Goal: Information Seeking & Learning: Learn about a topic

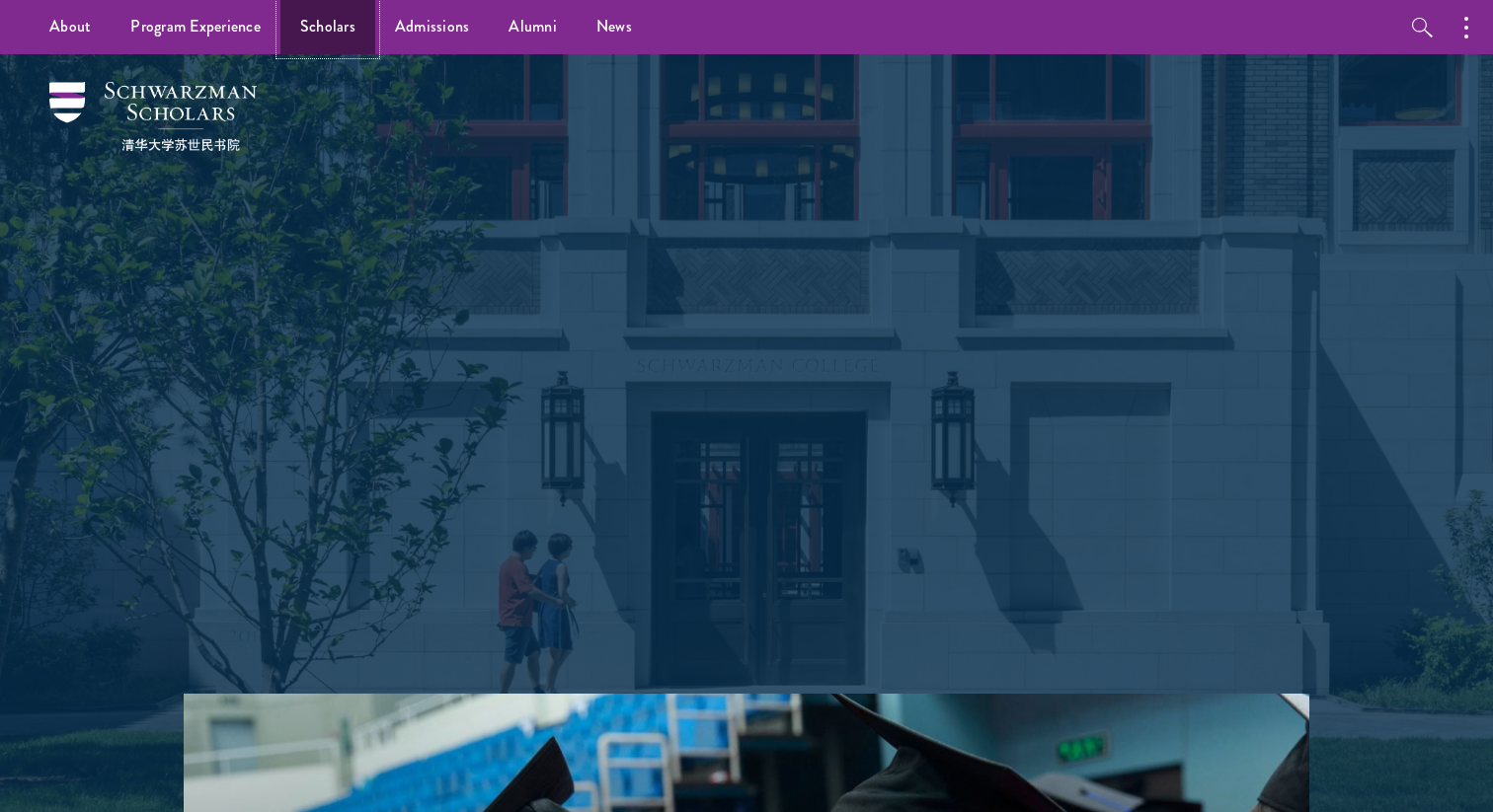
click at [326, 20] on link "Scholars" at bounding box center [327, 27] width 95 height 54
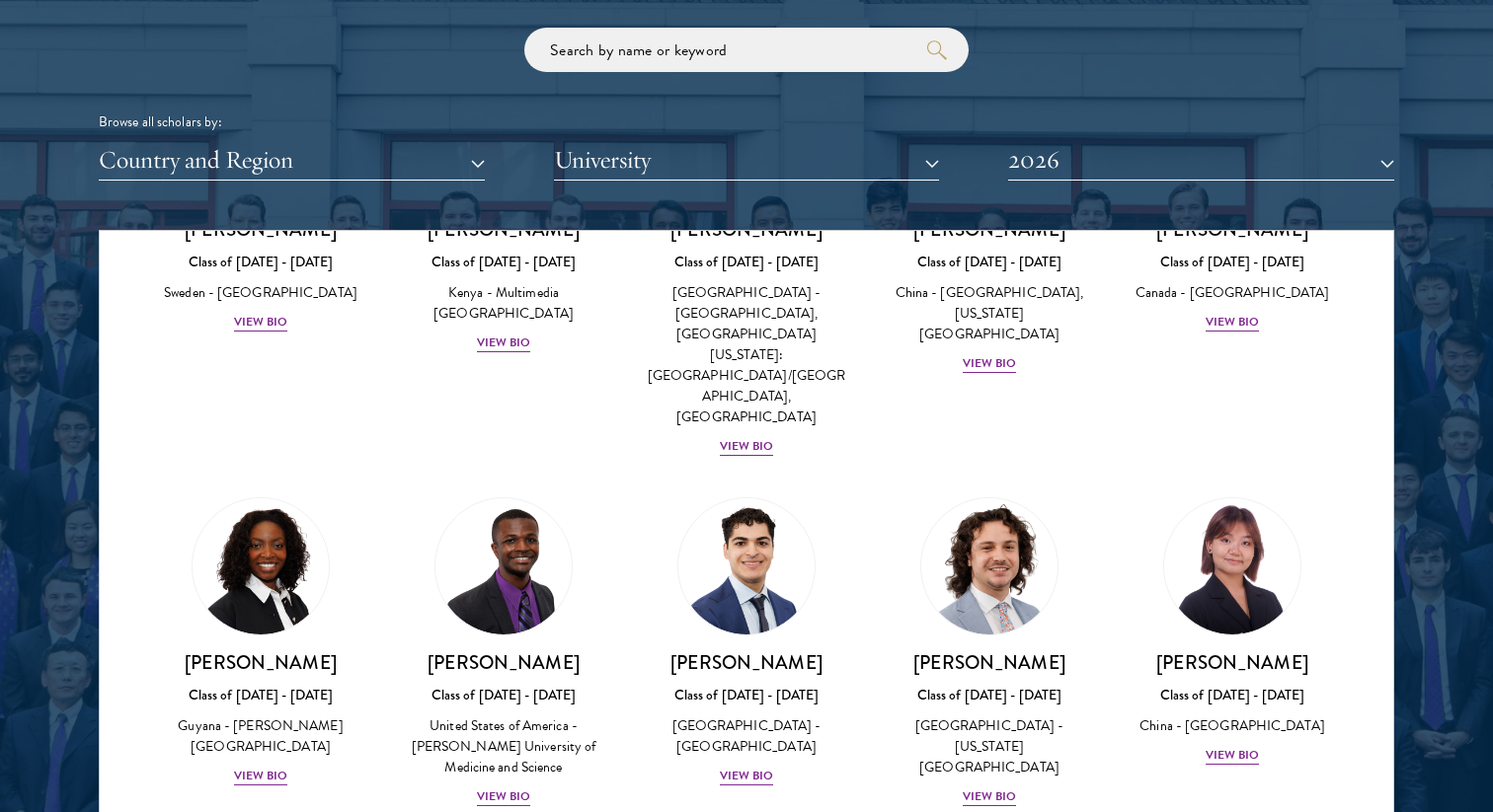
scroll to position [3248, 0]
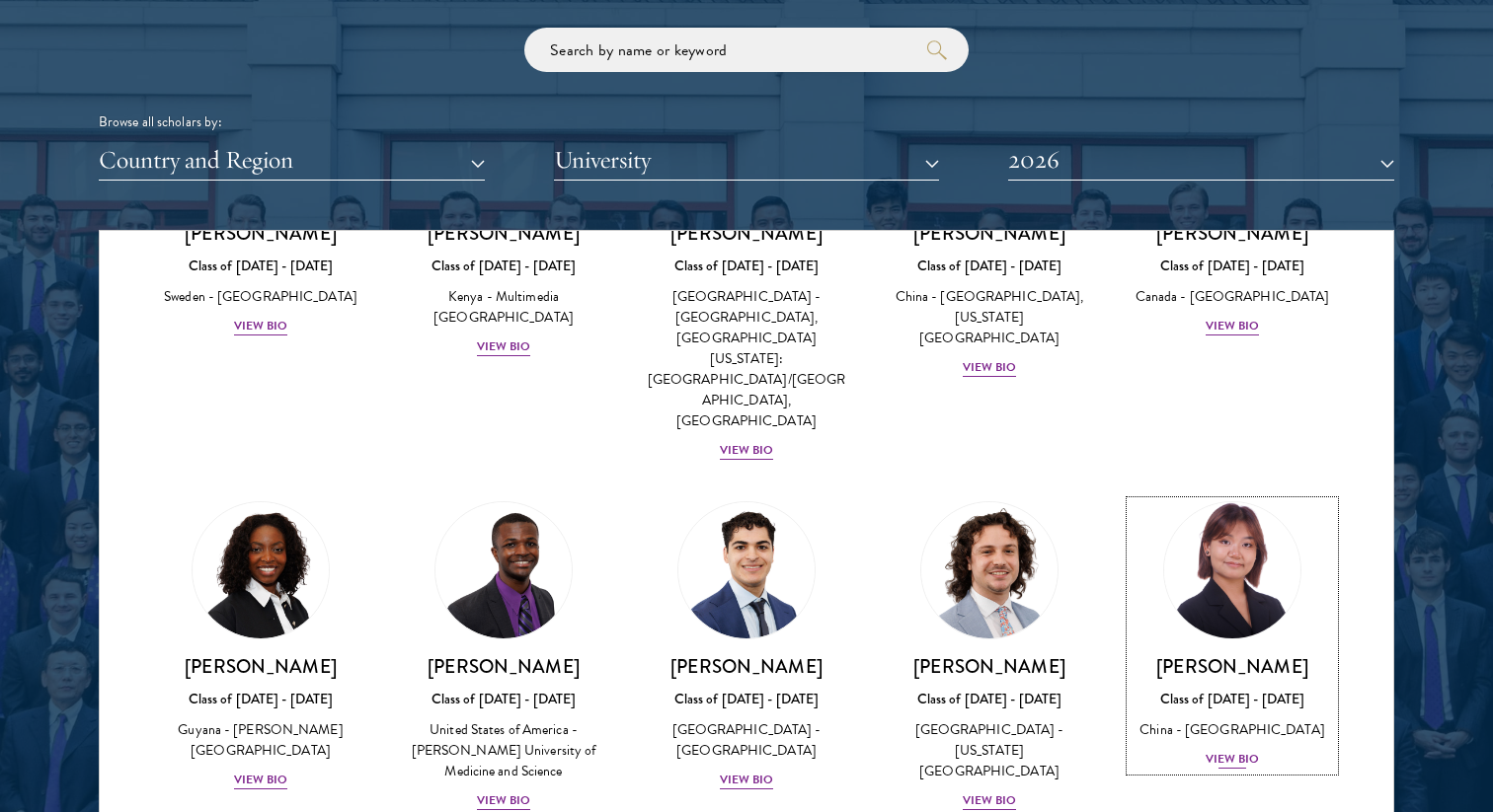
click at [1236, 750] on div "View Bio" at bounding box center [1232, 759] width 54 height 19
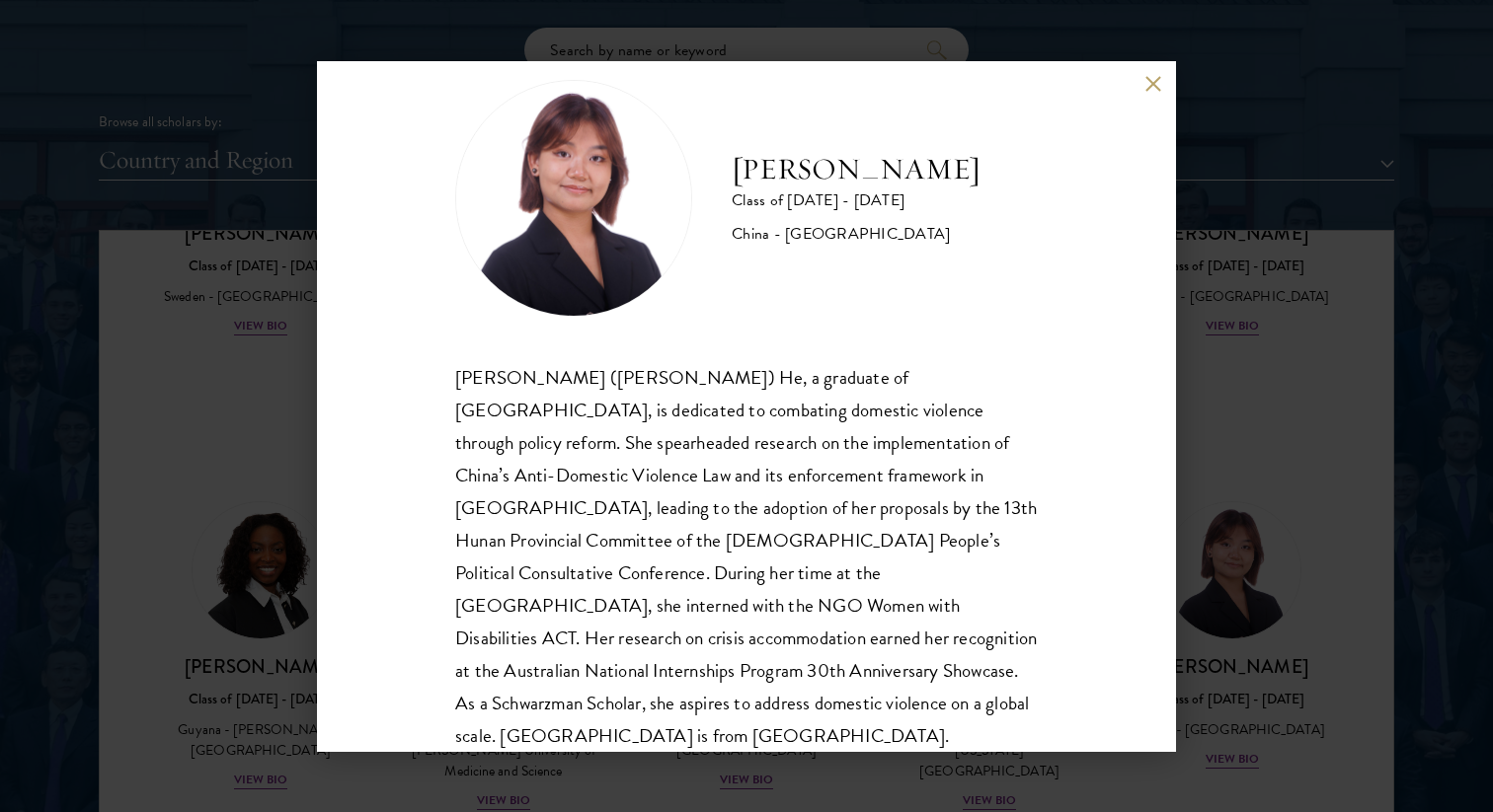
scroll to position [42, 0]
click at [1294, 446] on div "[PERSON_NAME] Class of [DATE] - [DATE] [GEOGRAPHIC_DATA] - [GEOGRAPHIC_DATA] [P…" at bounding box center [746, 406] width 1493 height 812
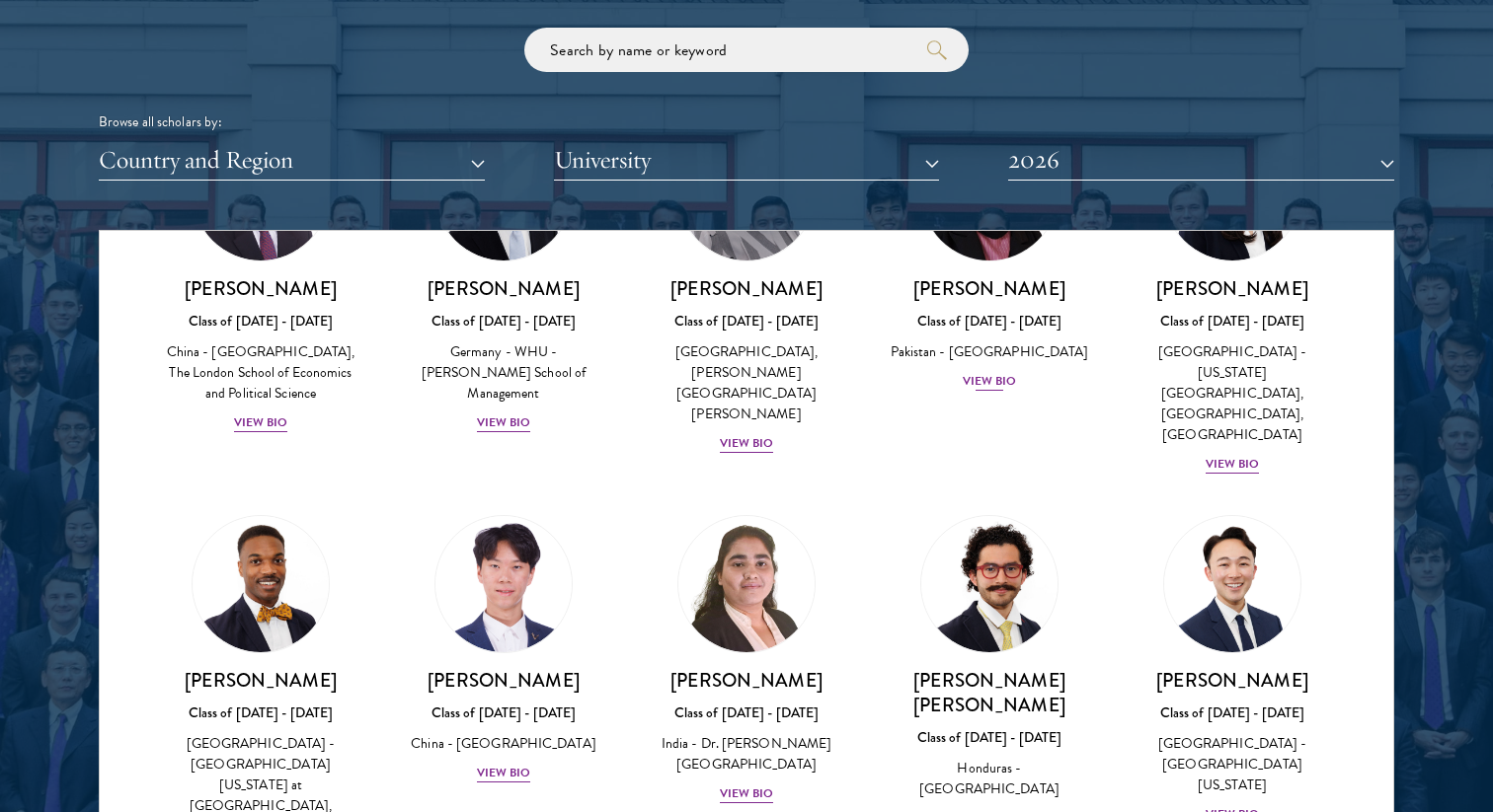
scroll to position [4225, 0]
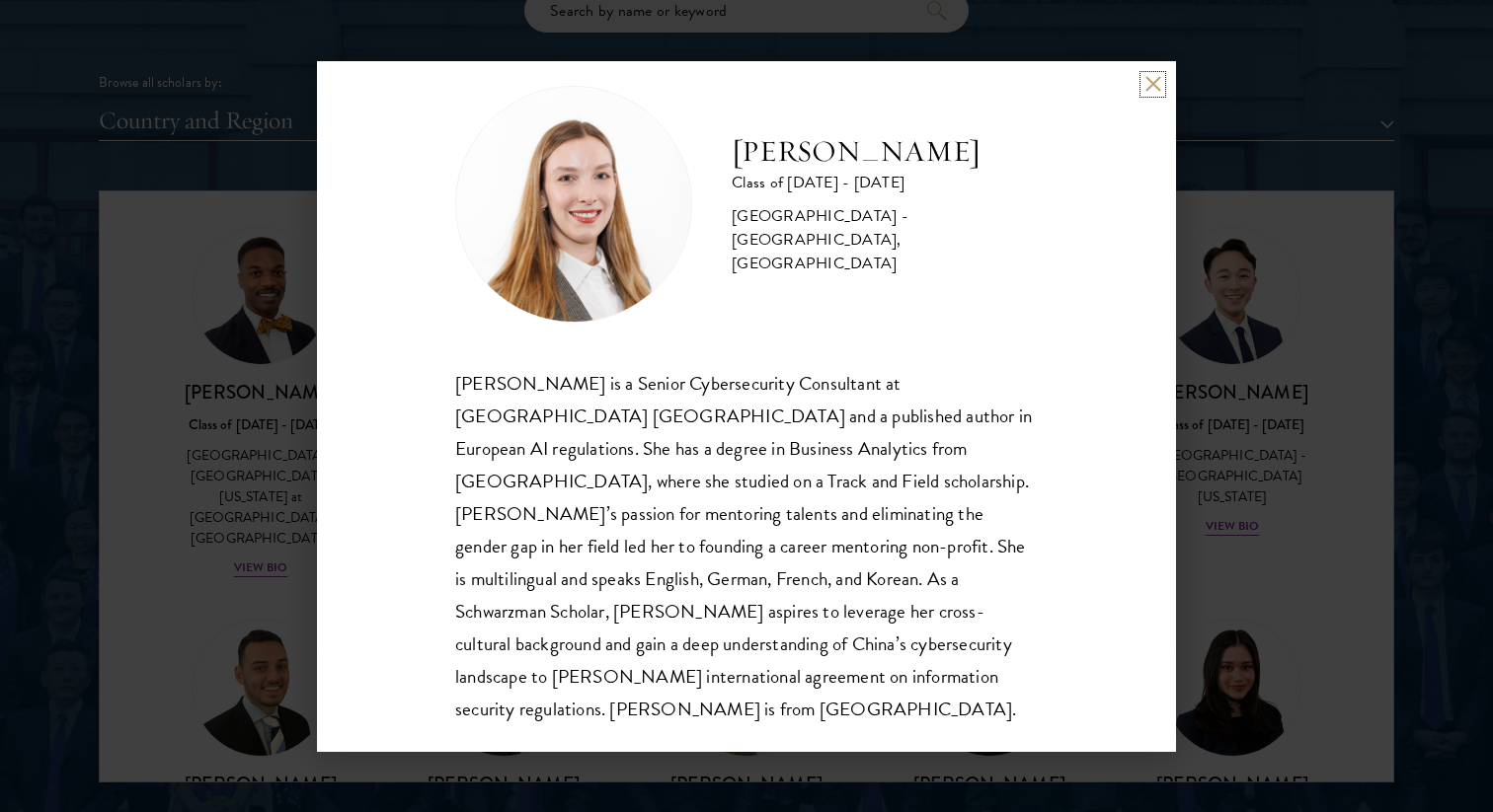
scroll to position [2431, 0]
click at [255, 450] on div "[PERSON_NAME] Class of [DATE] - [DATE] [GEOGRAPHIC_DATA] - [GEOGRAPHIC_DATA], […" at bounding box center [746, 406] width 1493 height 812
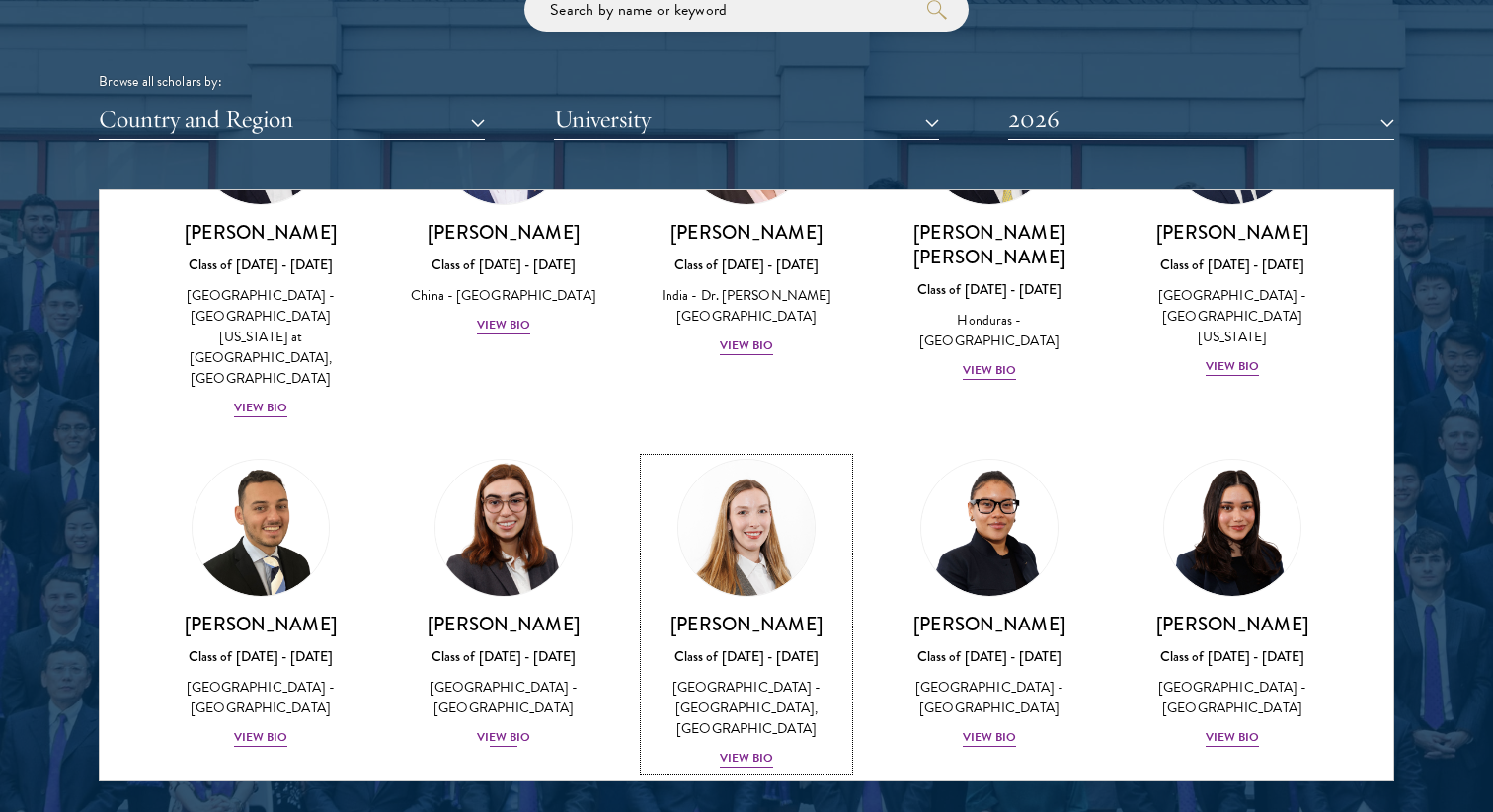
scroll to position [4397, 0]
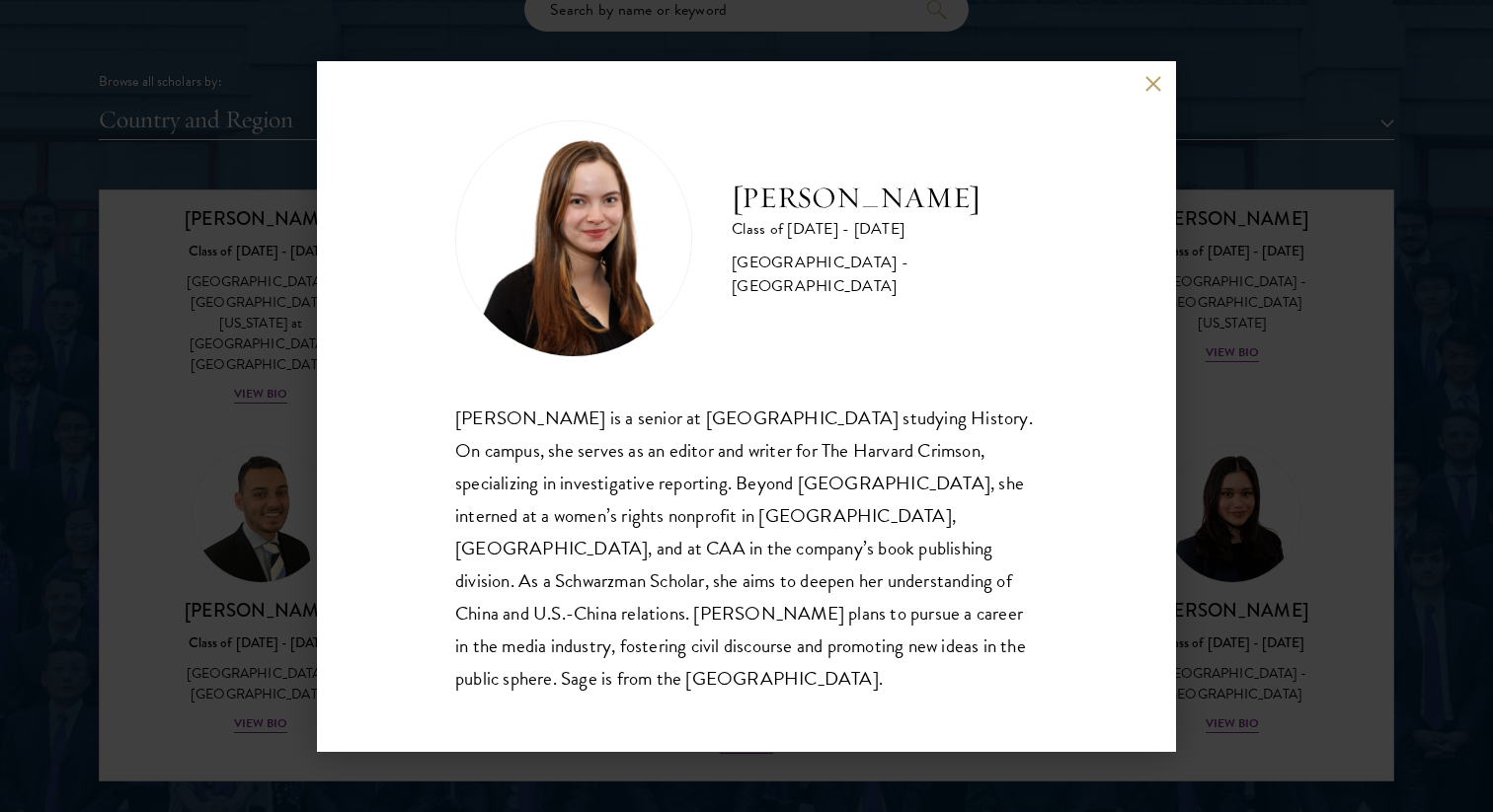
click at [1227, 495] on div "[PERSON_NAME] Class of [DATE] - [DATE] [GEOGRAPHIC_DATA] - [GEOGRAPHIC_DATA] [P…" at bounding box center [746, 406] width 1493 height 812
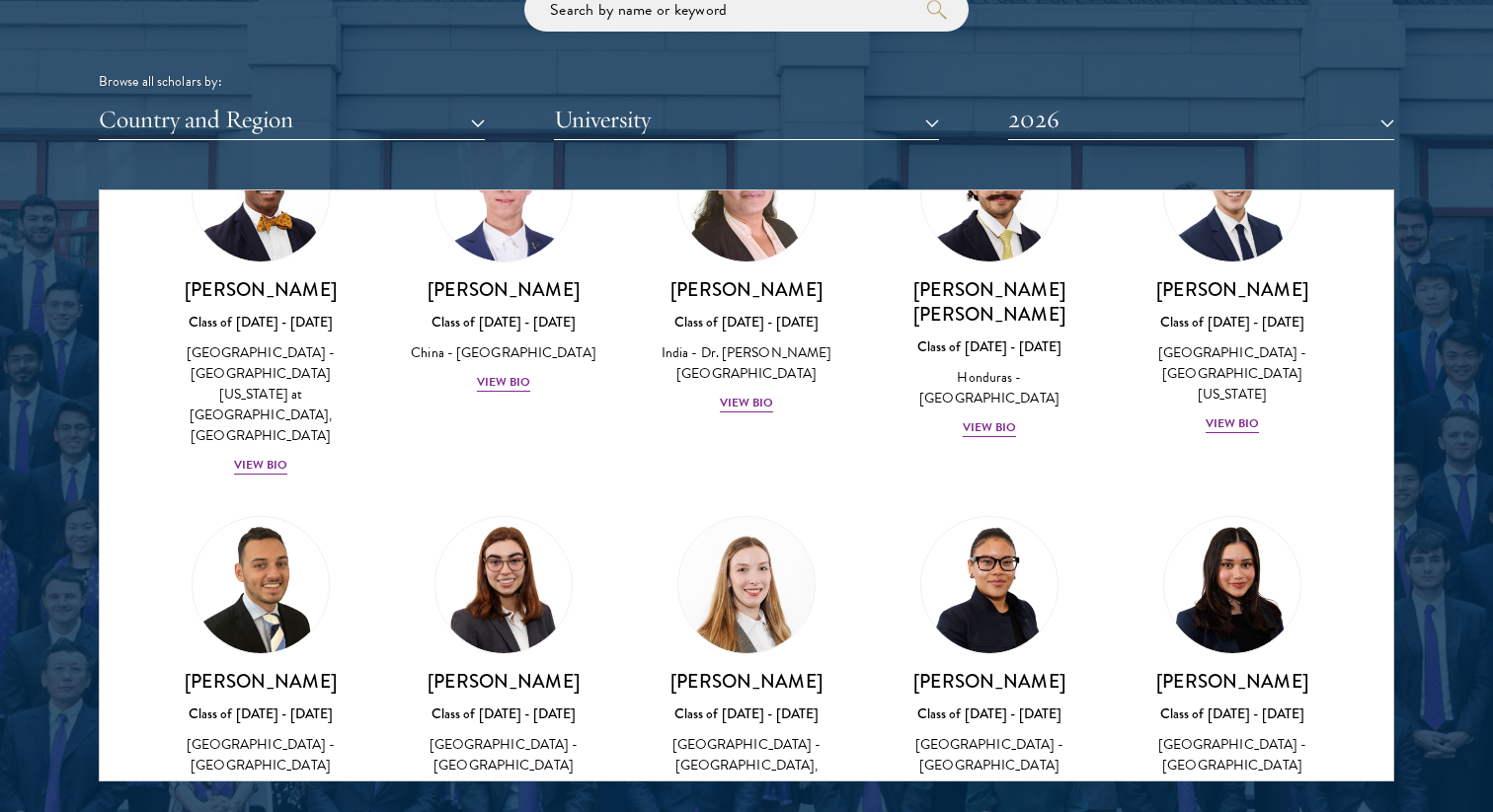
scroll to position [4327, 0]
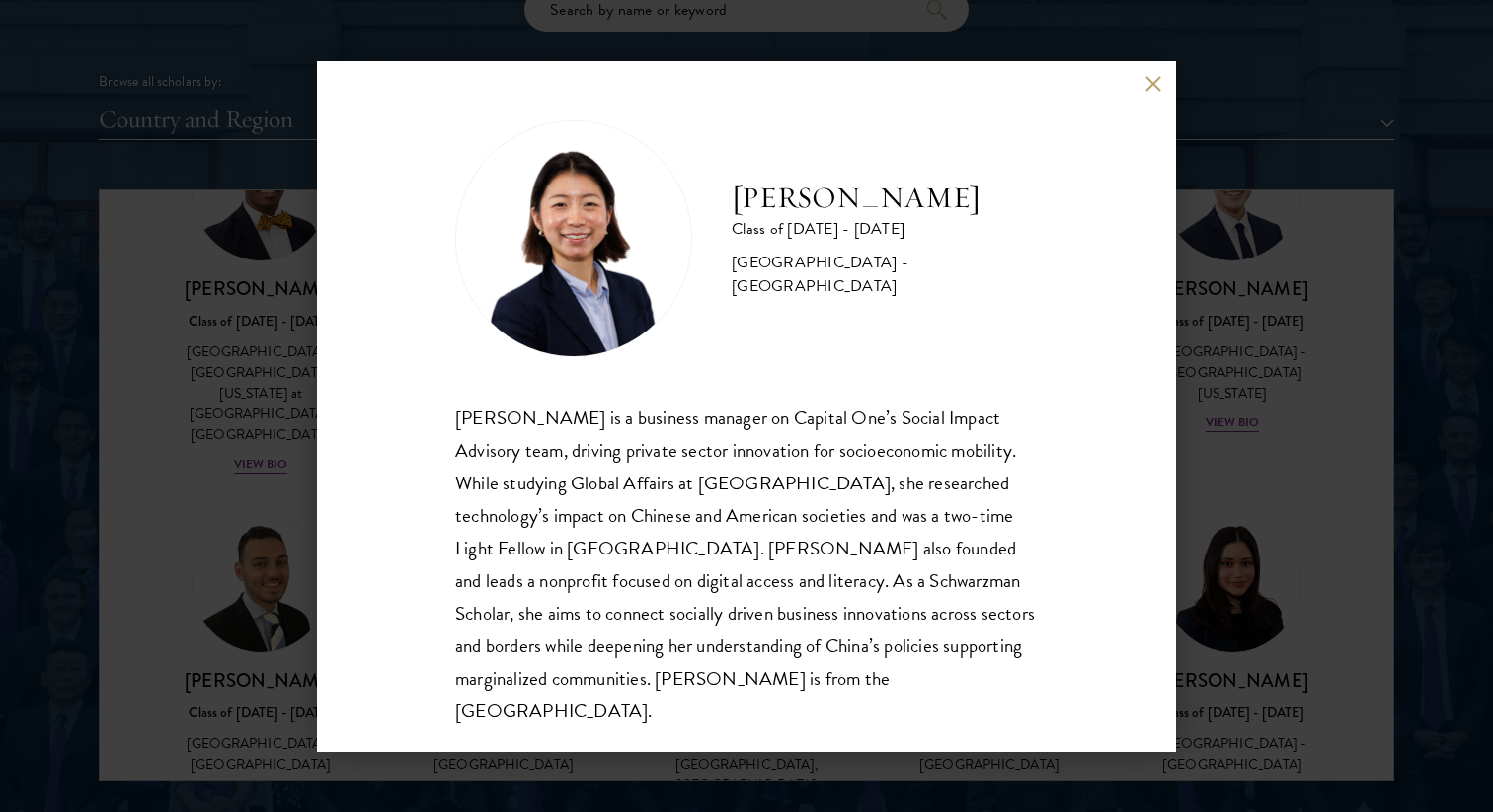
click at [1226, 658] on div "[PERSON_NAME] Class of [DATE] - [DATE] [GEOGRAPHIC_DATA] - [GEOGRAPHIC_DATA] [P…" at bounding box center [746, 406] width 1493 height 812
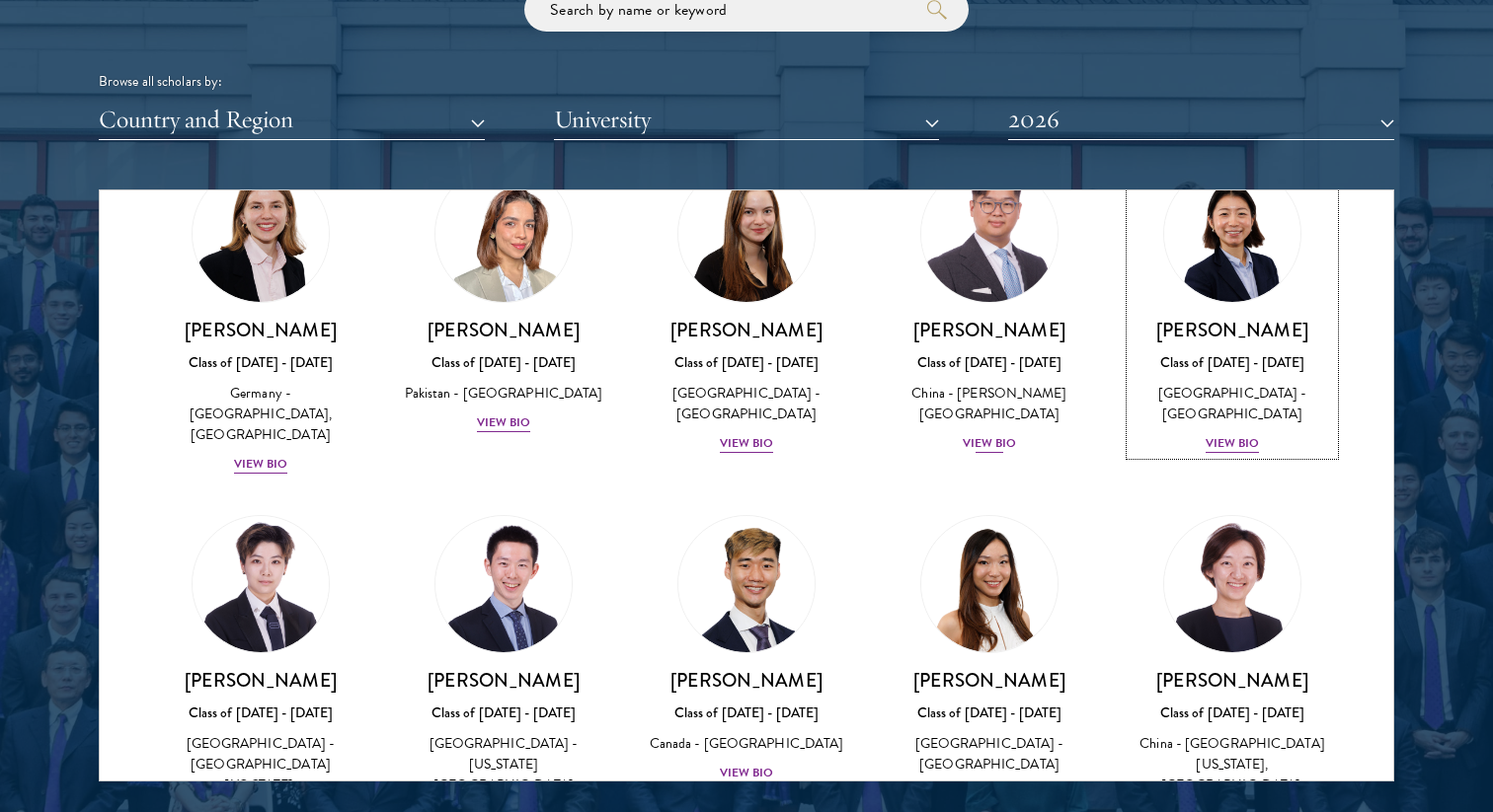
scroll to position [5078, 0]
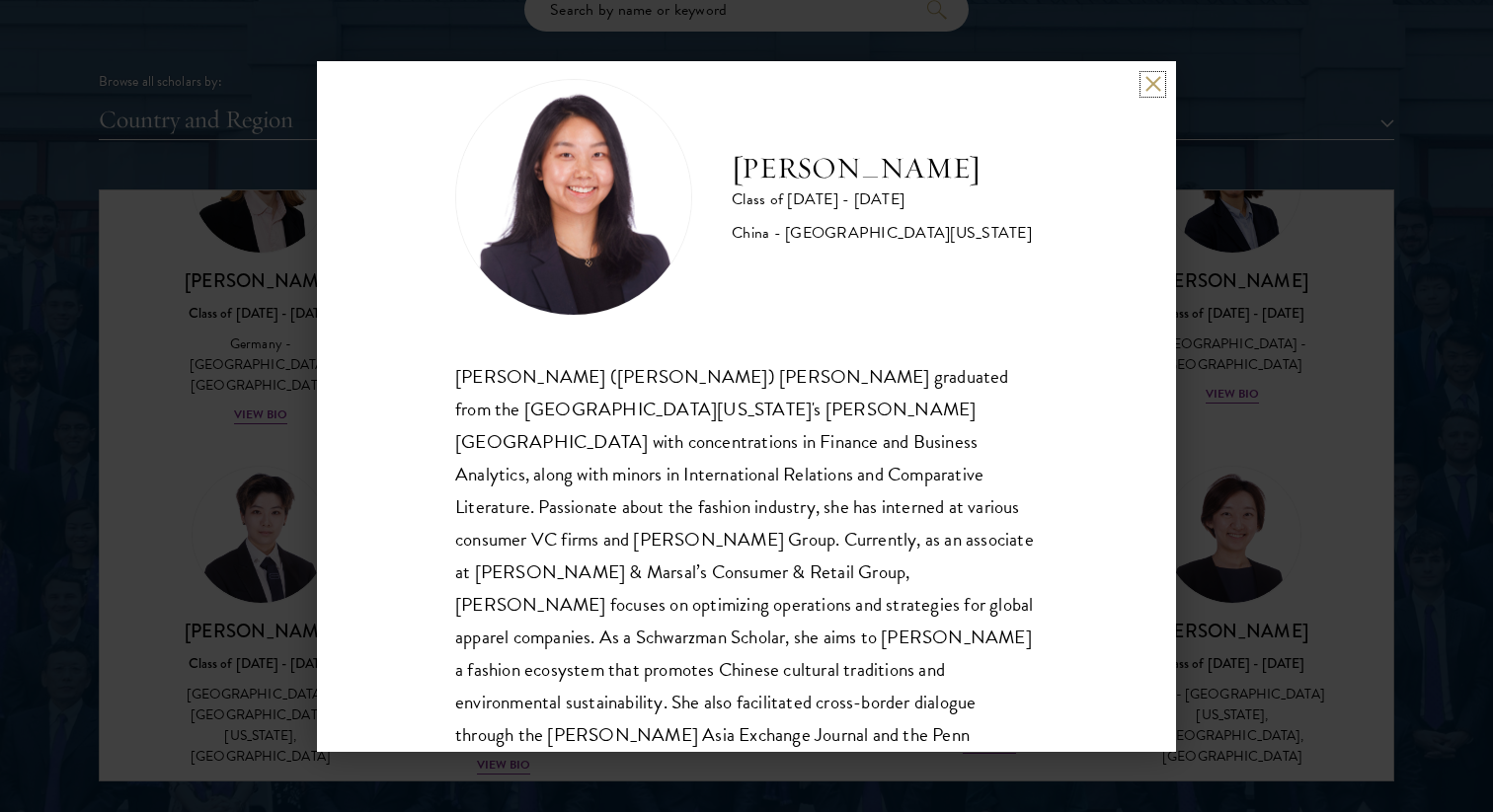
scroll to position [67, 0]
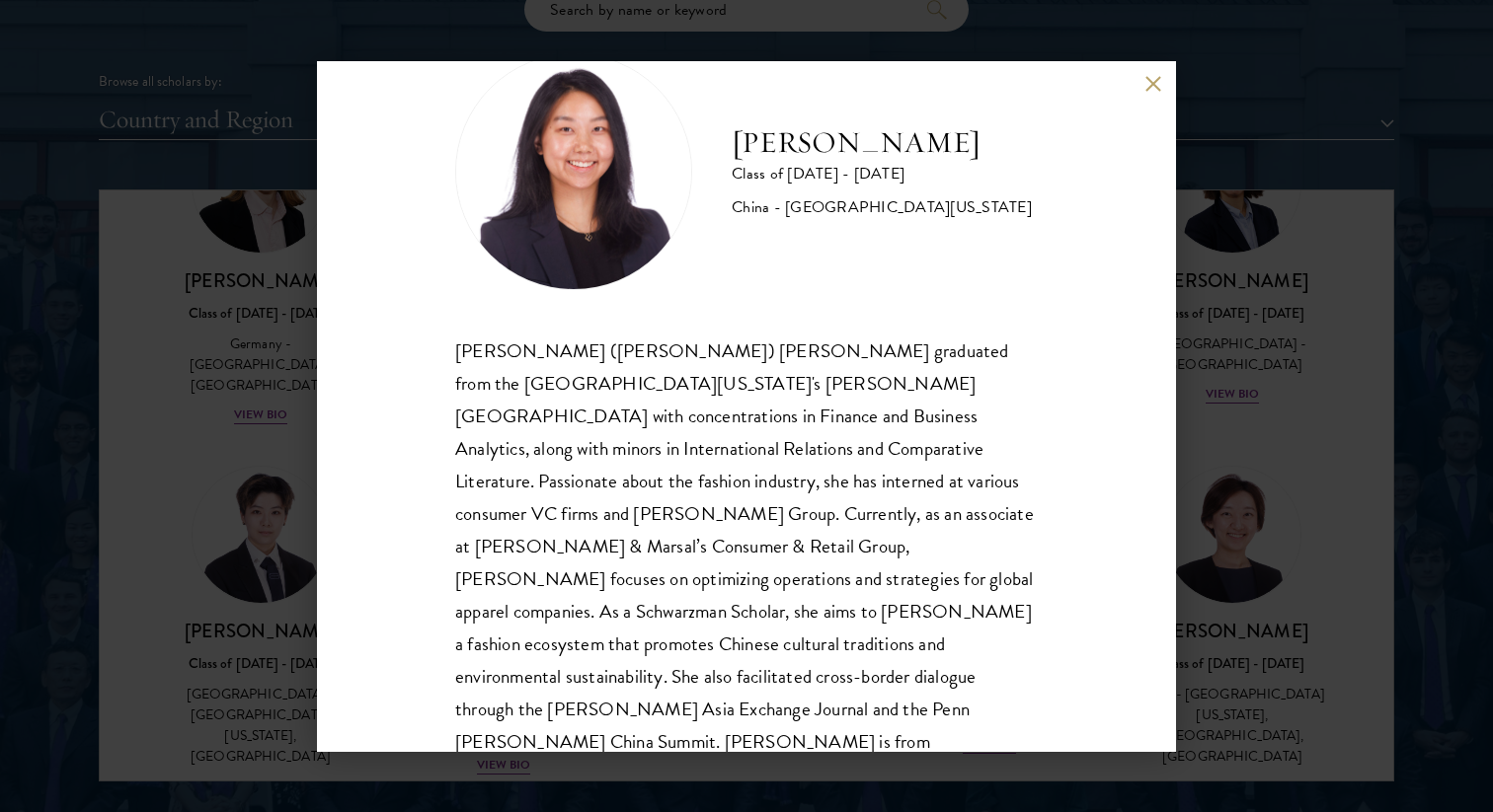
click at [1259, 366] on div "[PERSON_NAME] Class of [DATE] - [DATE] [GEOGRAPHIC_DATA] - [GEOGRAPHIC_DATA][US…" at bounding box center [746, 406] width 1493 height 812
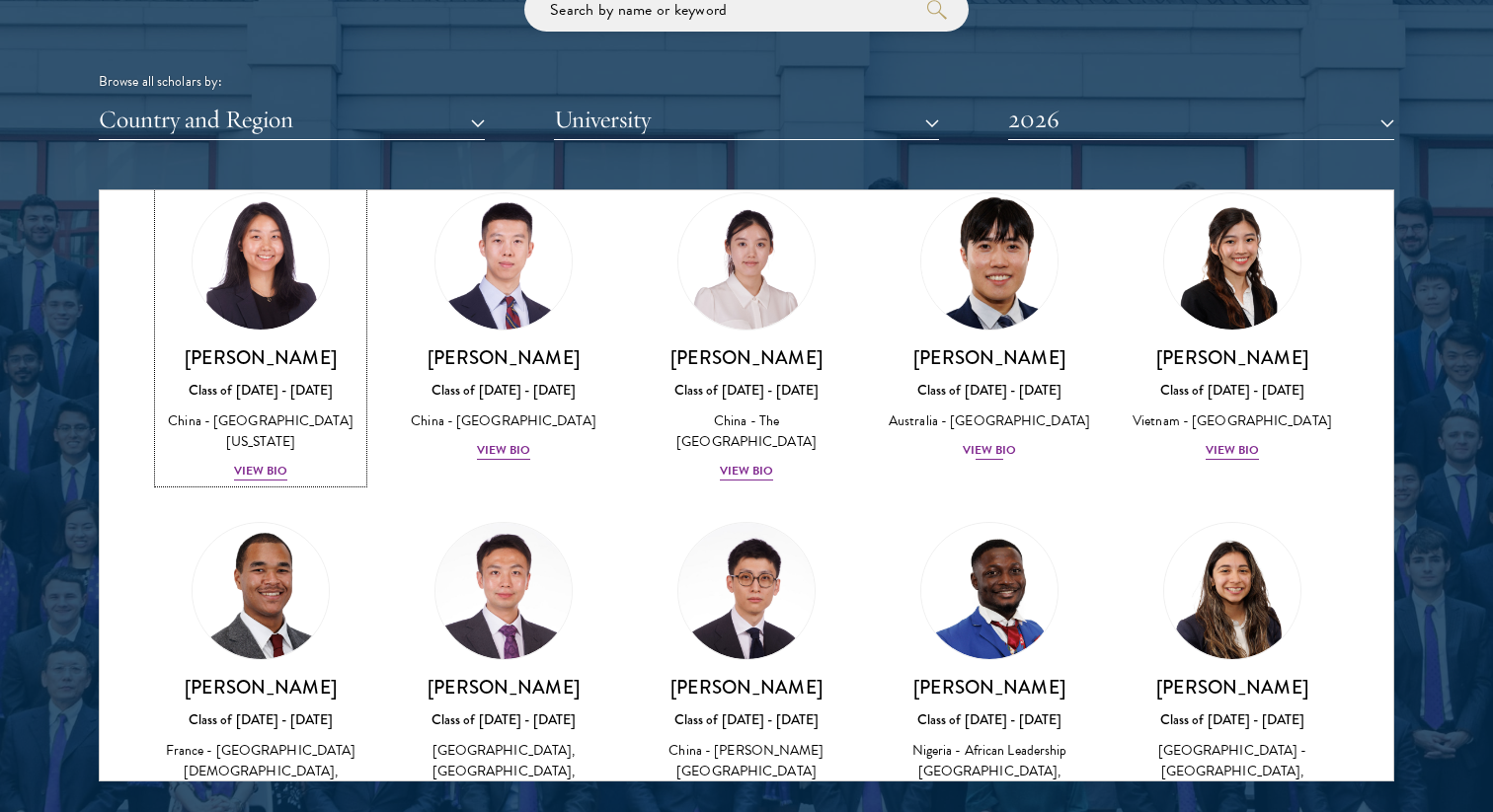
scroll to position [5724, 0]
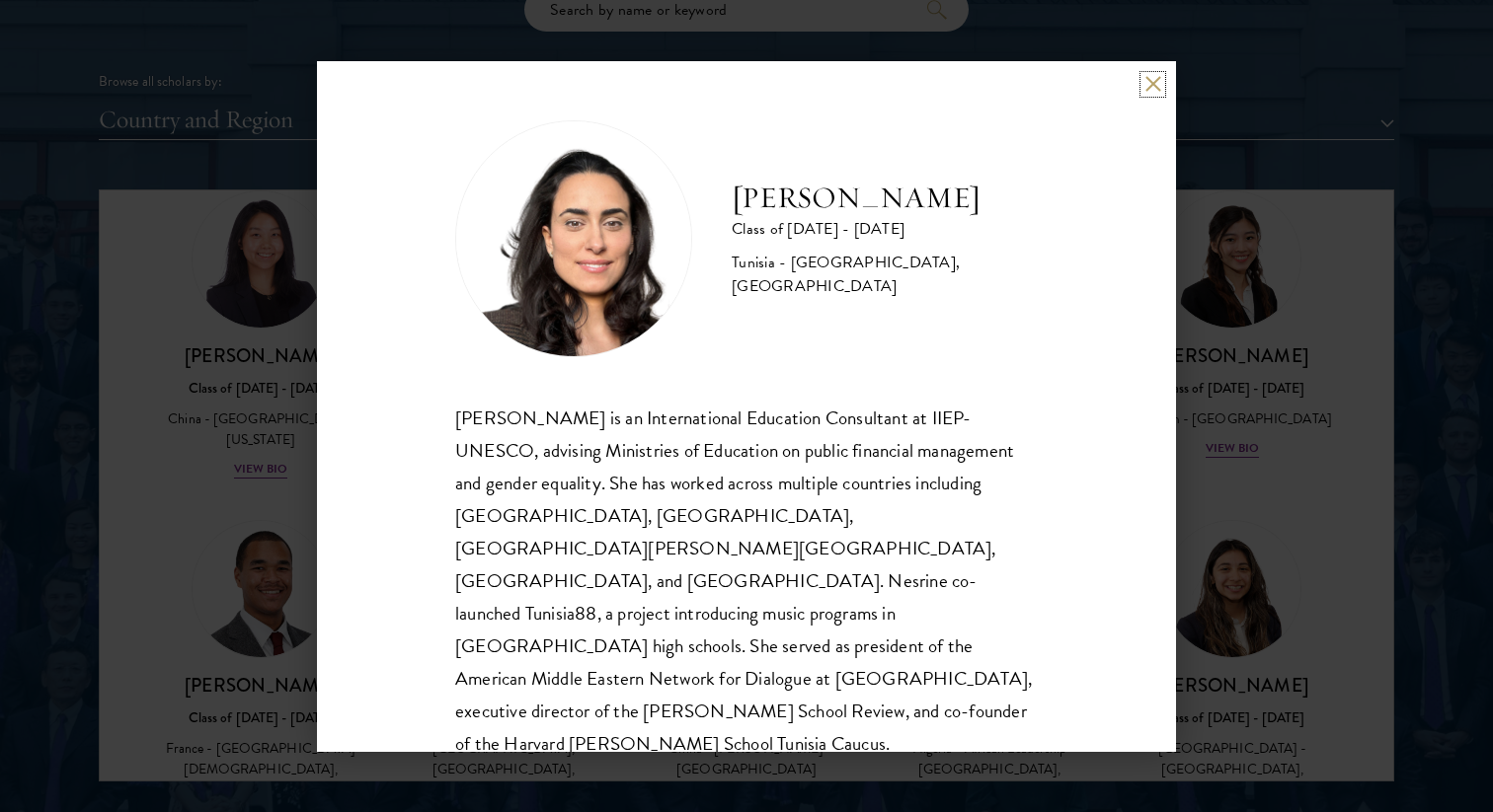
scroll to position [35, 0]
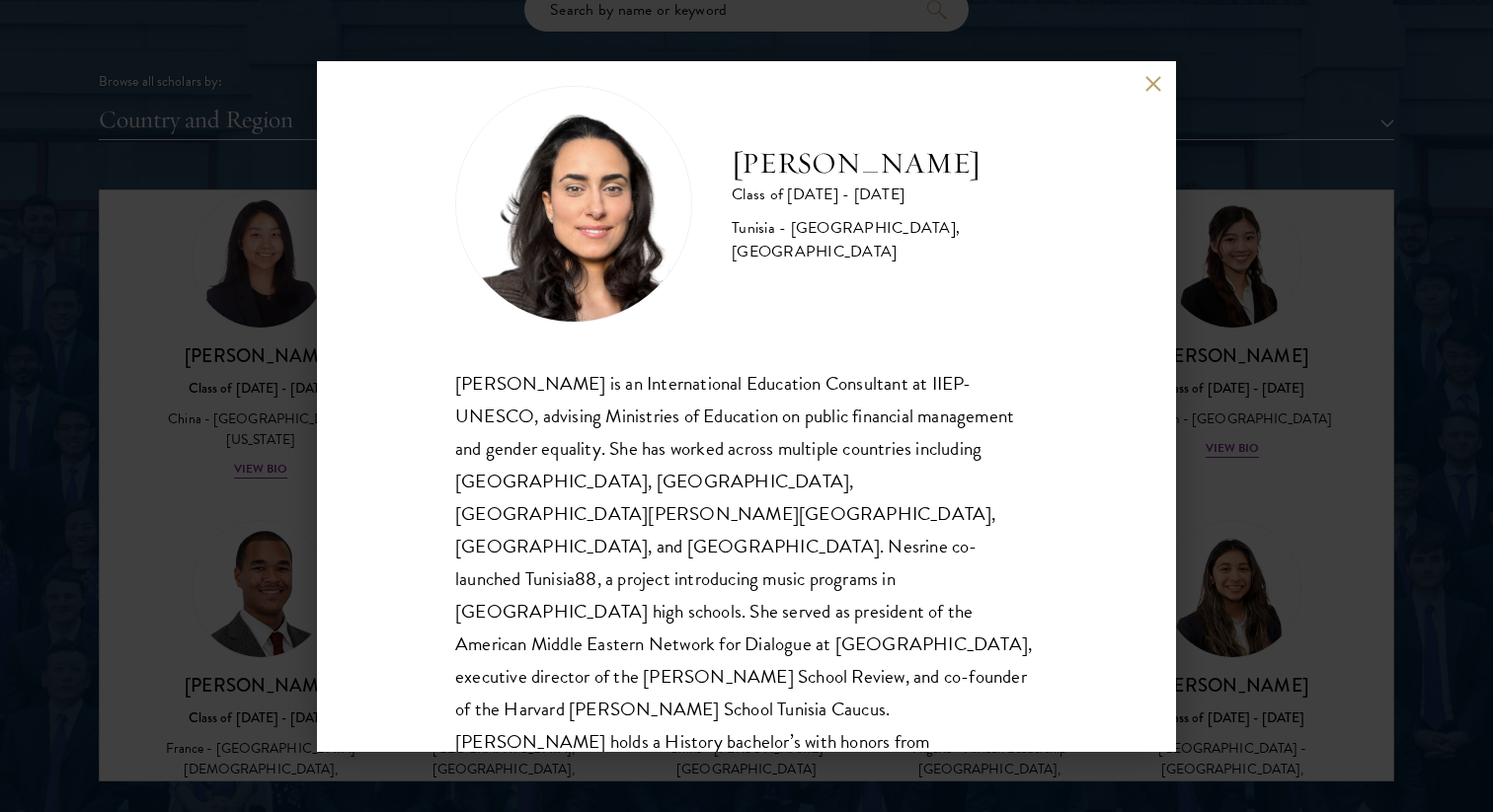
click at [239, 432] on div "[PERSON_NAME] Class of [DATE] - [DATE] [GEOGRAPHIC_DATA] - [GEOGRAPHIC_DATA], […" at bounding box center [746, 406] width 1493 height 812
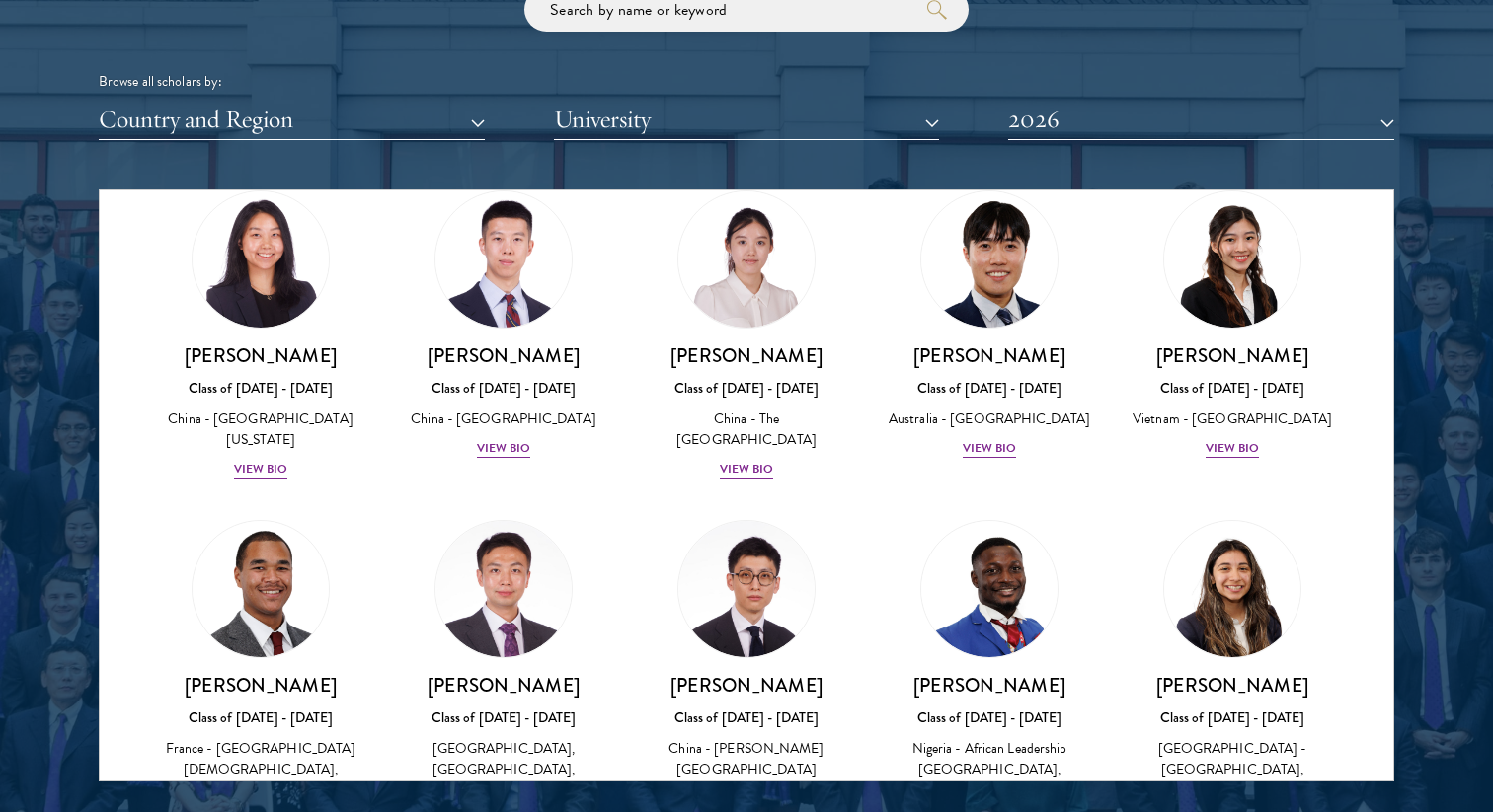
scroll to position [5765, 0]
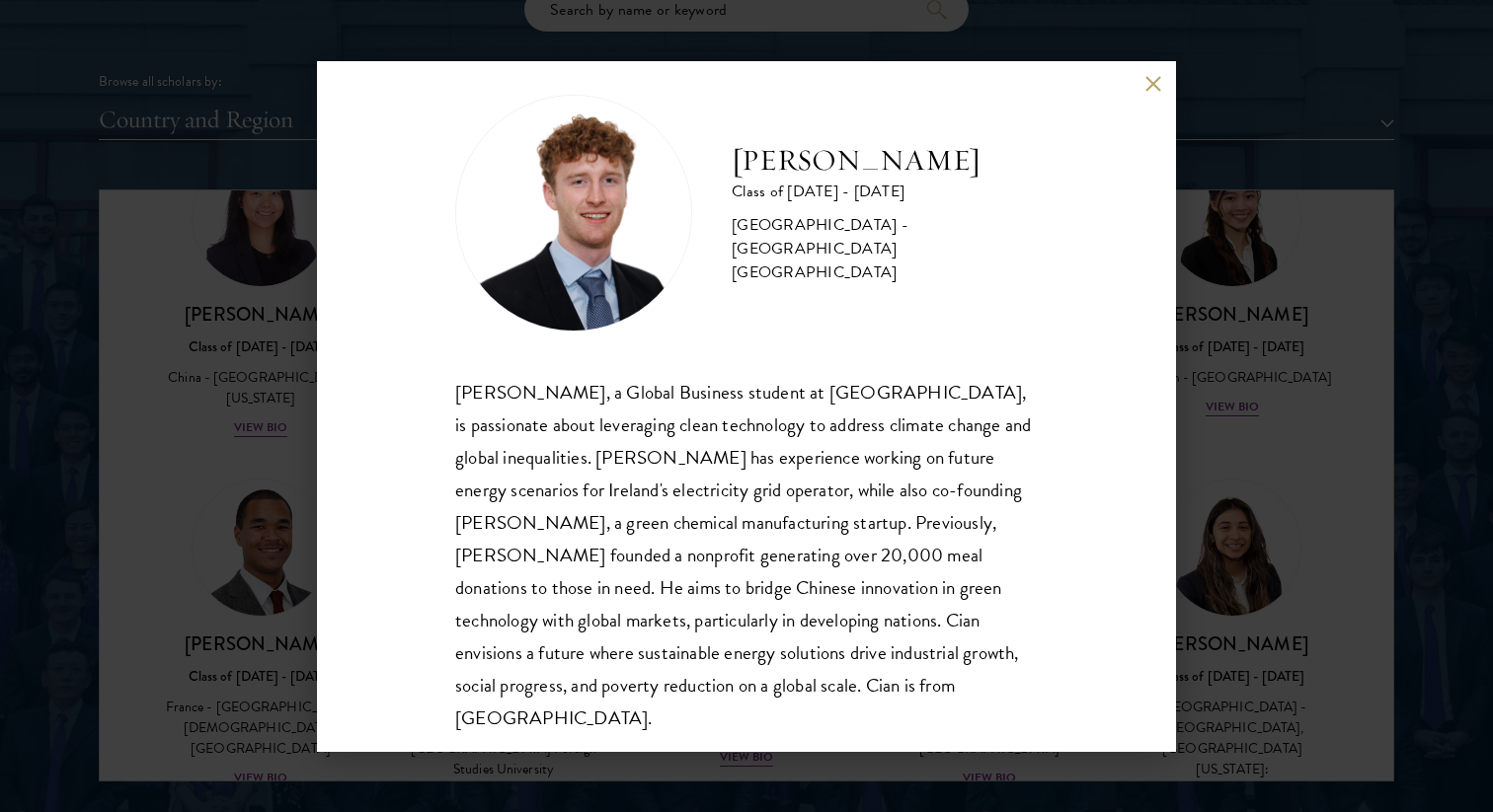
scroll to position [27, 0]
click at [1263, 531] on div "[PERSON_NAME] Class of [DATE] - [DATE] [GEOGRAPHIC_DATA] - [GEOGRAPHIC_DATA] [G…" at bounding box center [746, 406] width 1493 height 812
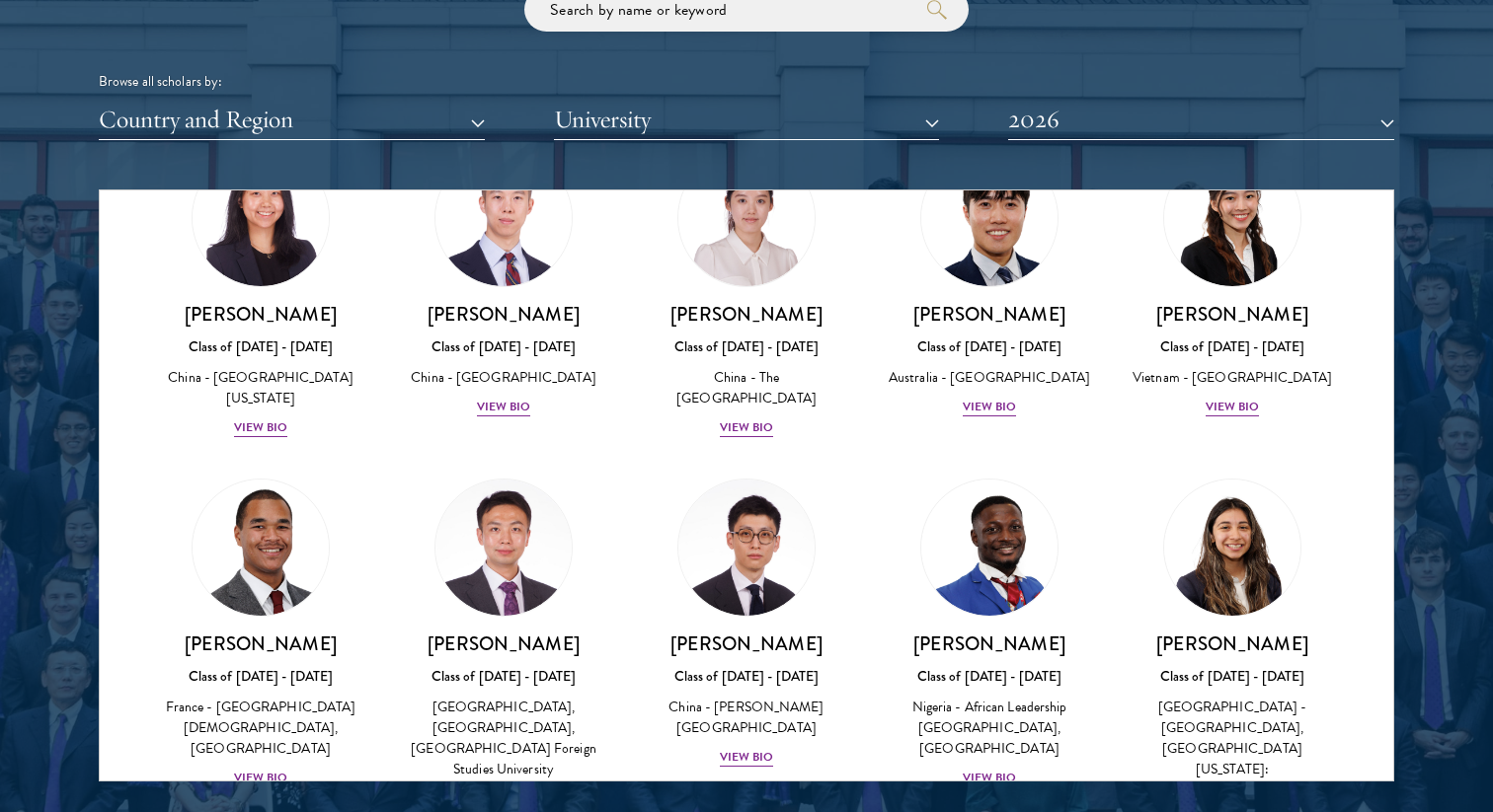
scroll to position [5765, 0]
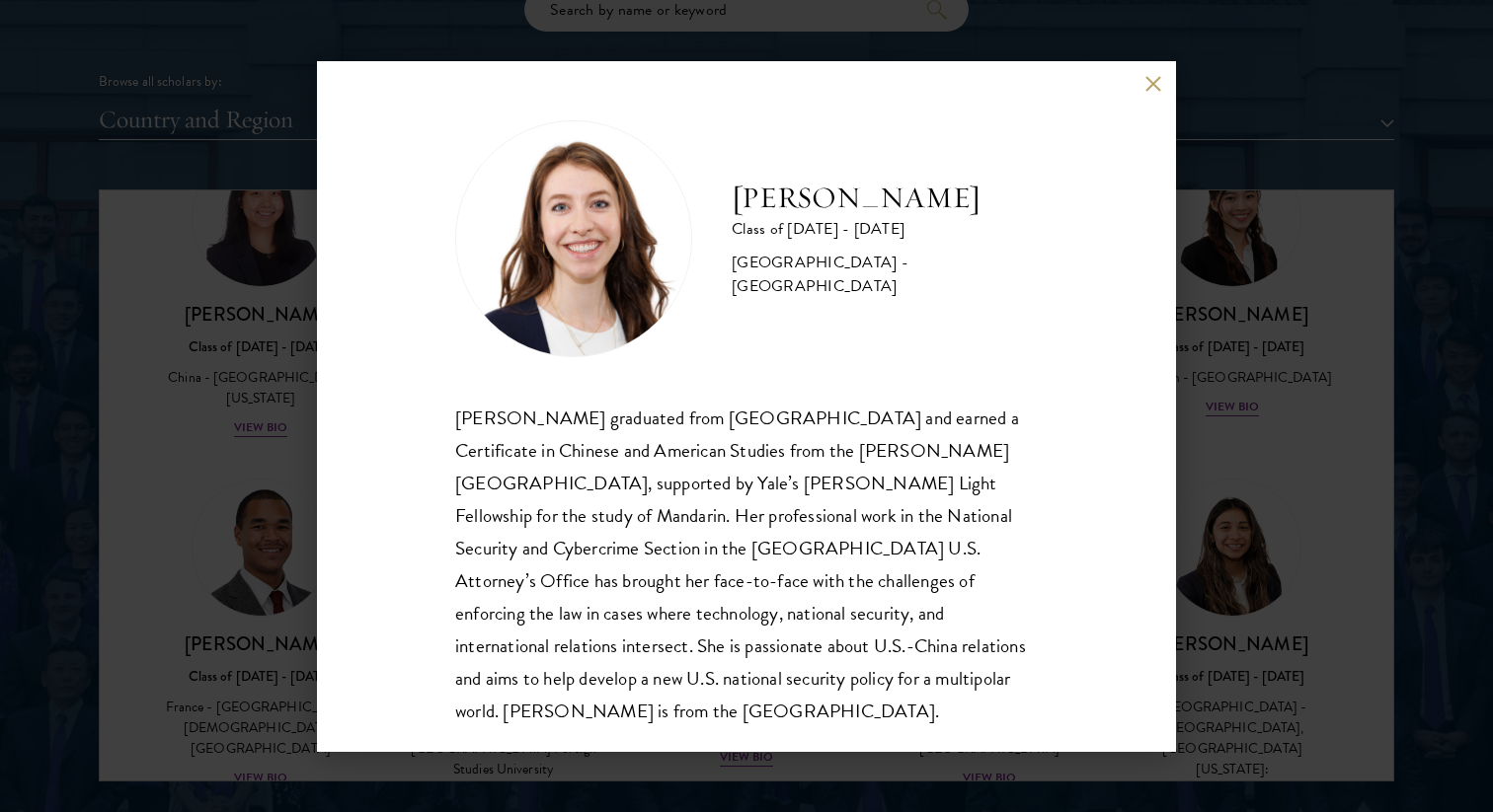
click at [1248, 522] on div "[PERSON_NAME] Class of [DATE] - [DATE] [GEOGRAPHIC_DATA] - [GEOGRAPHIC_DATA] [P…" at bounding box center [746, 406] width 1493 height 812
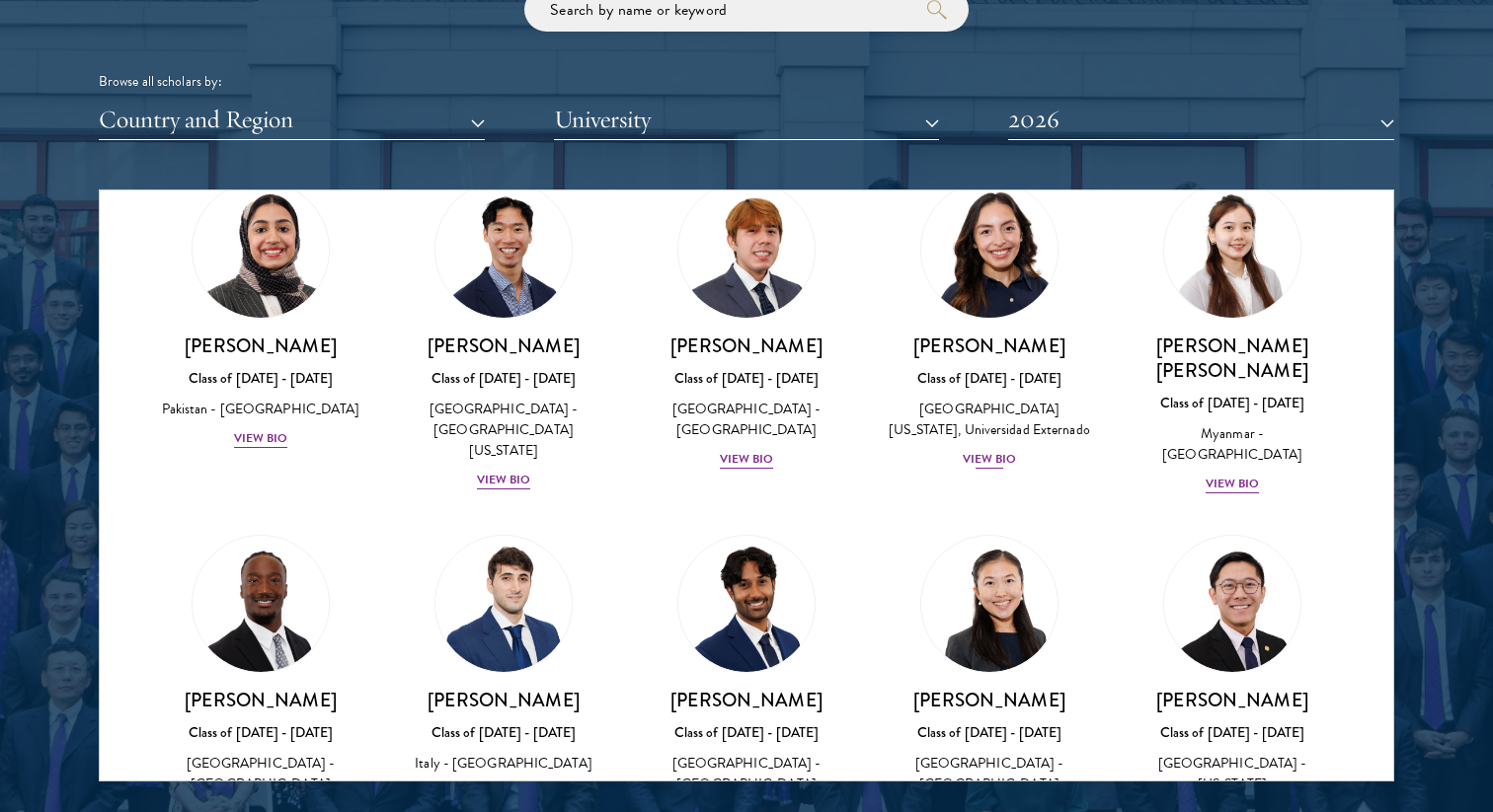
scroll to position [6944, 0]
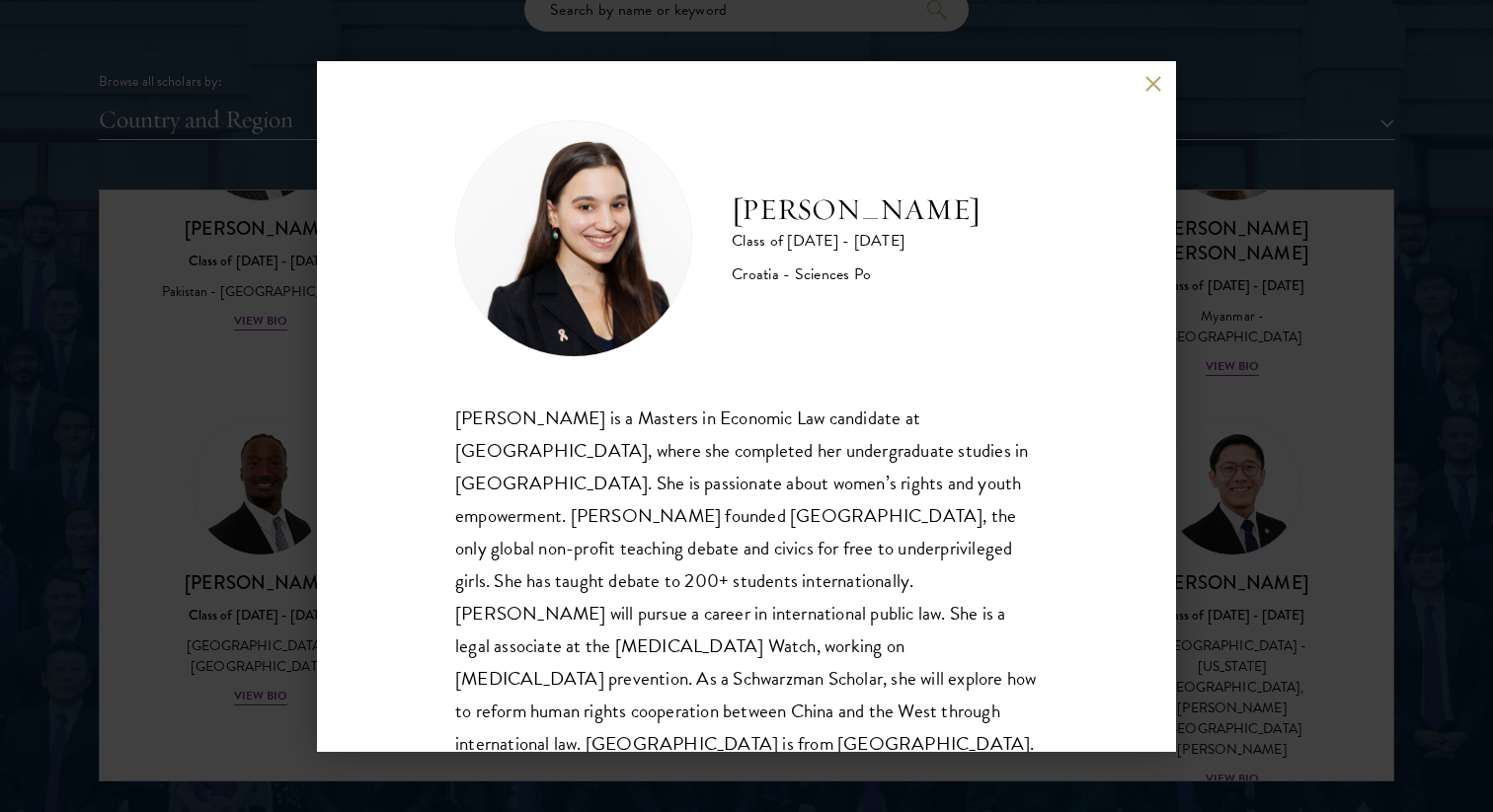
click at [1279, 451] on div "[PERSON_NAME] Class of [DATE] - [DATE] Croatia - Sciences Po [PERSON_NAME] is a…" at bounding box center [746, 406] width 1493 height 812
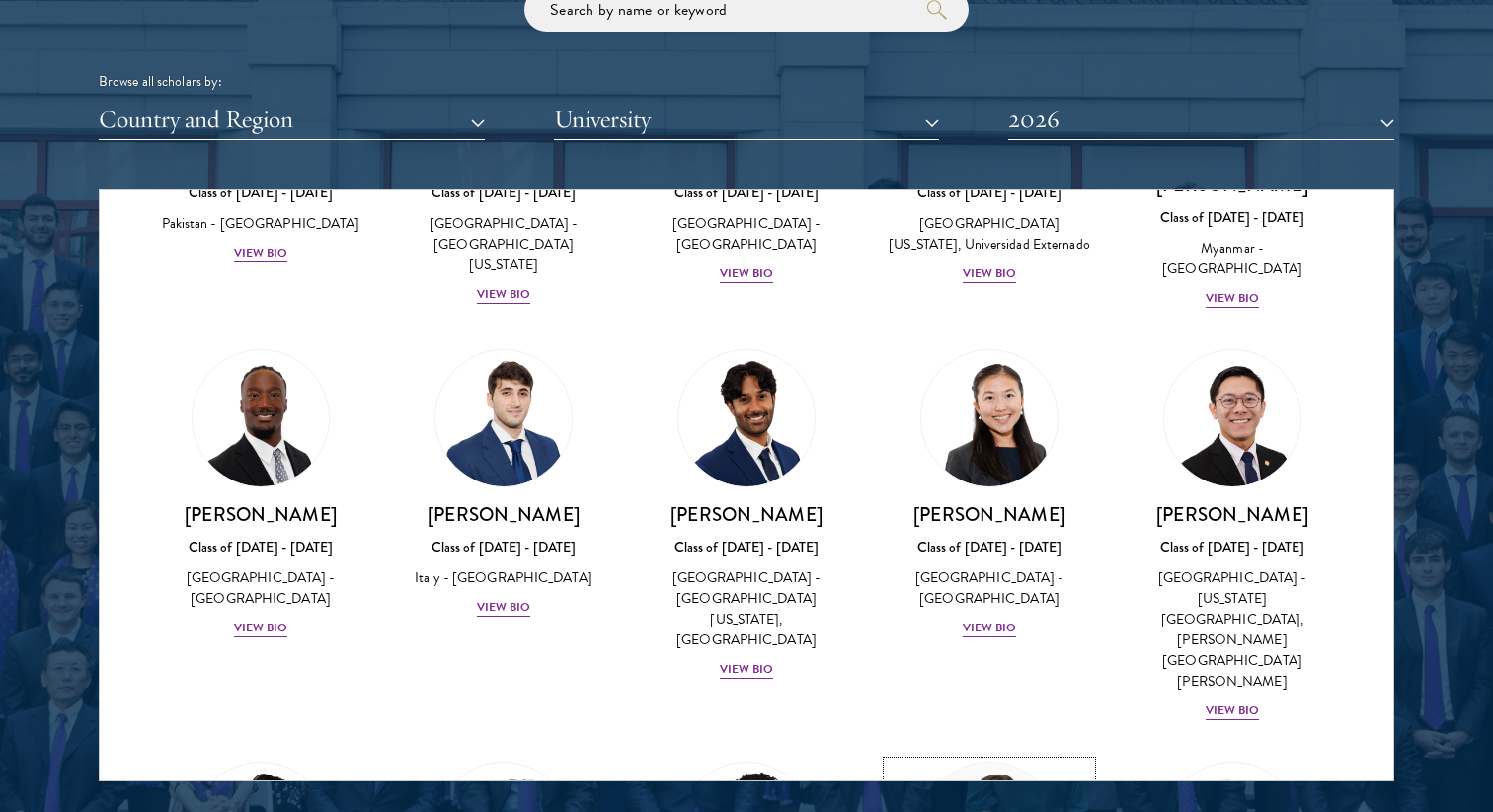
scroll to position [7023, 0]
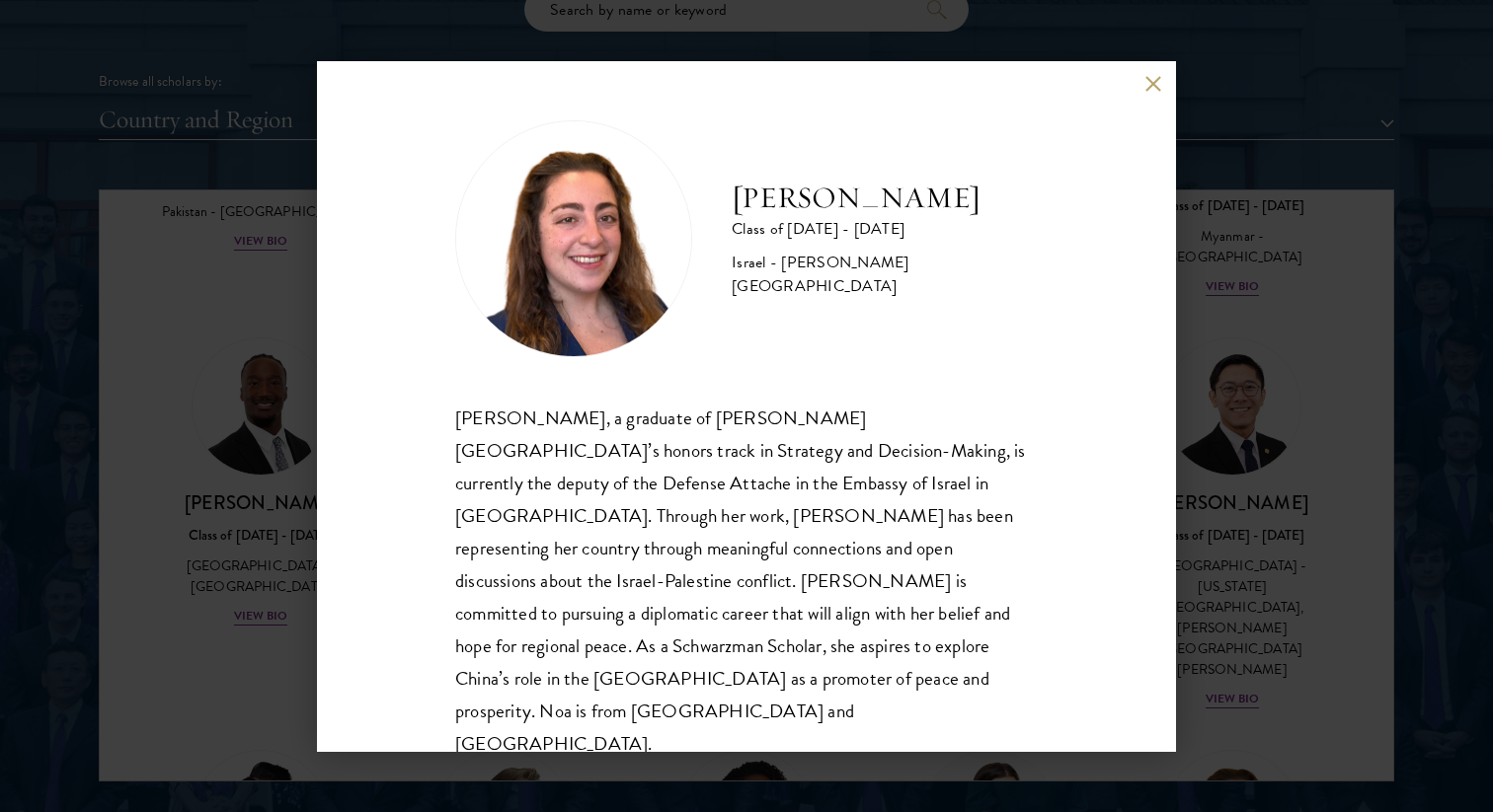
click at [1238, 347] on div "[PERSON_NAME] Class of [DATE] - [DATE] Israel - [PERSON_NAME][GEOGRAPHIC_DATA] …" at bounding box center [746, 406] width 1493 height 812
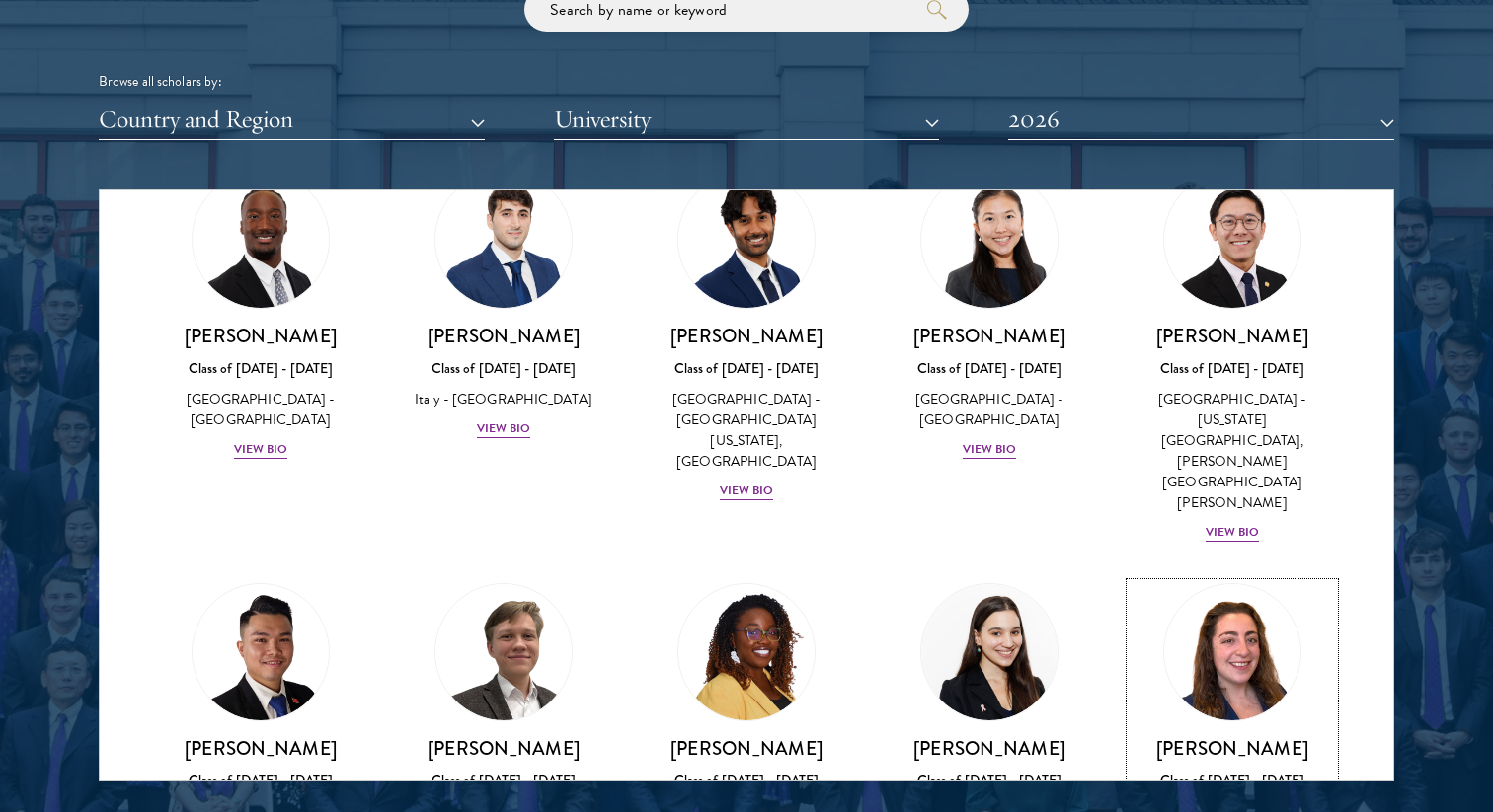
scroll to position [7191, 0]
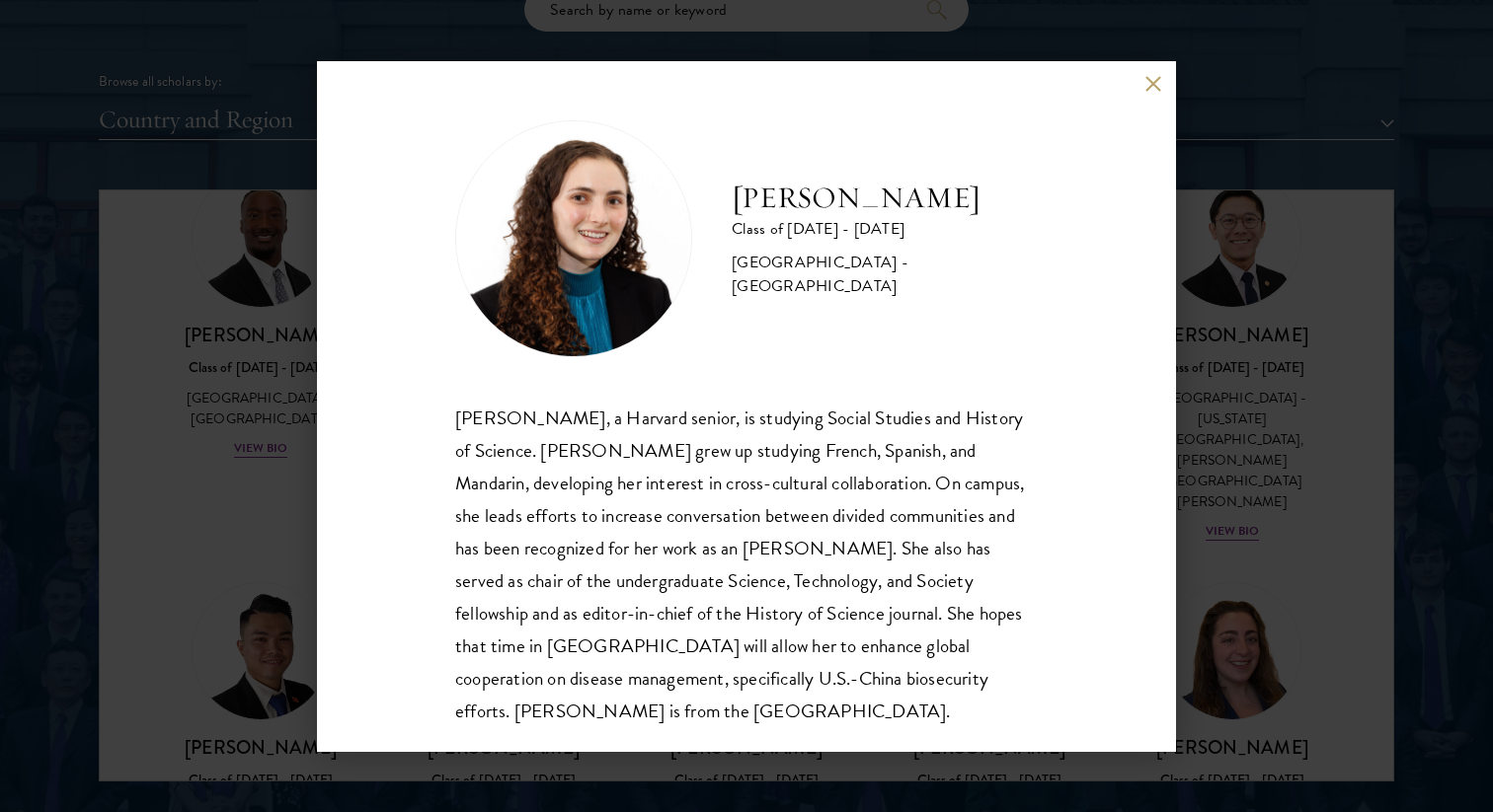
click at [266, 434] on div "[PERSON_NAME] Class of [DATE] - [DATE] [GEOGRAPHIC_DATA] - [GEOGRAPHIC_DATA] [P…" at bounding box center [746, 406] width 1493 height 812
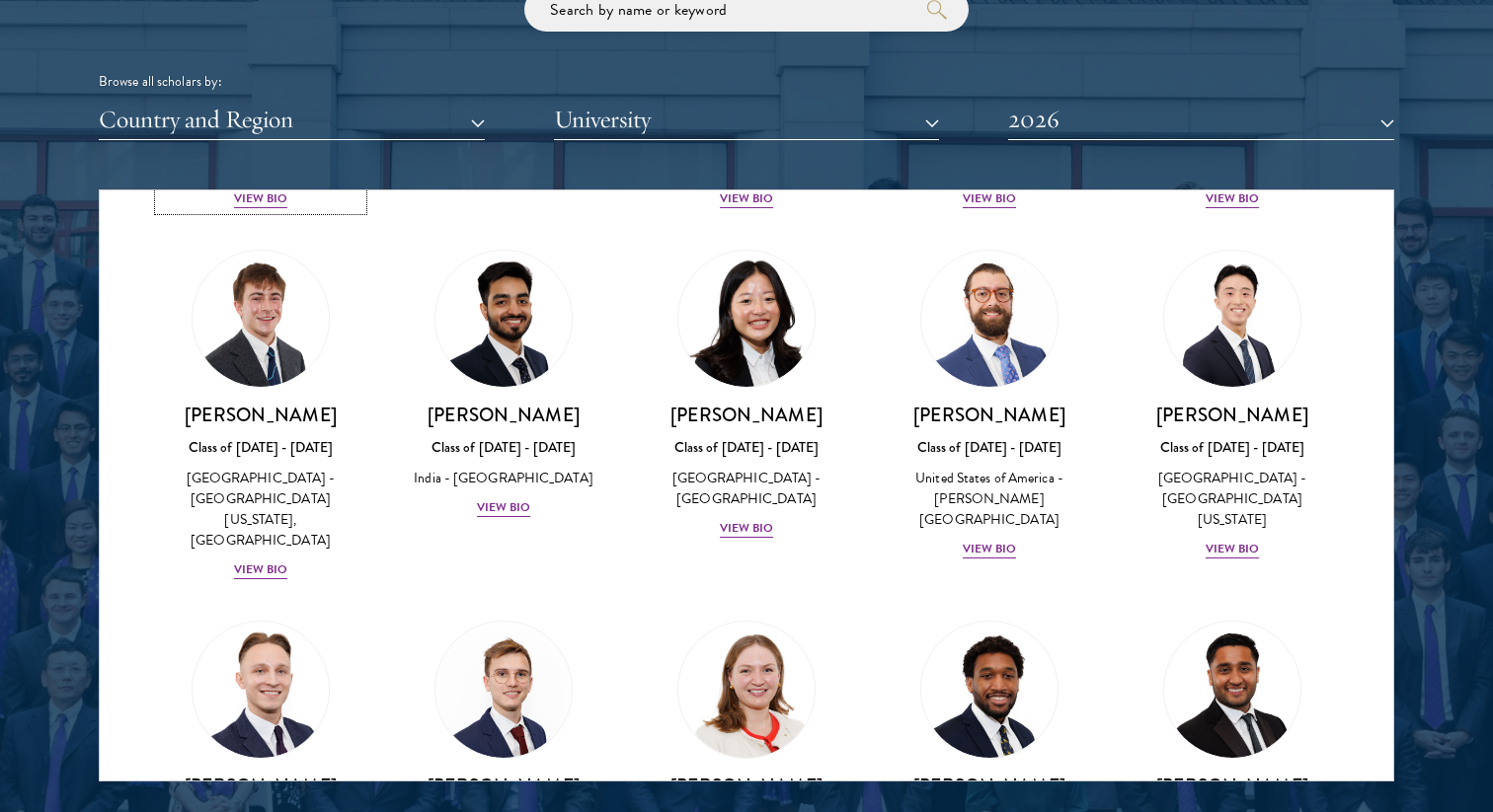
scroll to position [8184, 0]
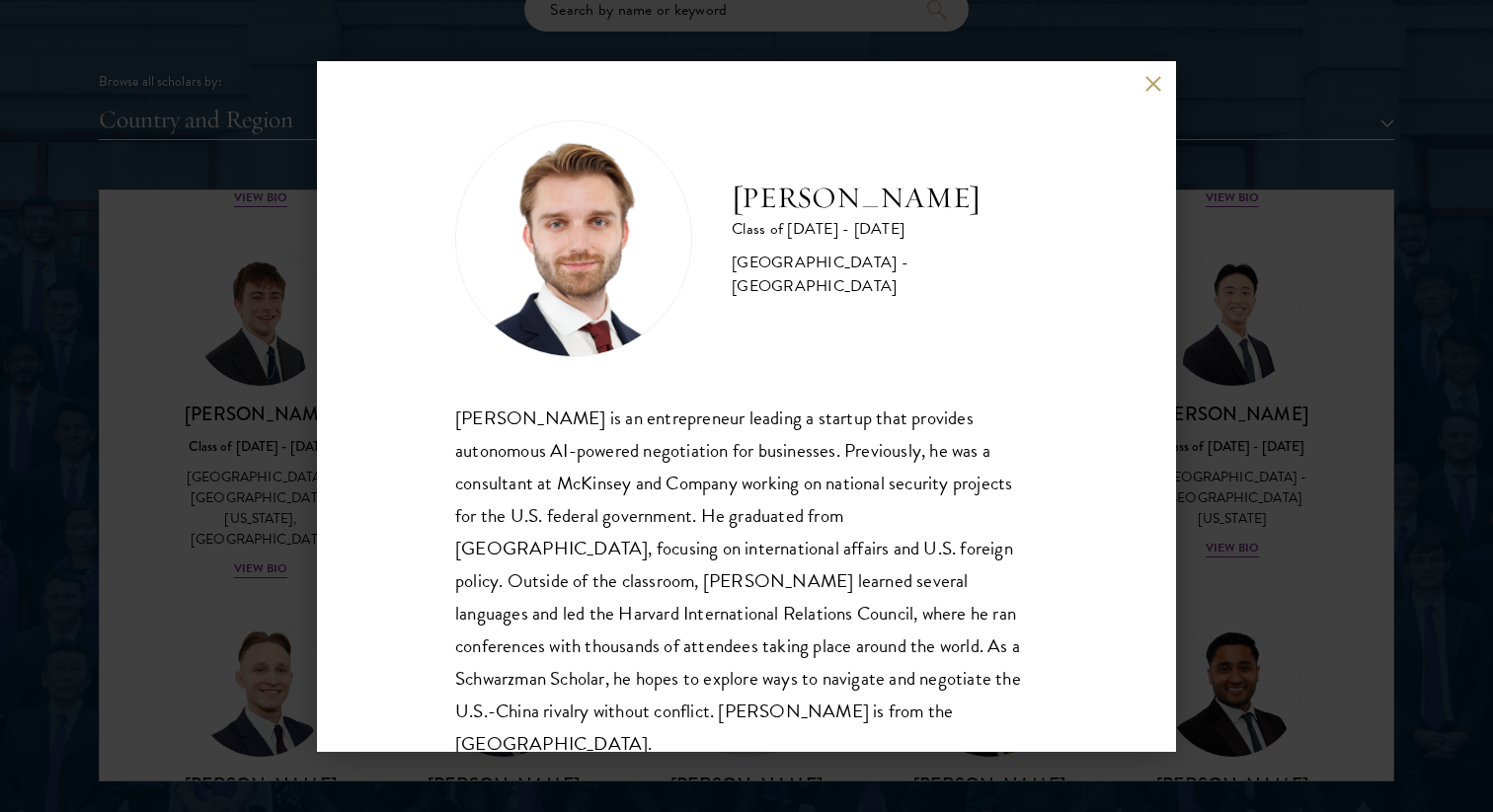
click at [276, 477] on div "[PERSON_NAME] Class of [DATE] - [DATE] [GEOGRAPHIC_DATA] - [GEOGRAPHIC_DATA] [P…" at bounding box center [746, 406] width 1493 height 812
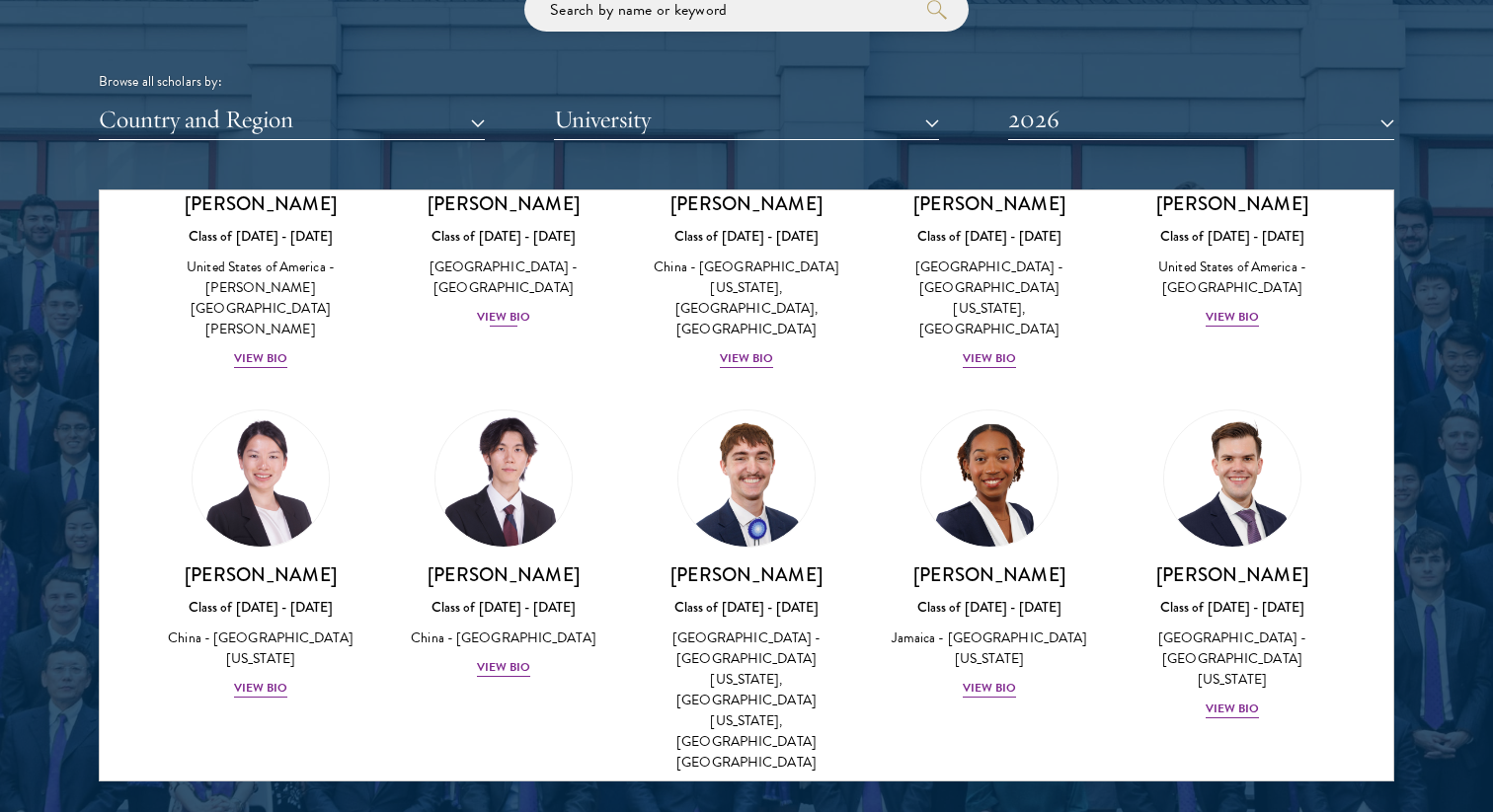
scroll to position [9501, 0]
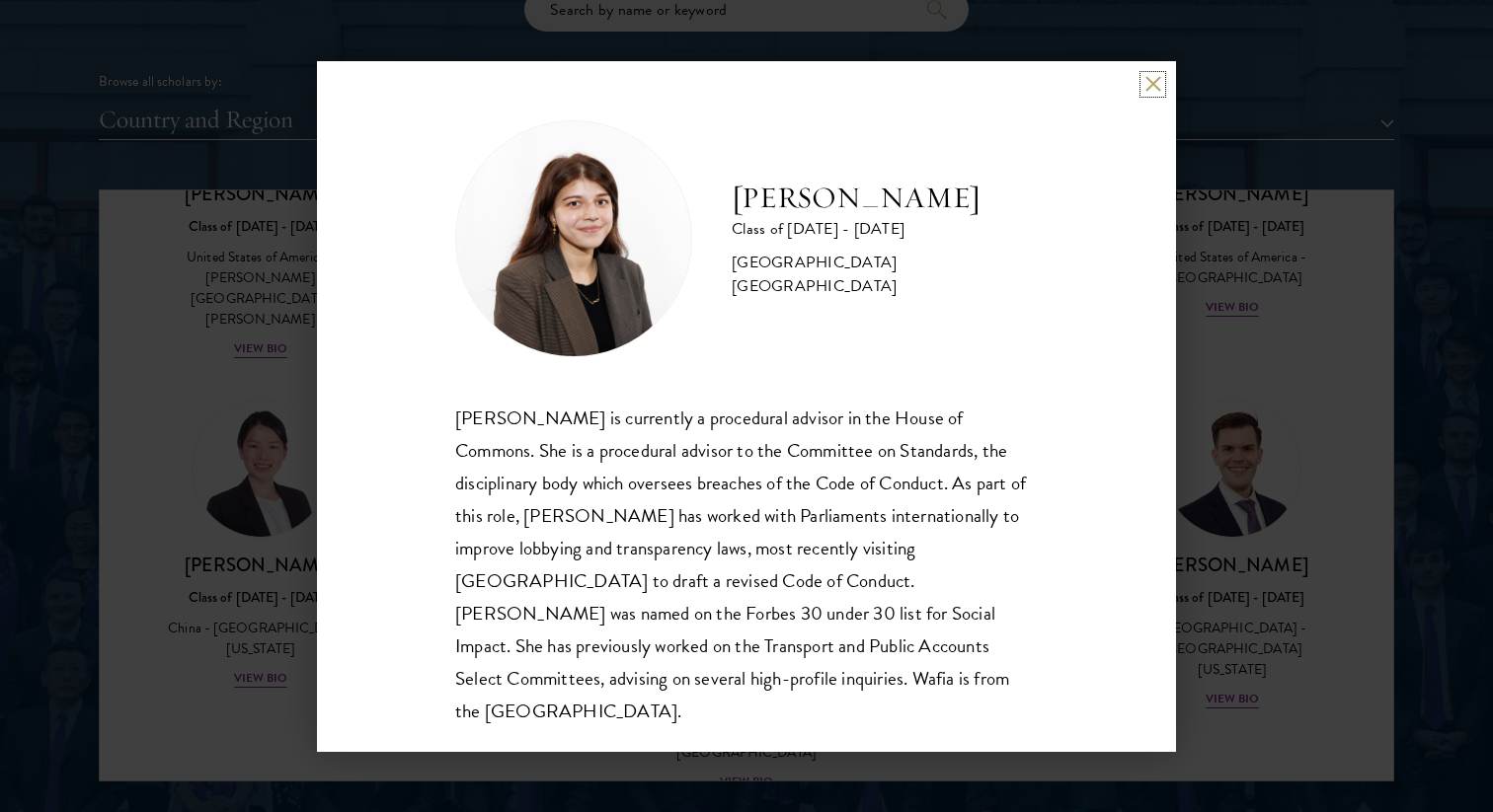
scroll to position [2, 0]
click at [309, 424] on div "[PERSON_NAME] Class of [DATE] - [DATE] [GEOGRAPHIC_DATA] - [GEOGRAPHIC_DATA] [G…" at bounding box center [746, 406] width 1493 height 812
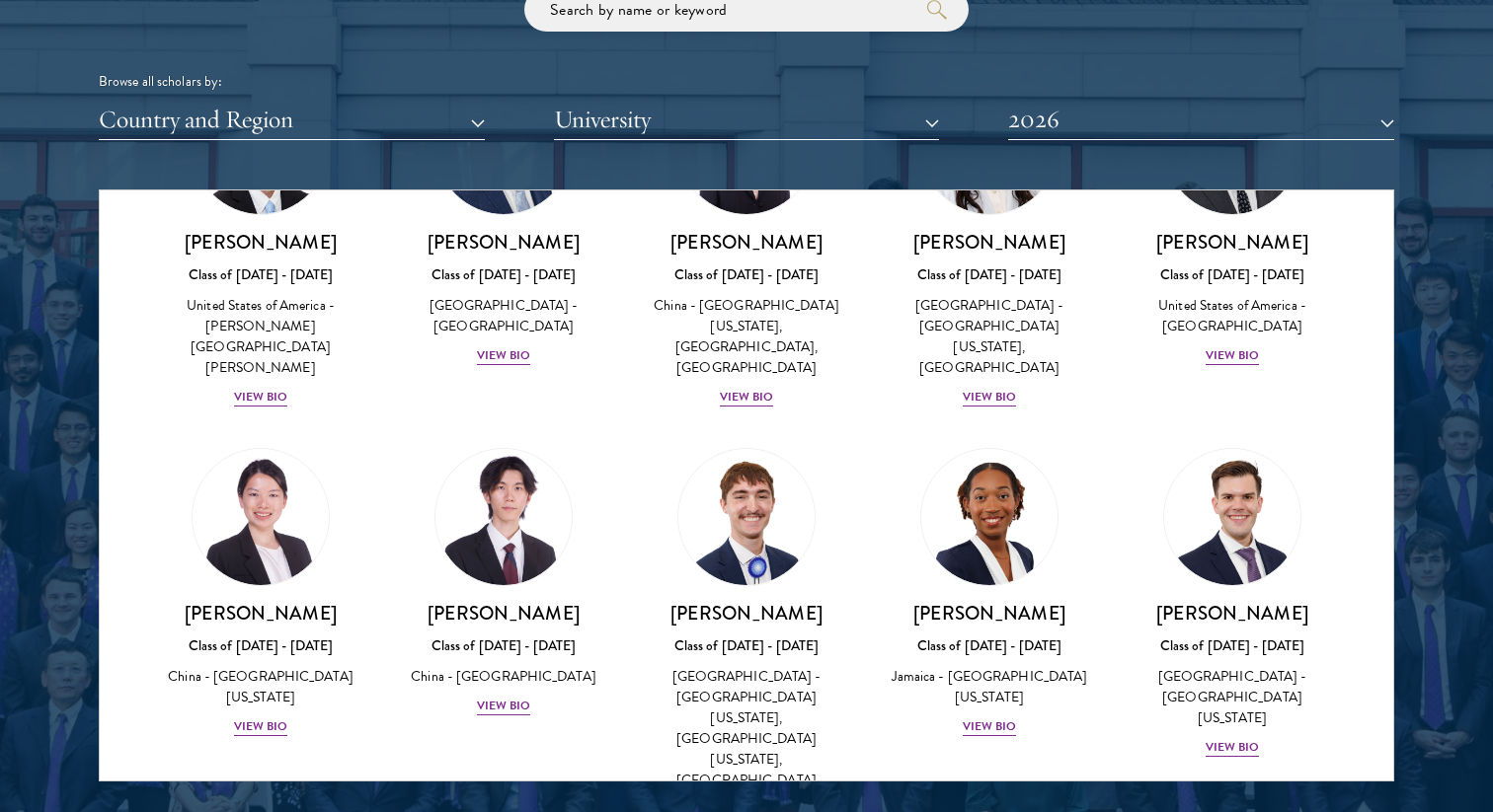
scroll to position [9427, 0]
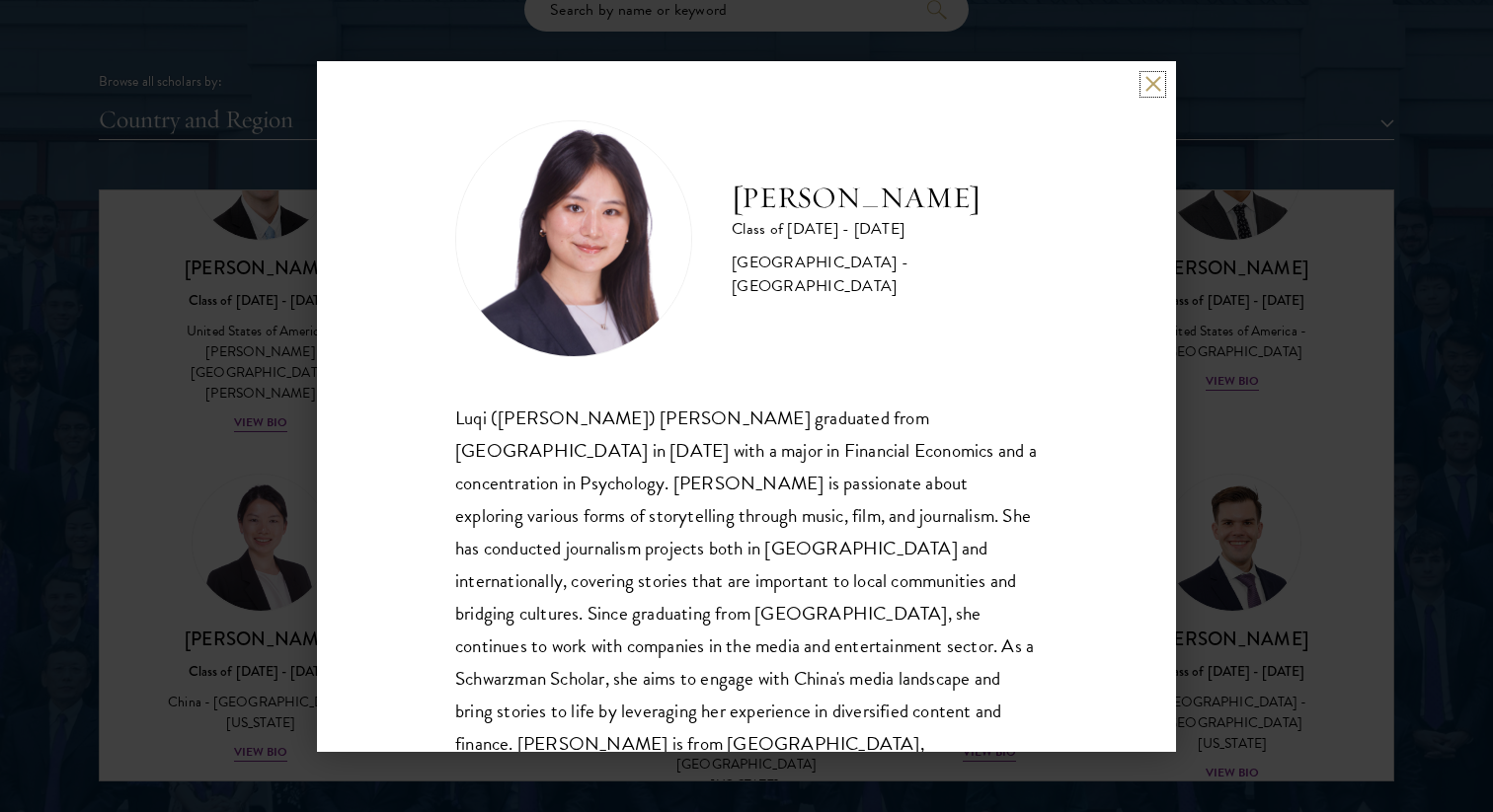
scroll to position [35, 0]
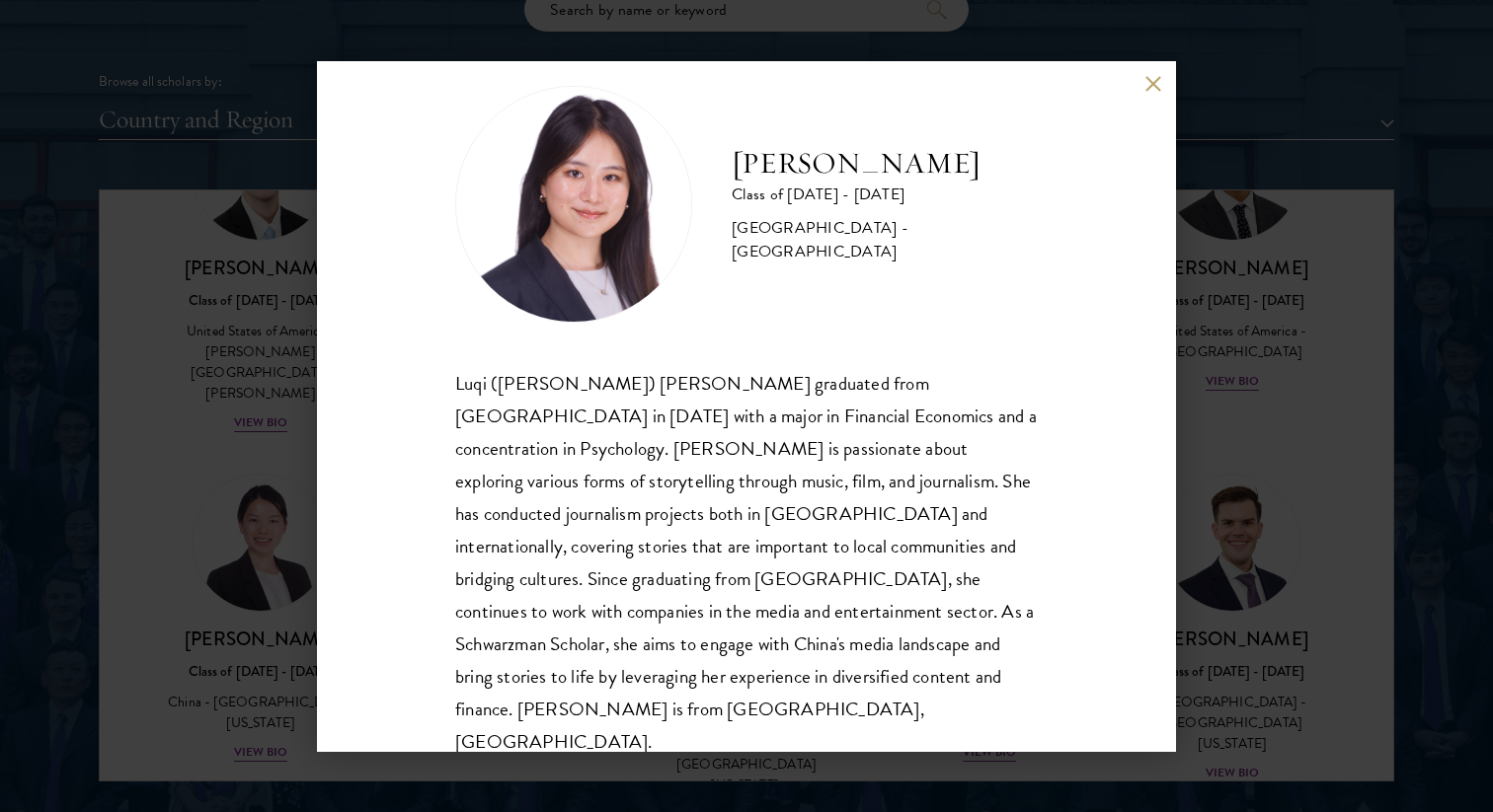
click at [268, 461] on div "[PERSON_NAME] Class of [DATE] - [DATE] [GEOGRAPHIC_DATA] - [GEOGRAPHIC_DATA] Lu…" at bounding box center [746, 406] width 1493 height 812
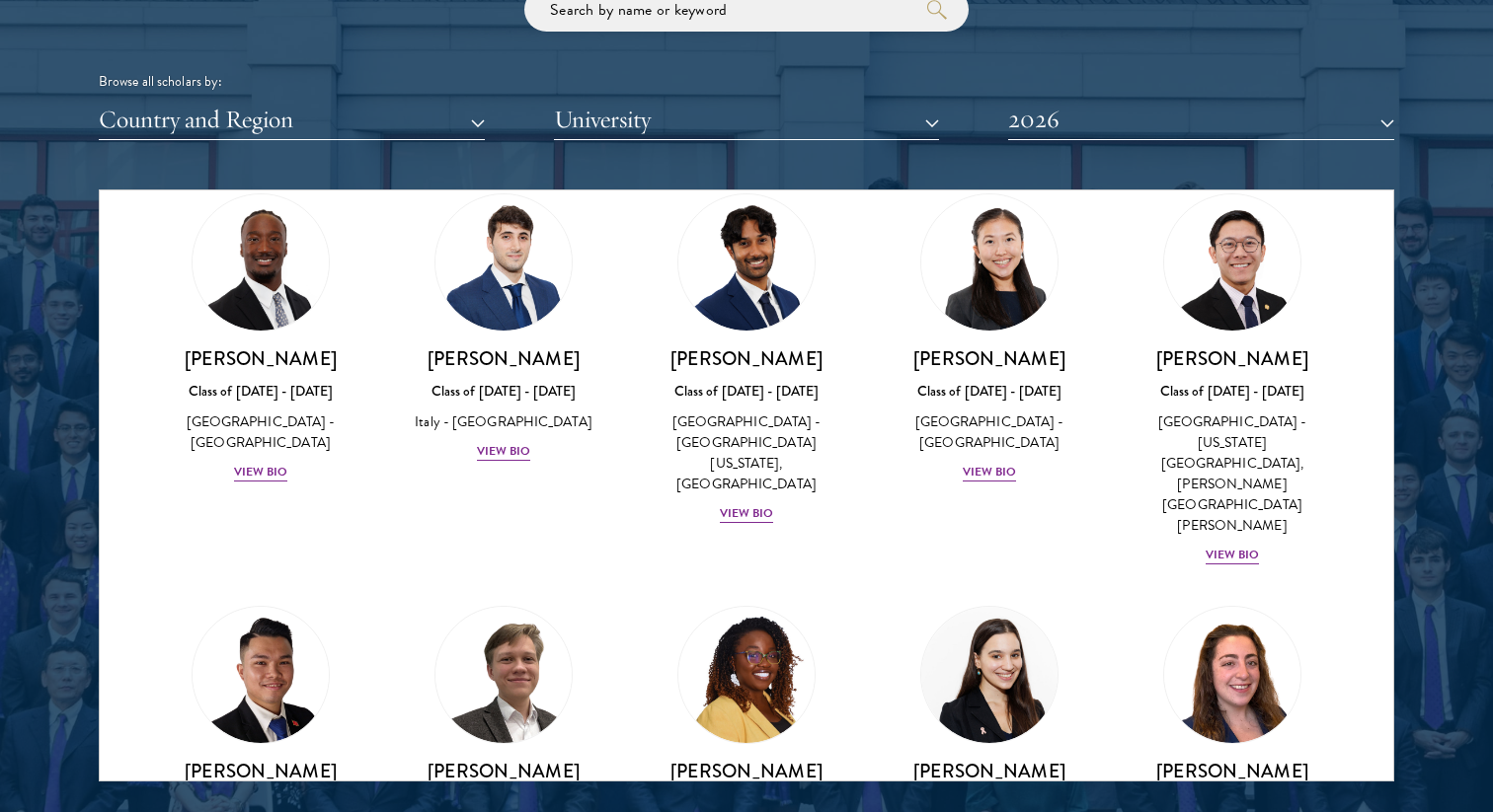
scroll to position [7140, 0]
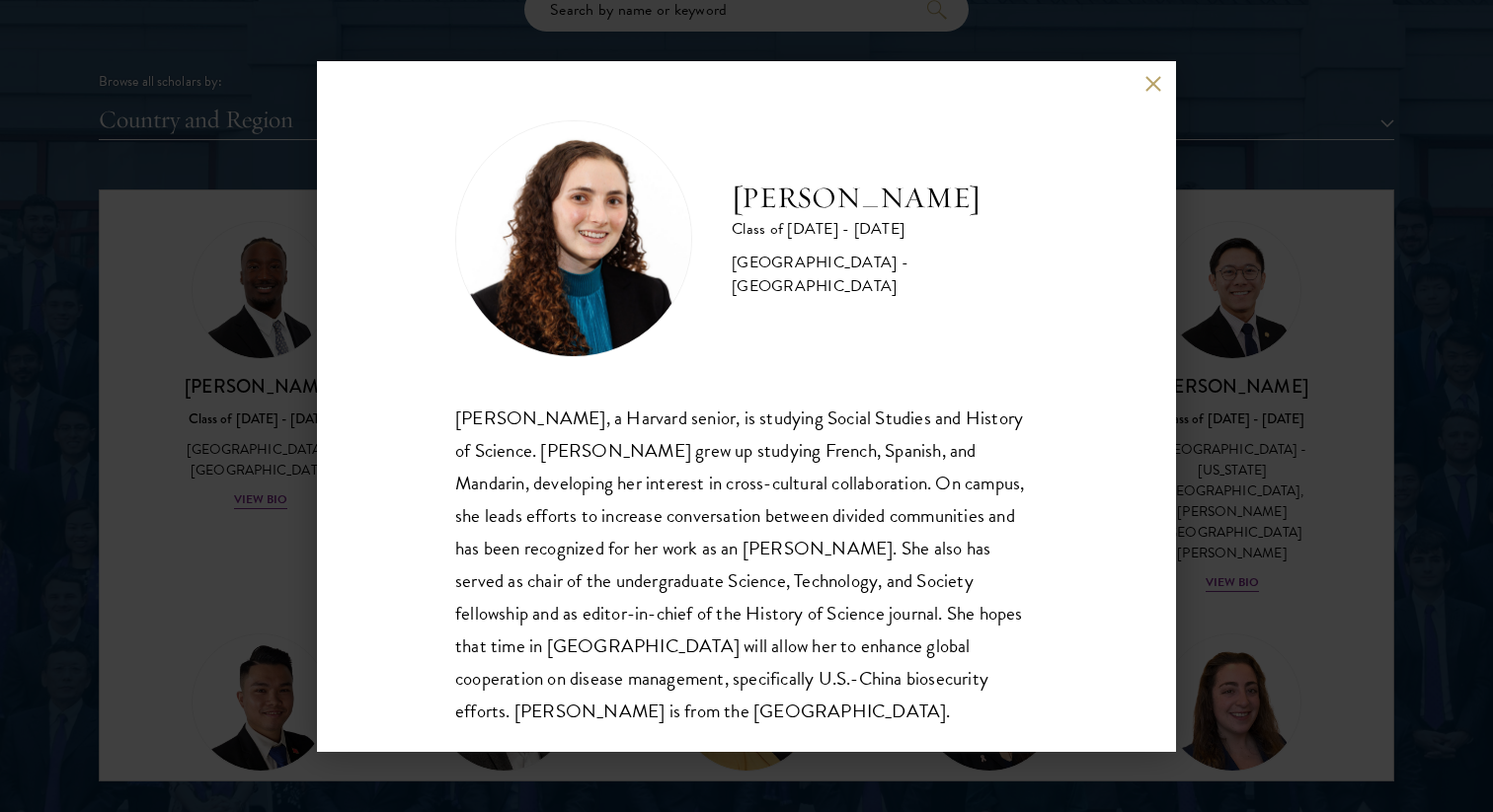
click at [245, 556] on div "[PERSON_NAME] Class of [DATE] - [DATE] [GEOGRAPHIC_DATA] - [GEOGRAPHIC_DATA] [P…" at bounding box center [746, 406] width 1493 height 812
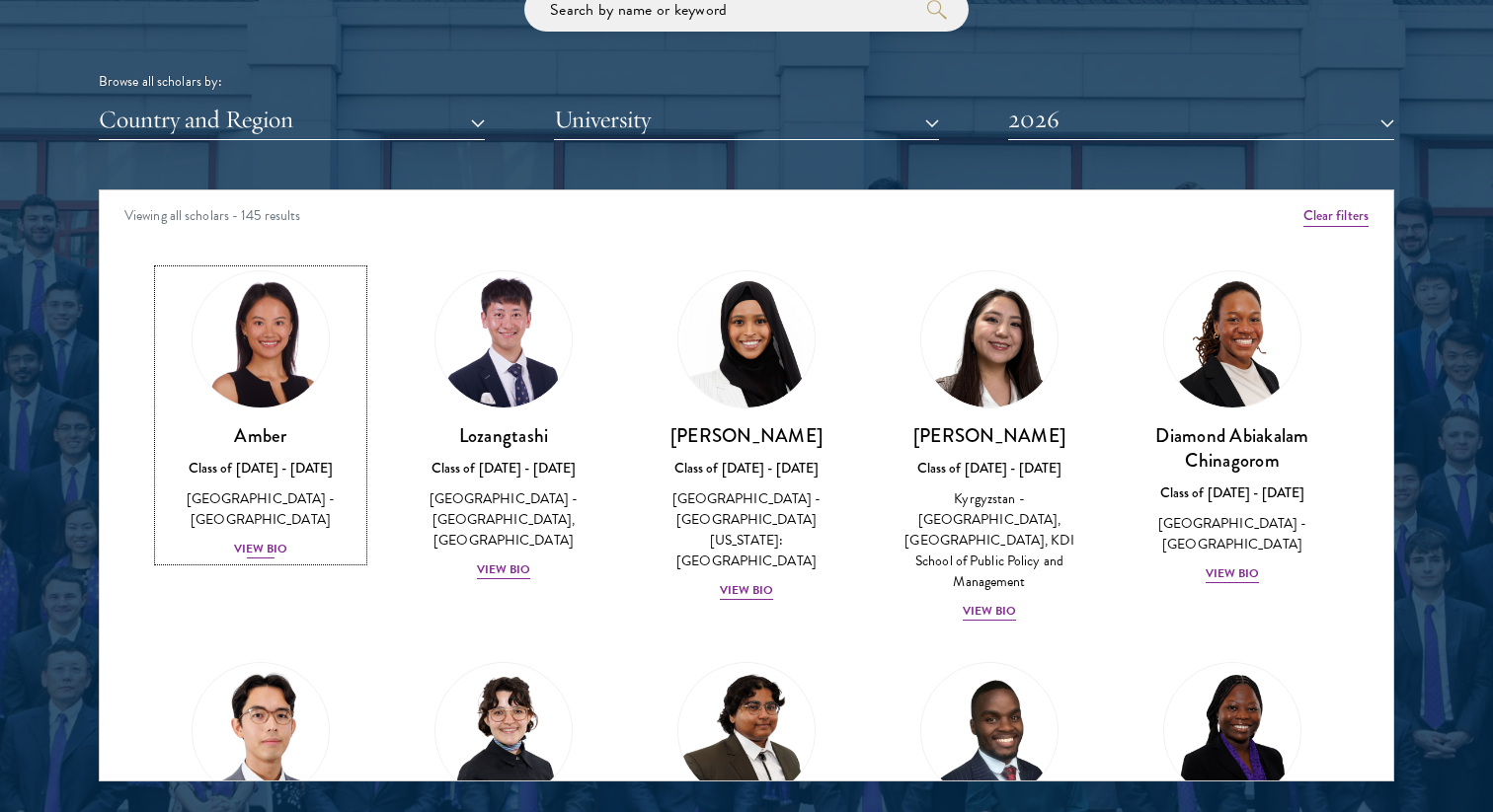
click at [263, 540] on div "View Bio" at bounding box center [260, 549] width 54 height 19
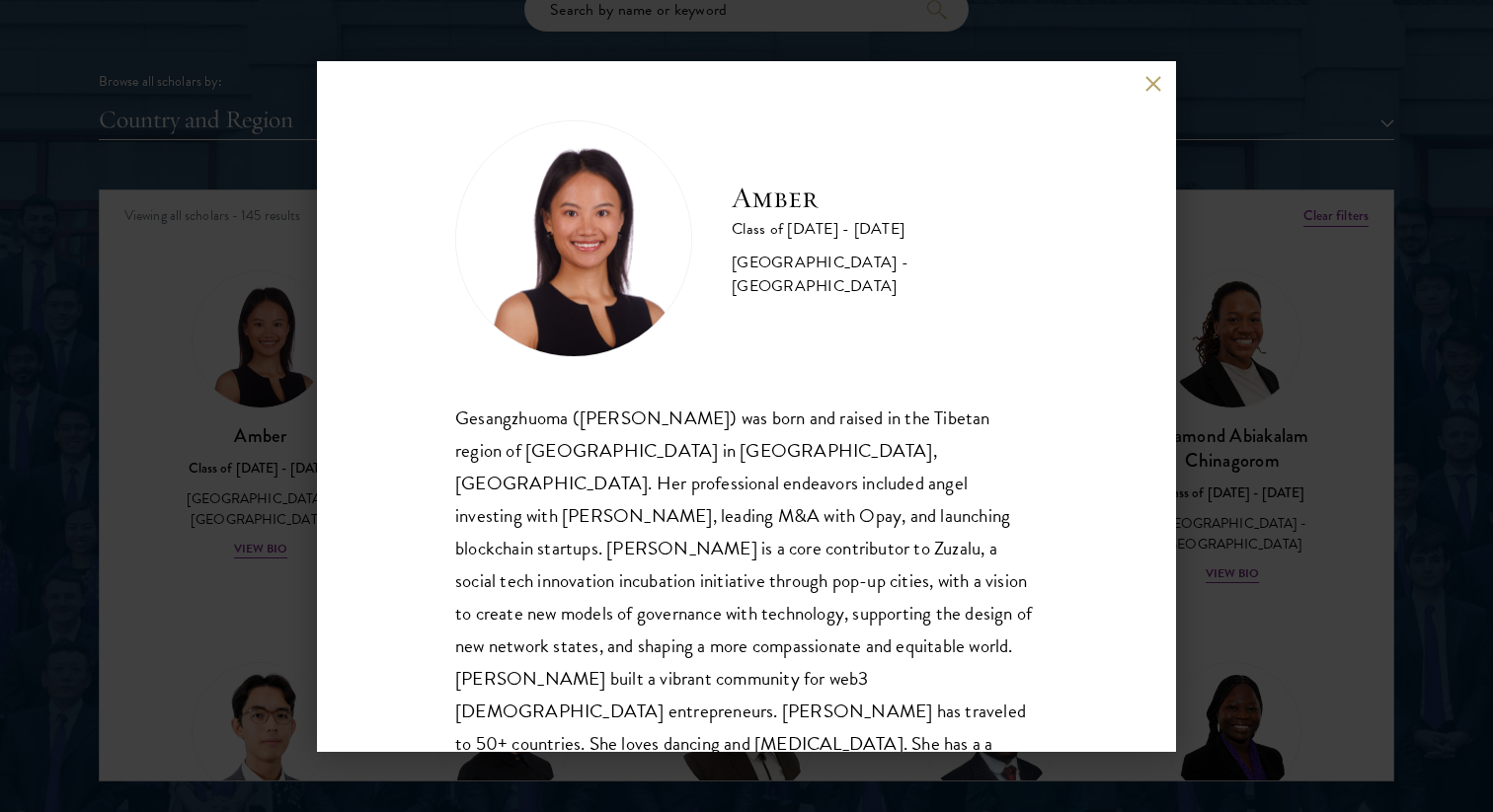
click at [263, 520] on div "Amber Class of [DATE] - [DATE] [GEOGRAPHIC_DATA] - [GEOGRAPHIC_DATA] Gesangzhuo…" at bounding box center [746, 406] width 1493 height 812
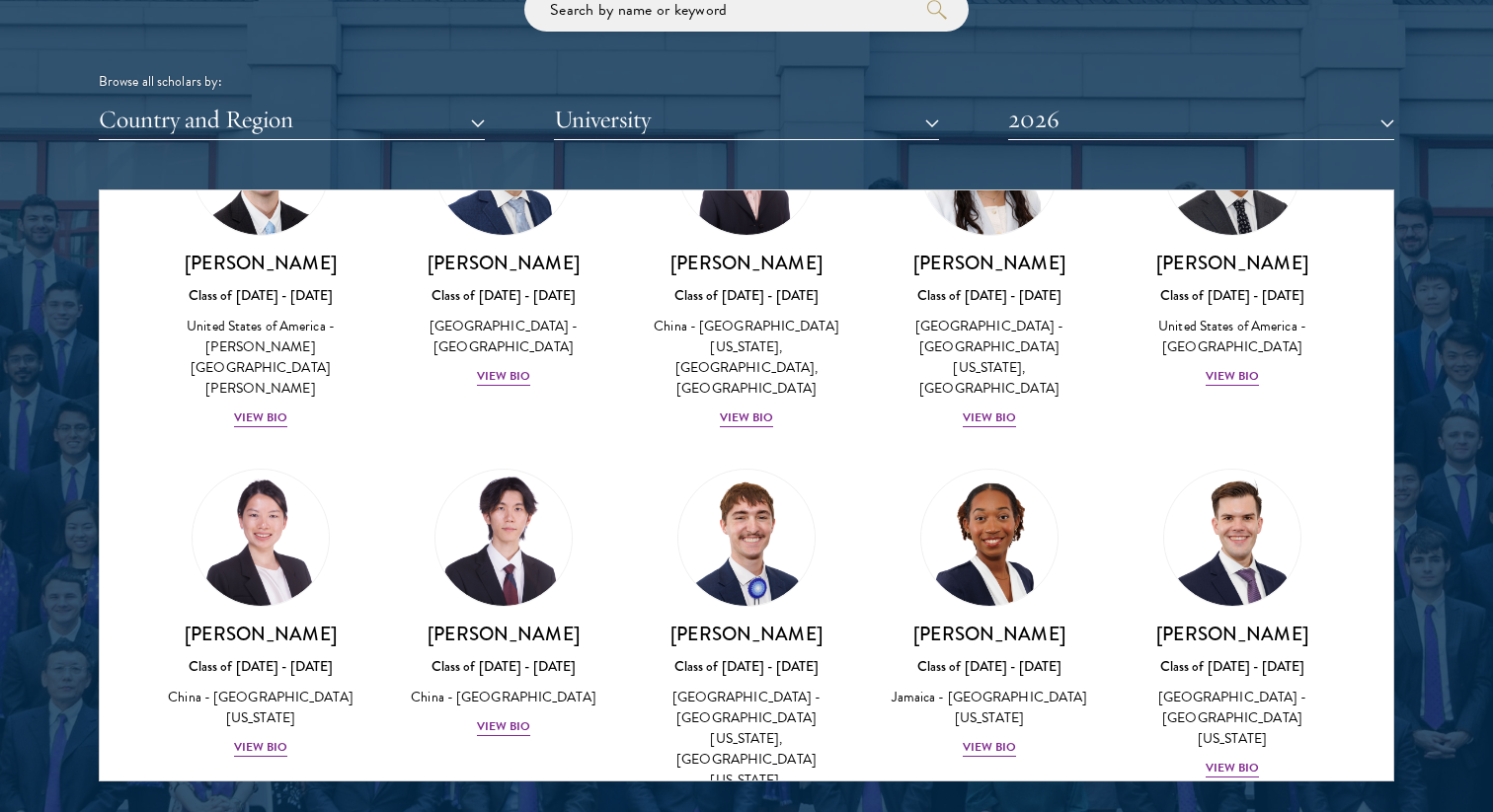
scroll to position [9512, 0]
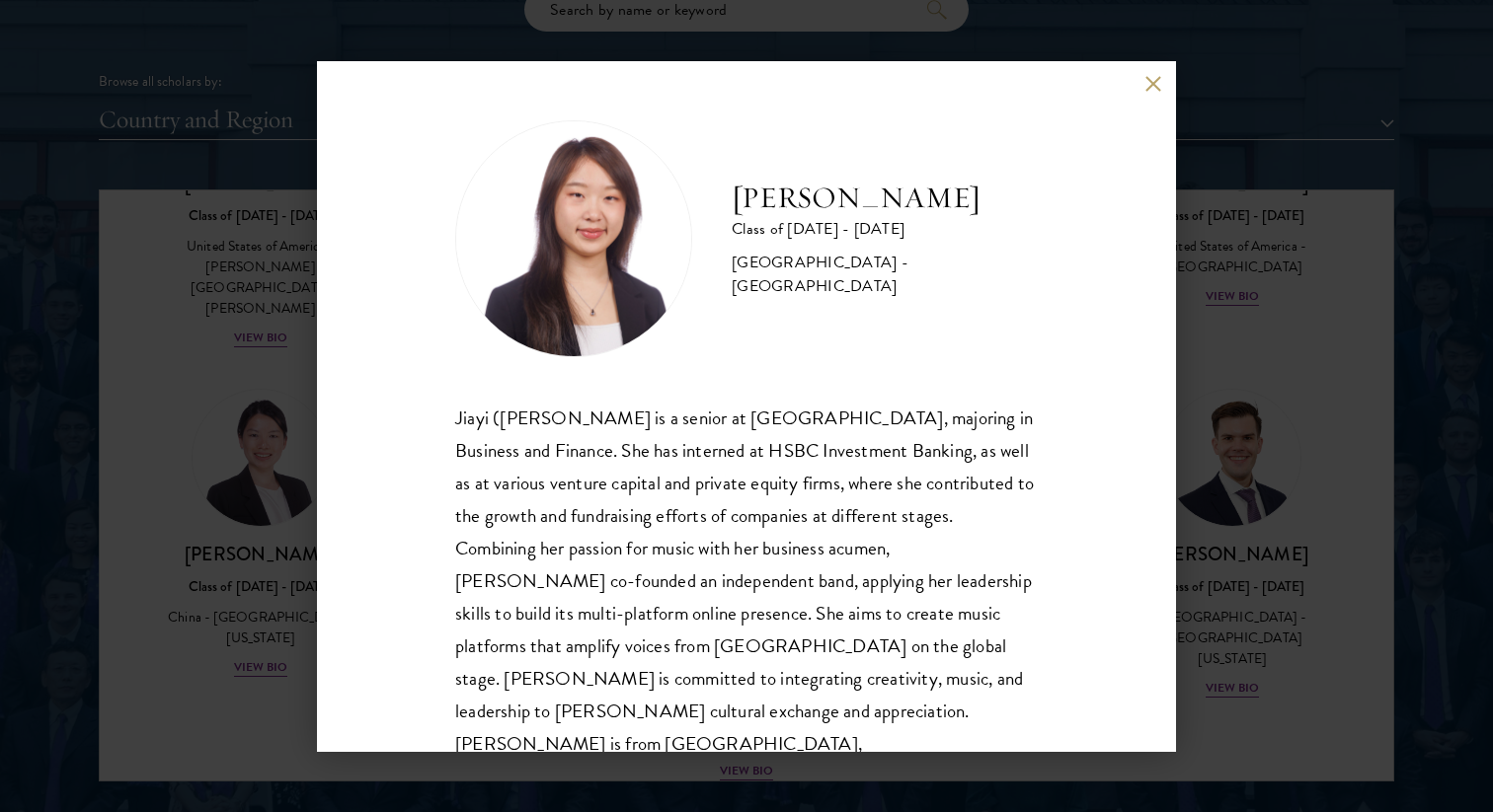
click at [271, 665] on div "[PERSON_NAME] Class of [DATE] - [DATE] [GEOGRAPHIC_DATA] - [GEOGRAPHIC_DATA] [P…" at bounding box center [746, 406] width 1493 height 812
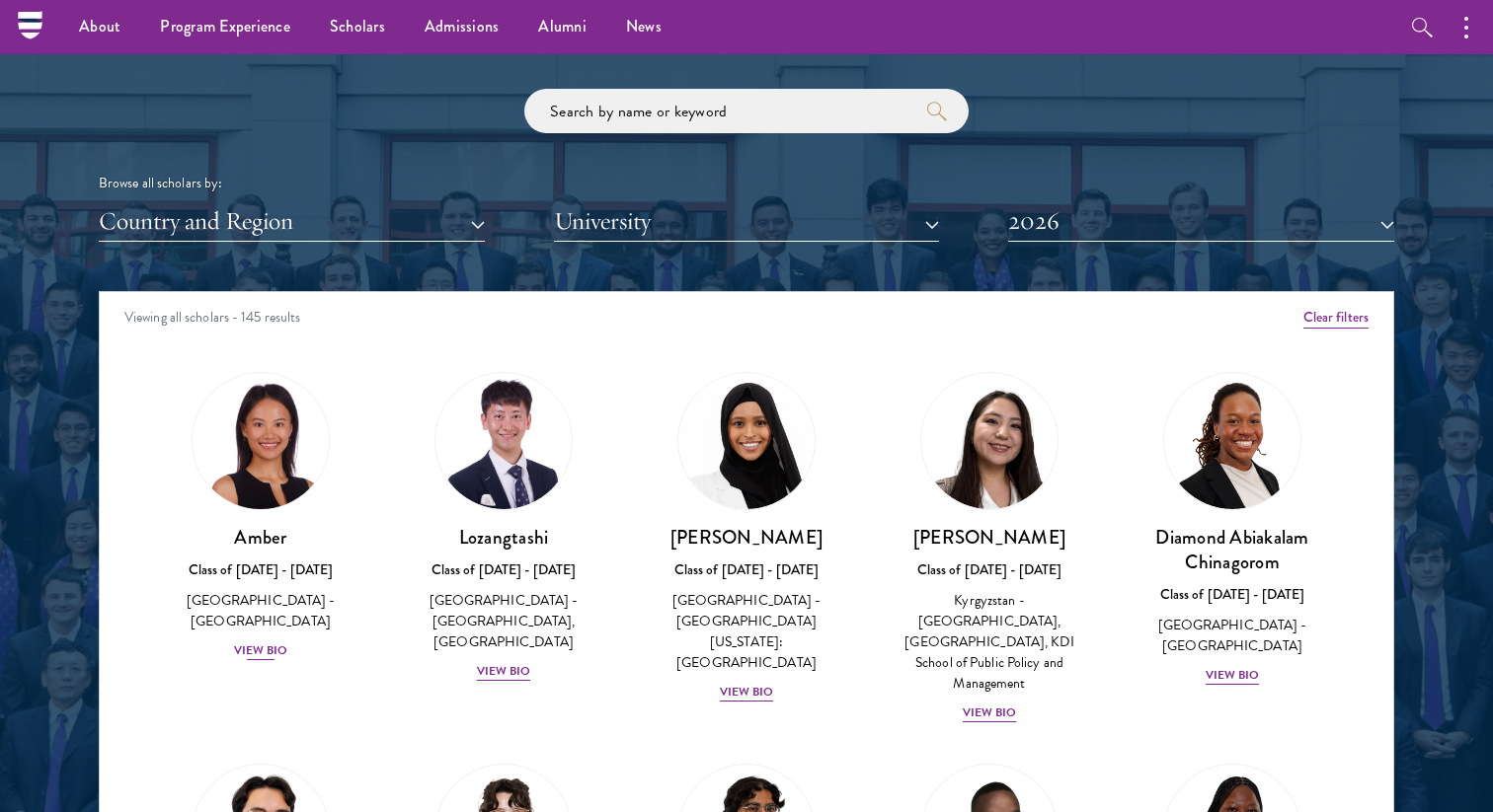
scroll to position [2325, 0]
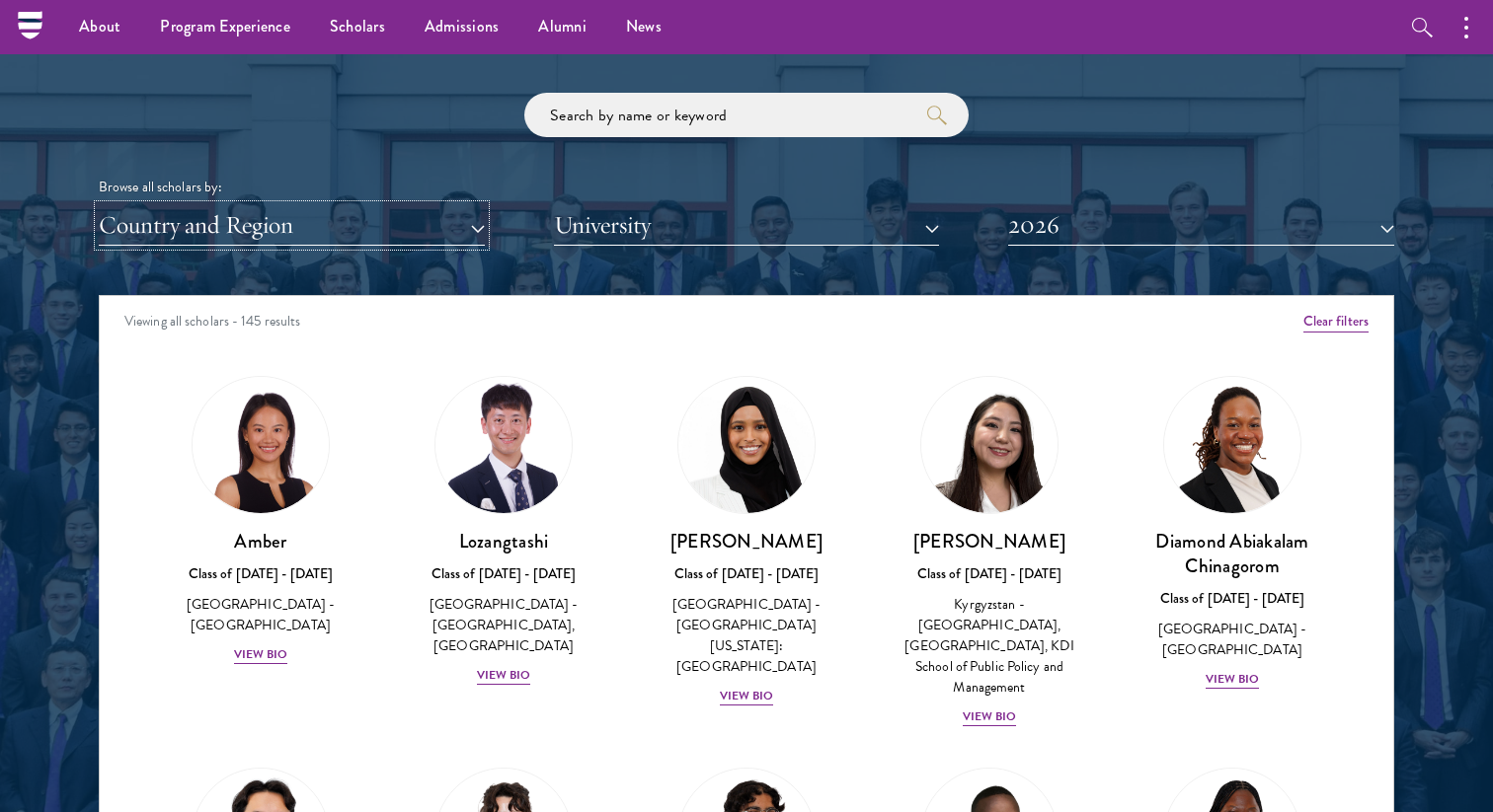
click at [365, 235] on button "Country and Region" at bounding box center [292, 226] width 386 height 41
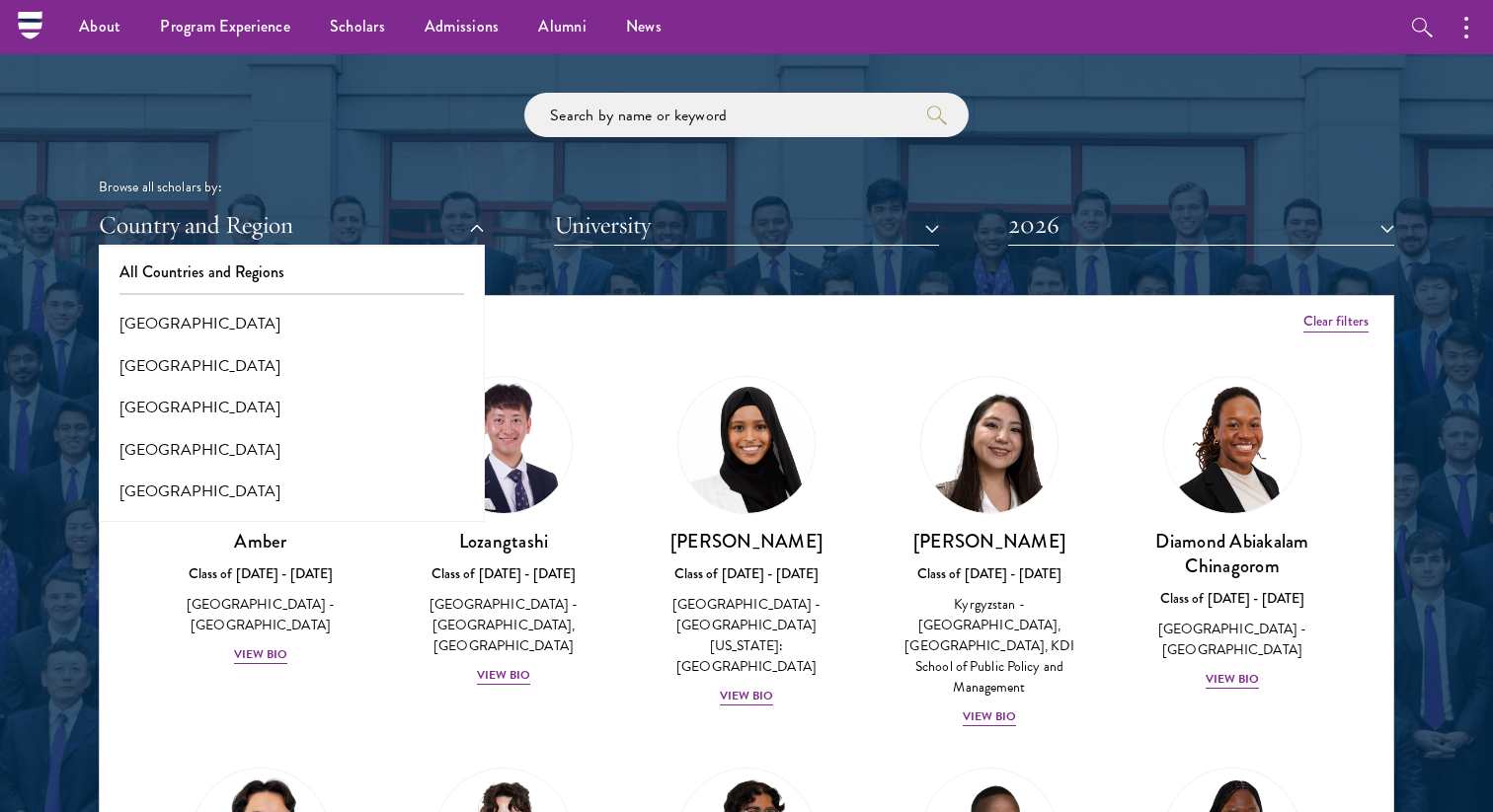
click at [397, 130] on div "Browse all scholars by: Country and Region All Countries and Regions [GEOGRAPHI…" at bounding box center [746, 169] width 1295 height 153
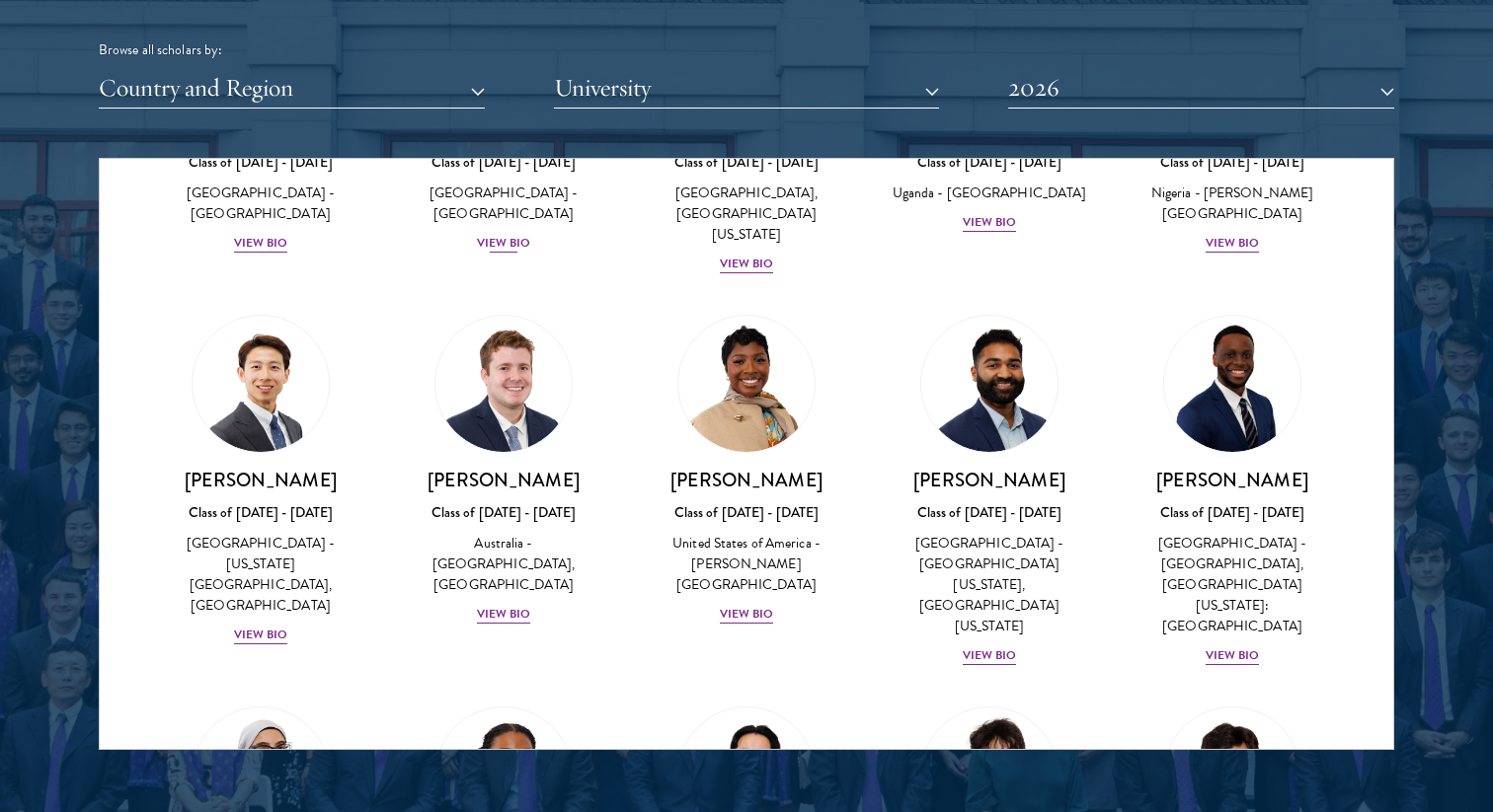
scroll to position [668, 0]
click at [262, 625] on div "View Bio" at bounding box center [260, 634] width 54 height 19
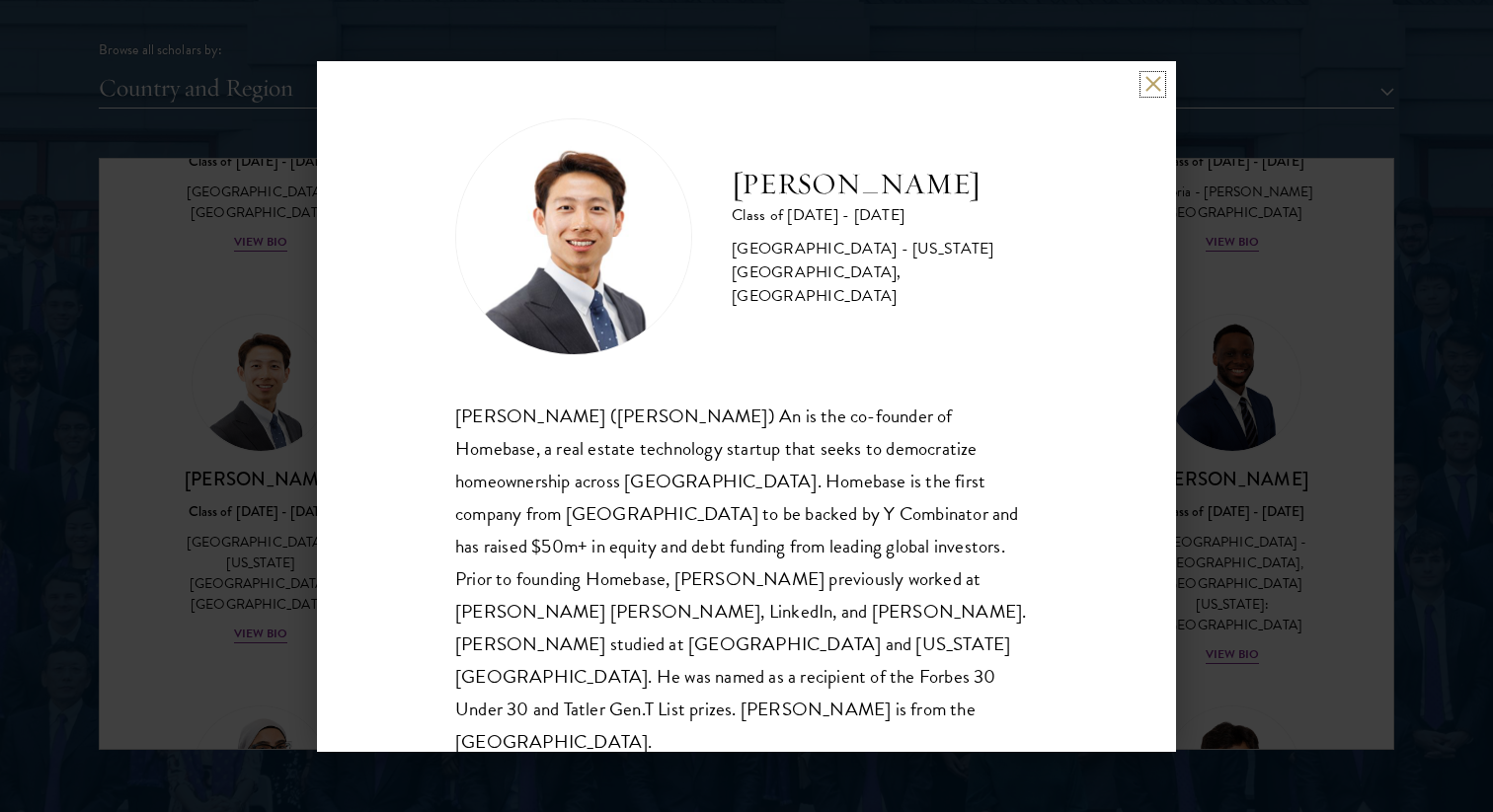
scroll to position [1, 0]
click at [234, 531] on div "[PERSON_NAME] Class of [DATE] - [DATE] [GEOGRAPHIC_DATA] - [US_STATE][GEOGRAPHI…" at bounding box center [746, 406] width 1493 height 812
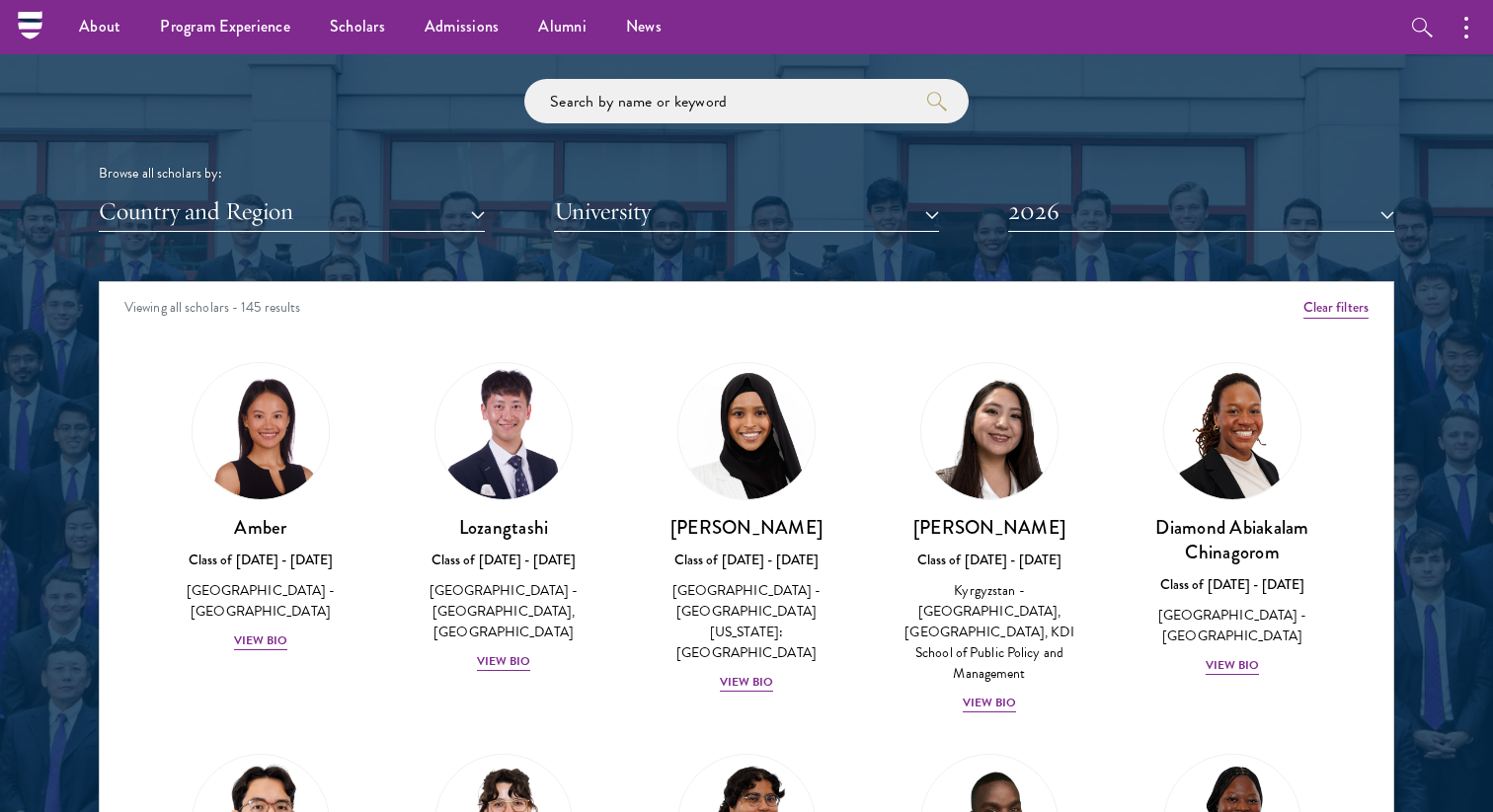
scroll to position [2336, 0]
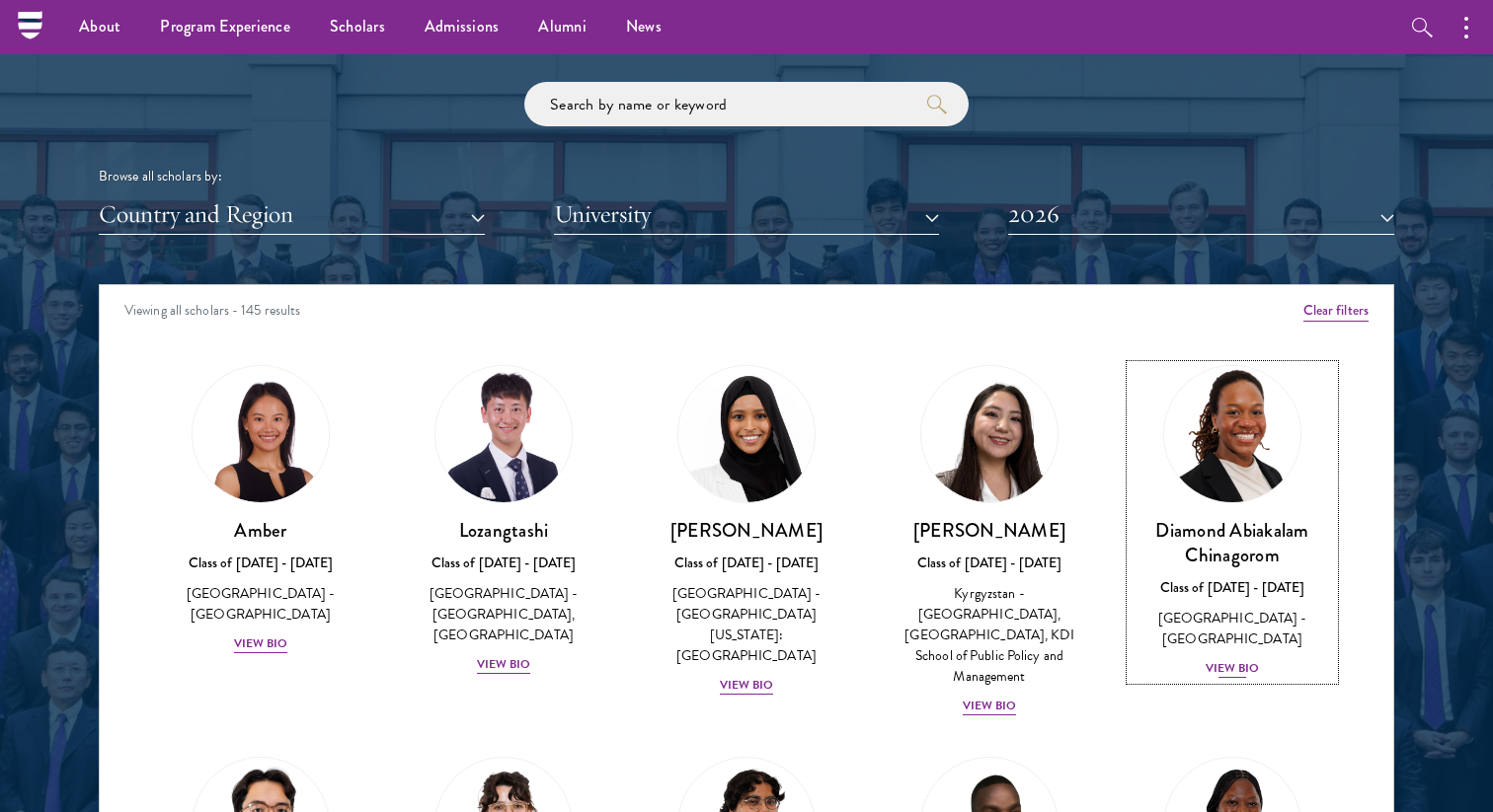
click at [1237, 660] on div "View Bio" at bounding box center [1232, 669] width 54 height 19
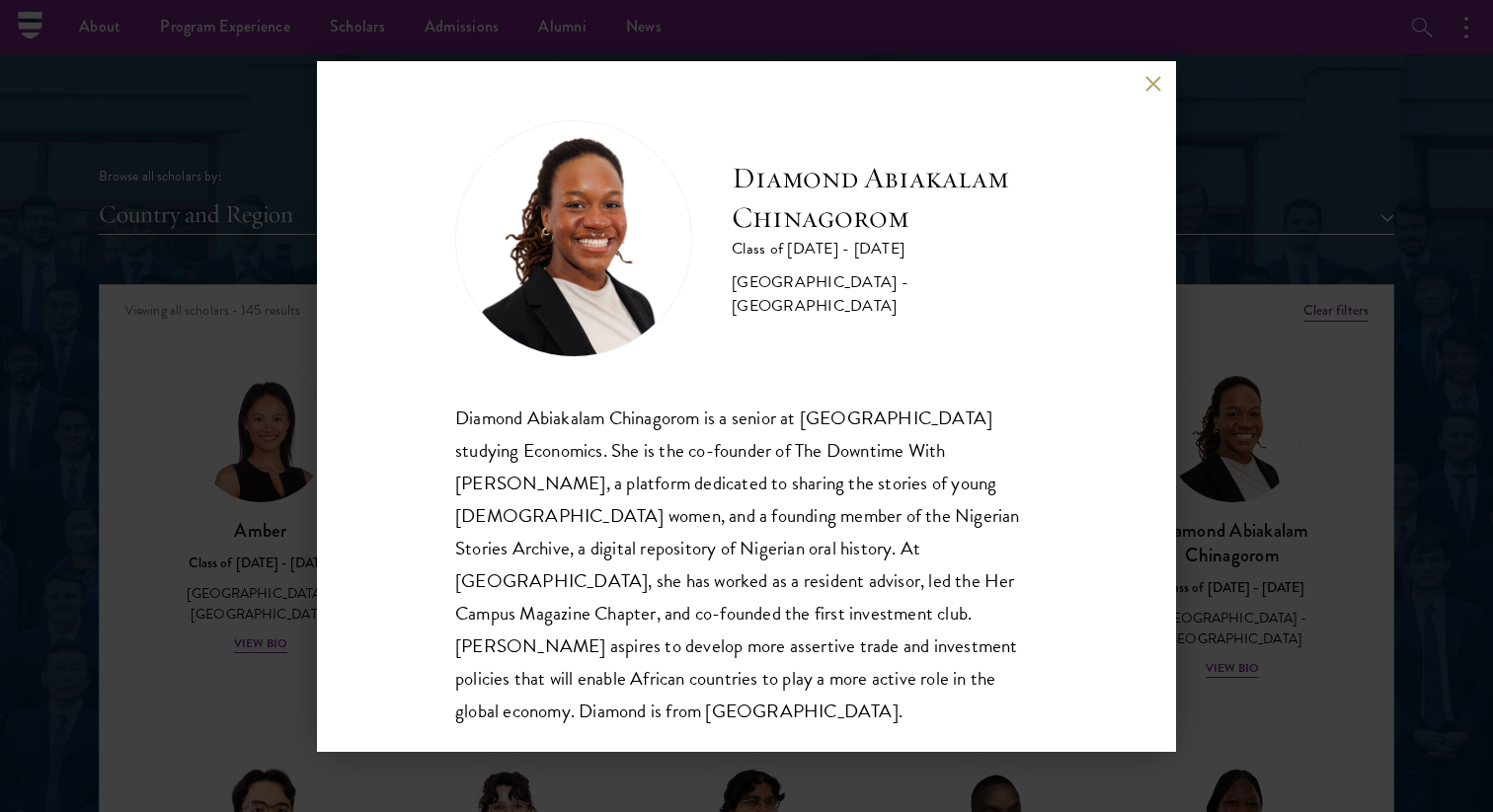
click at [1238, 647] on div "Diamond Abiakalam [GEOGRAPHIC_DATA] Class of [DATE] - [DATE] [GEOGRAPHIC_DATA] …" at bounding box center [746, 406] width 1493 height 812
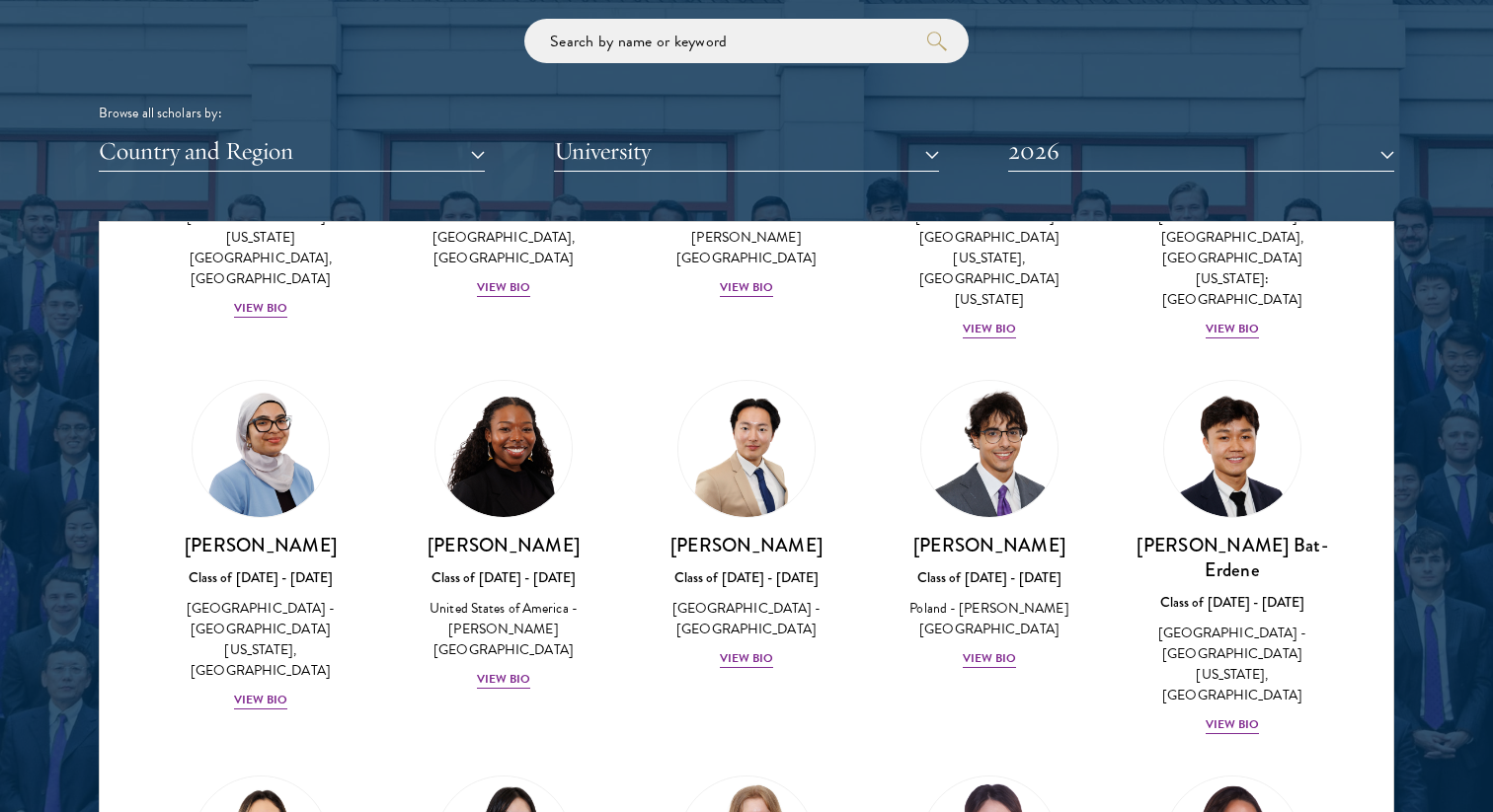
scroll to position [1061, 0]
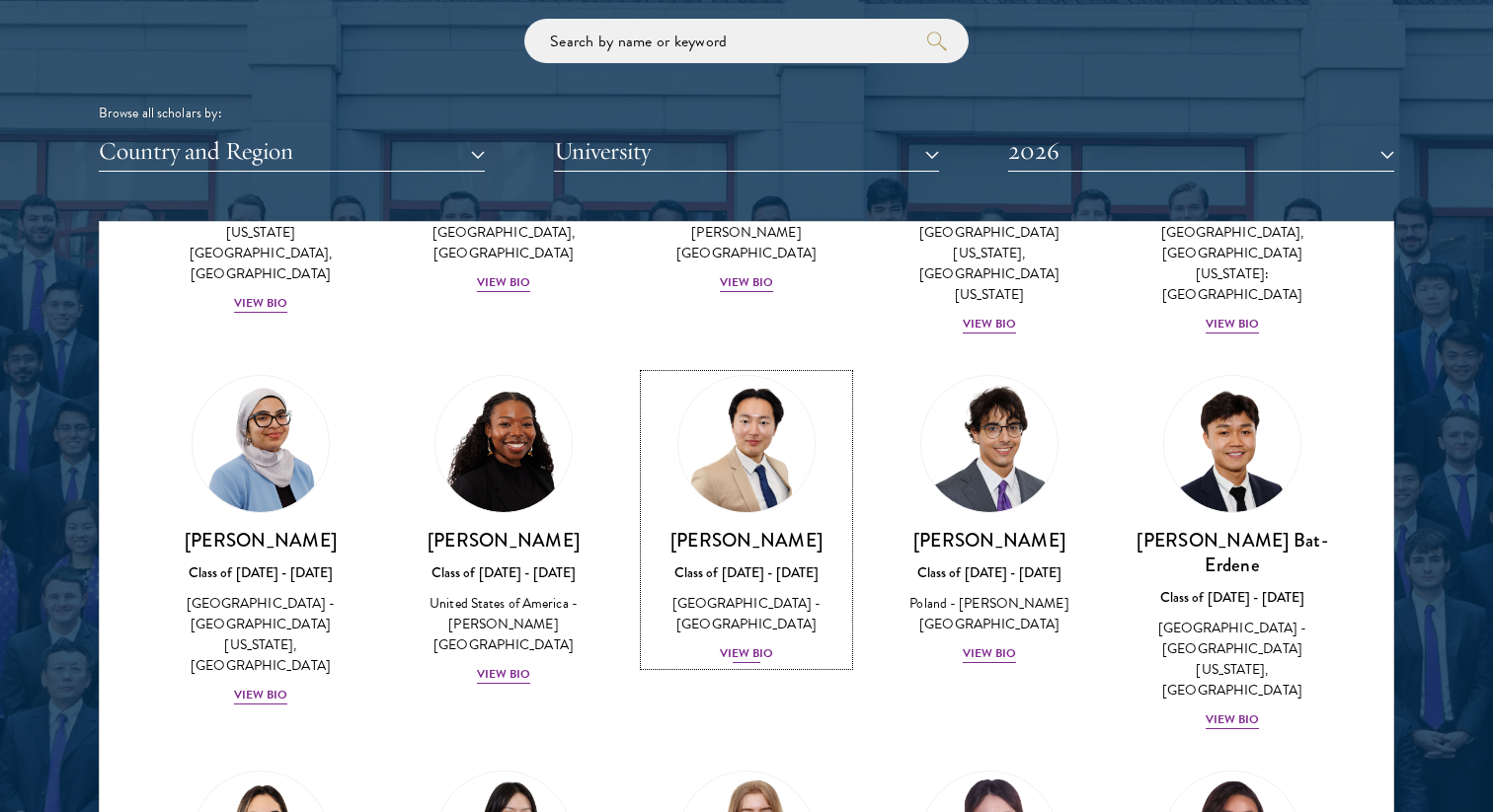
click at [747, 645] on div "View Bio" at bounding box center [746, 654] width 54 height 19
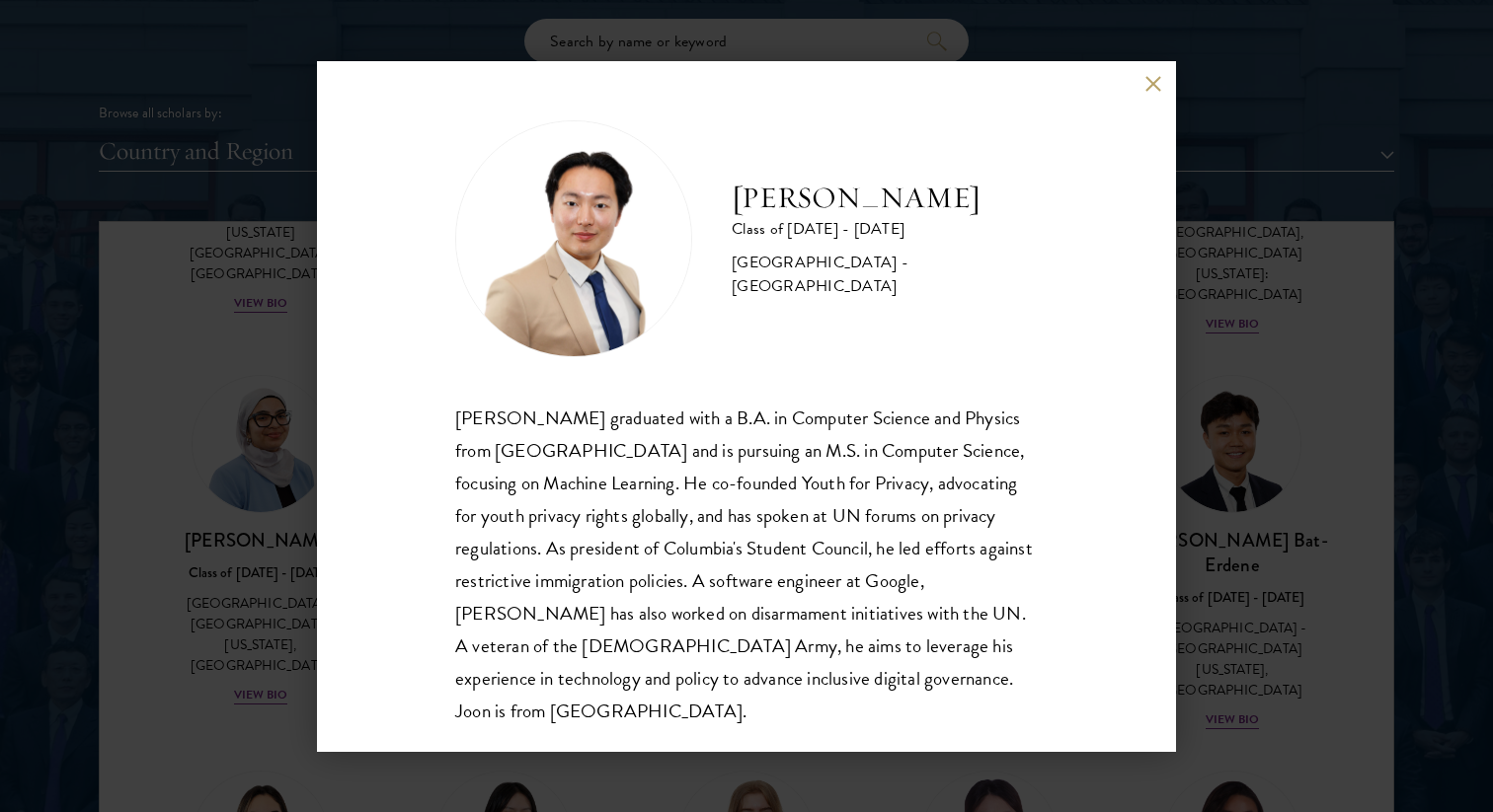
click at [1271, 526] on div "[PERSON_NAME] Class of [DATE] - [DATE] [GEOGRAPHIC_DATA] - [GEOGRAPHIC_DATA] [P…" at bounding box center [746, 406] width 1493 height 812
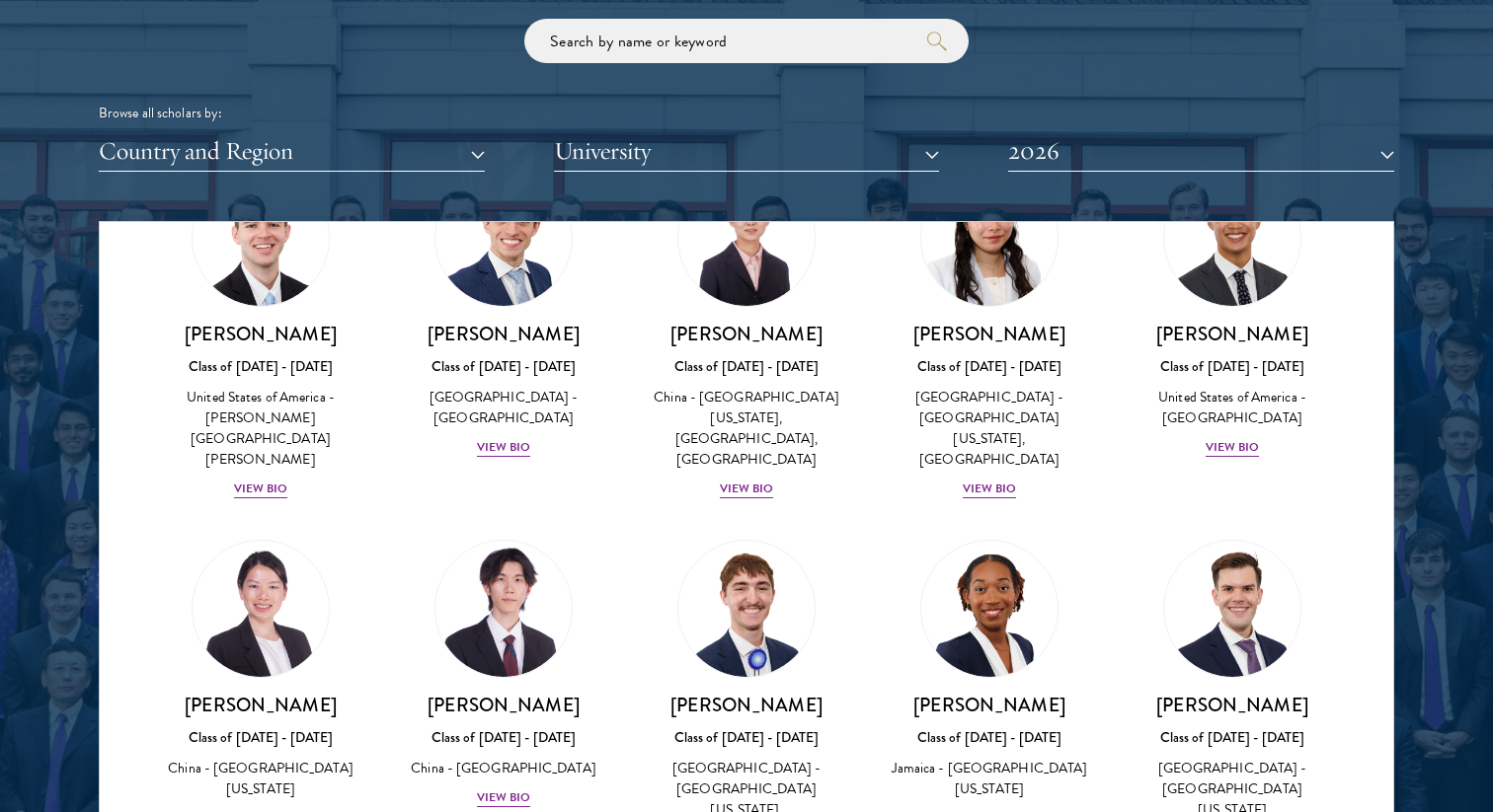
scroll to position [9385, 0]
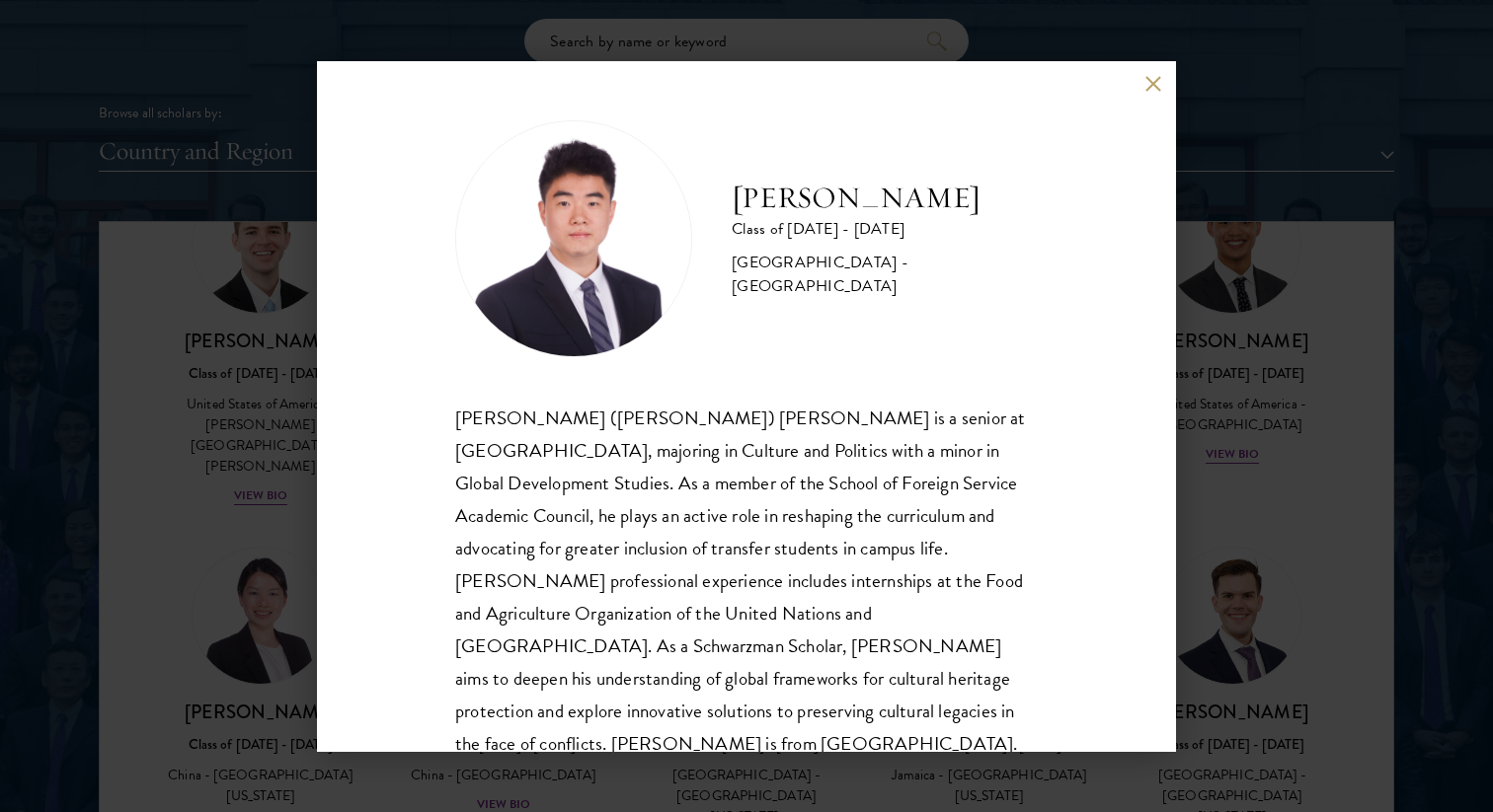
click at [1255, 406] on div "[PERSON_NAME] Class of [DATE] - [DATE] [GEOGRAPHIC_DATA] - [GEOGRAPHIC_DATA] [P…" at bounding box center [746, 406] width 1493 height 812
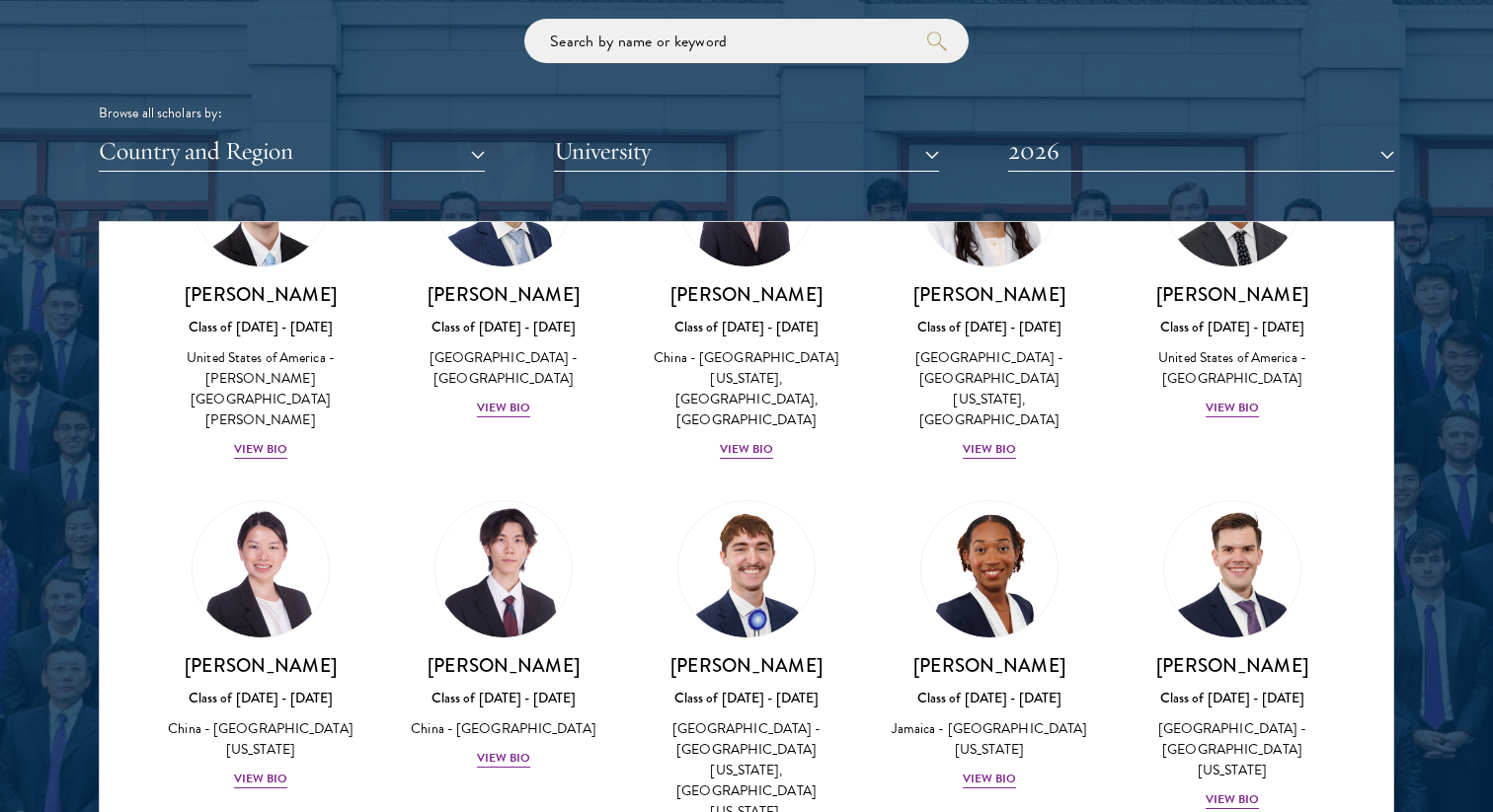
scroll to position [9512, 0]
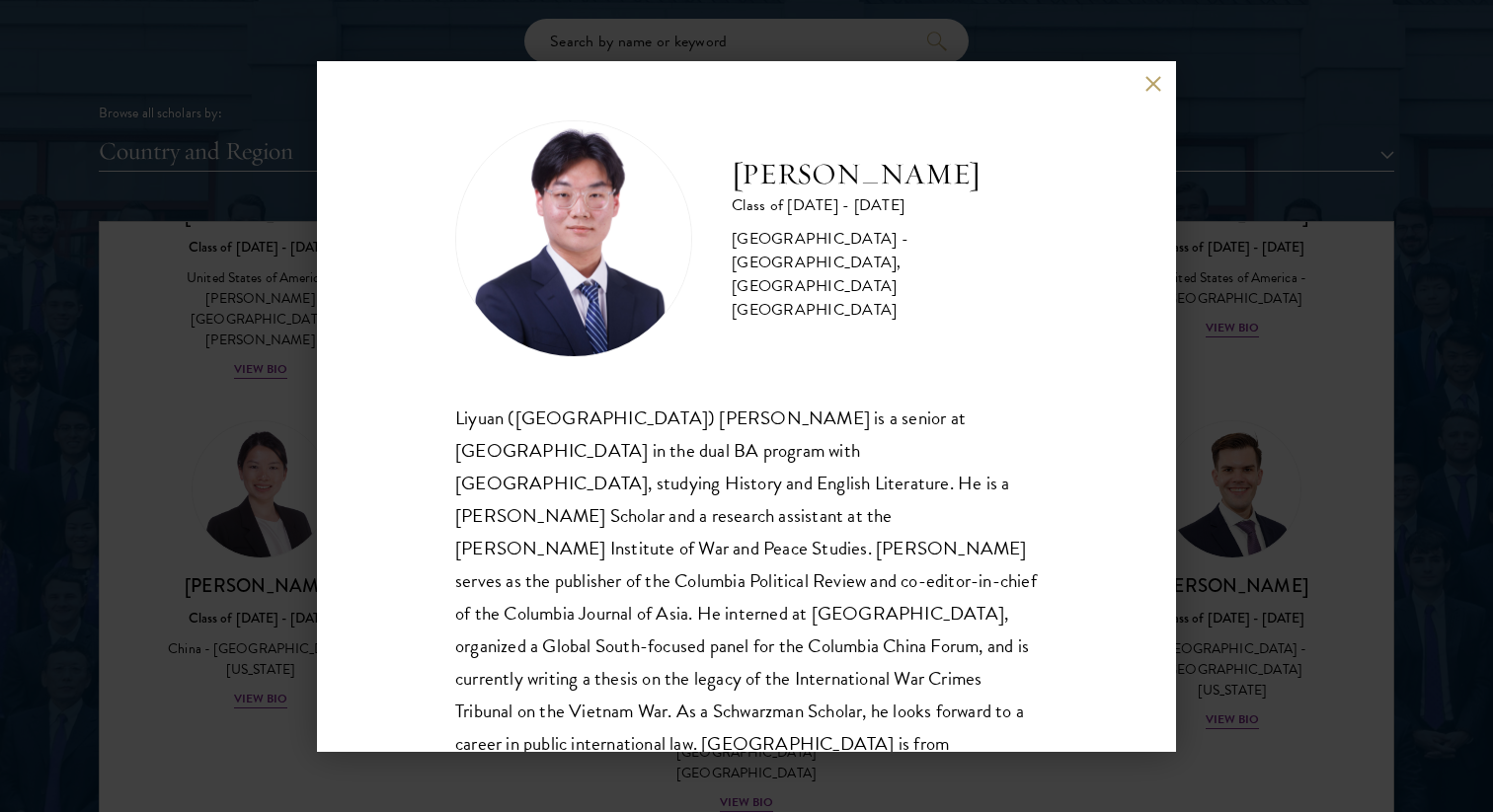
click at [292, 471] on div "[PERSON_NAME] Class of [DATE] - [DATE] [GEOGRAPHIC_DATA] - [GEOGRAPHIC_DATA], […" at bounding box center [746, 406] width 1493 height 812
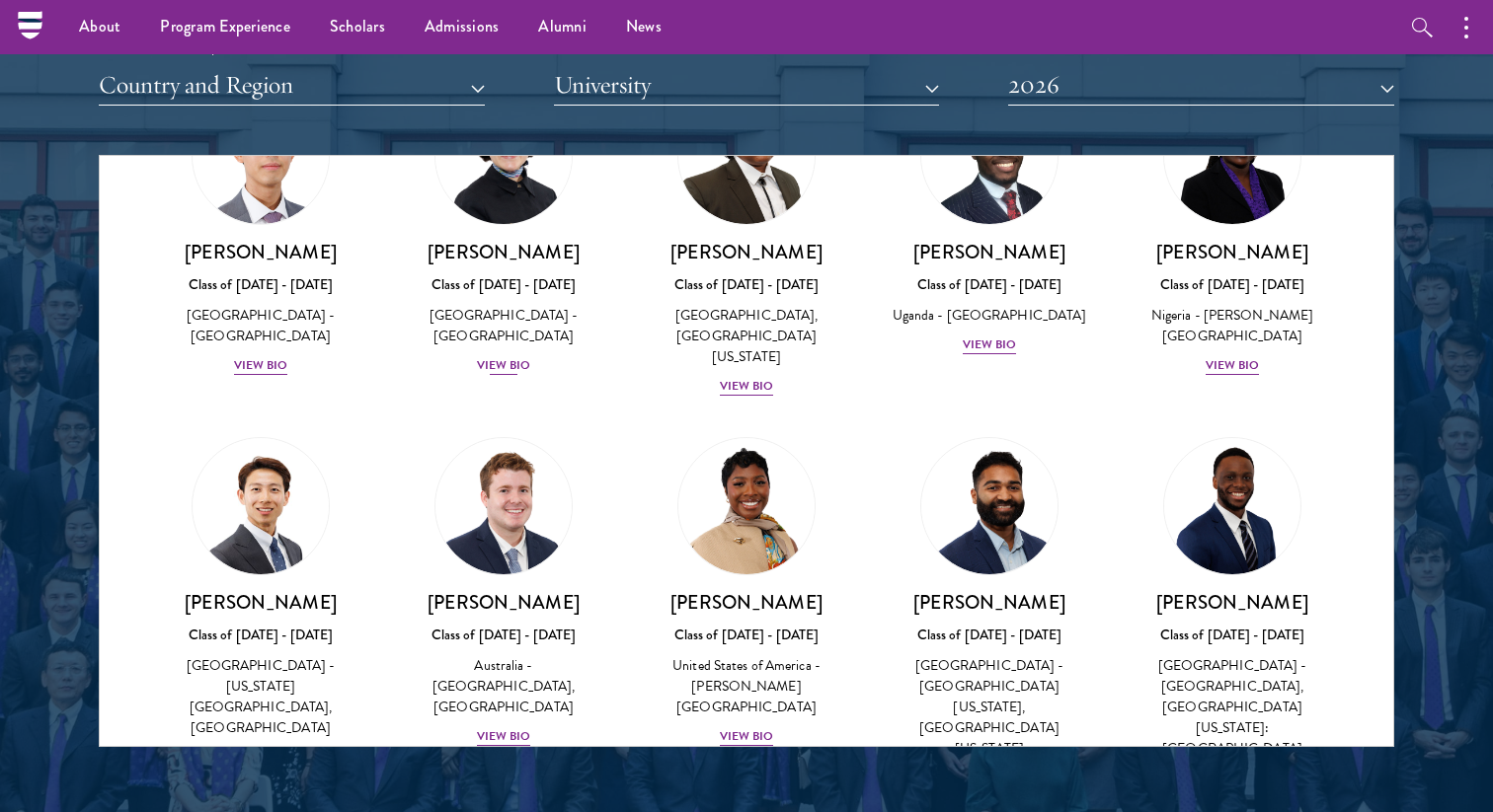
scroll to position [542, 0]
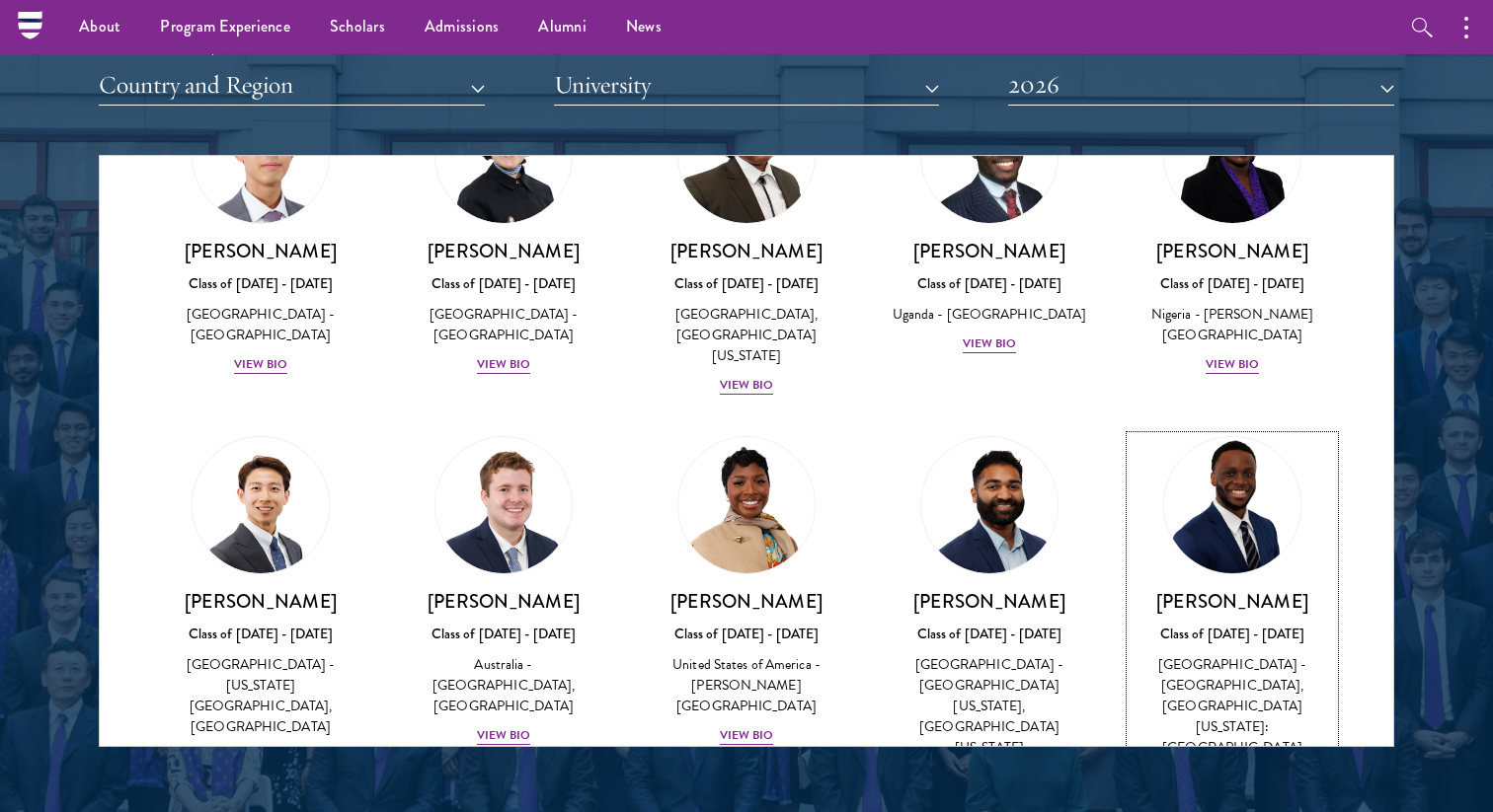
click at [1218, 767] on div "View Bio" at bounding box center [1232, 776] width 54 height 19
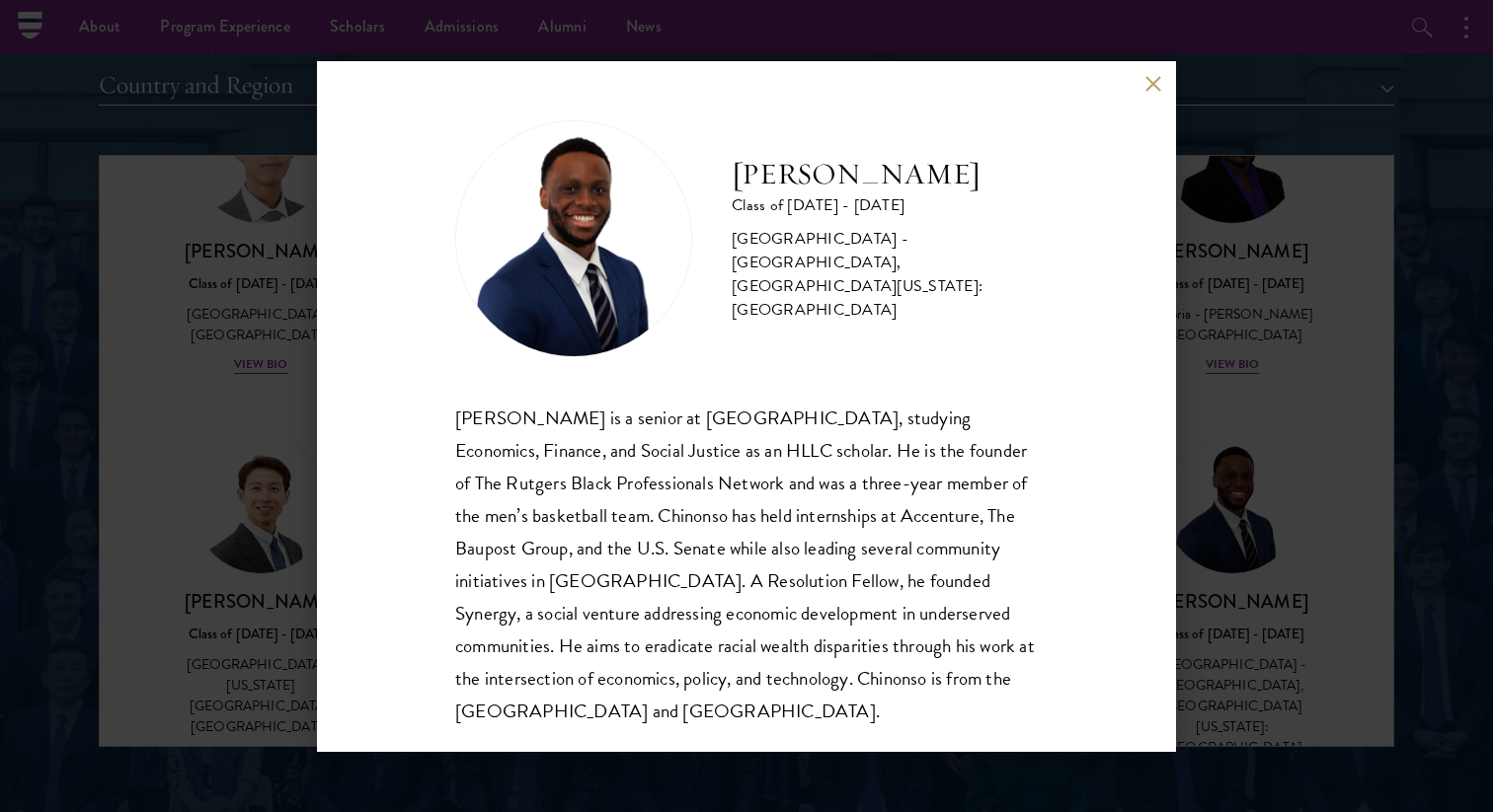
click at [1208, 699] on div "[PERSON_NAME] Class of [DATE] - [DATE] [GEOGRAPHIC_DATA] - [GEOGRAPHIC_DATA], […" at bounding box center [746, 406] width 1493 height 812
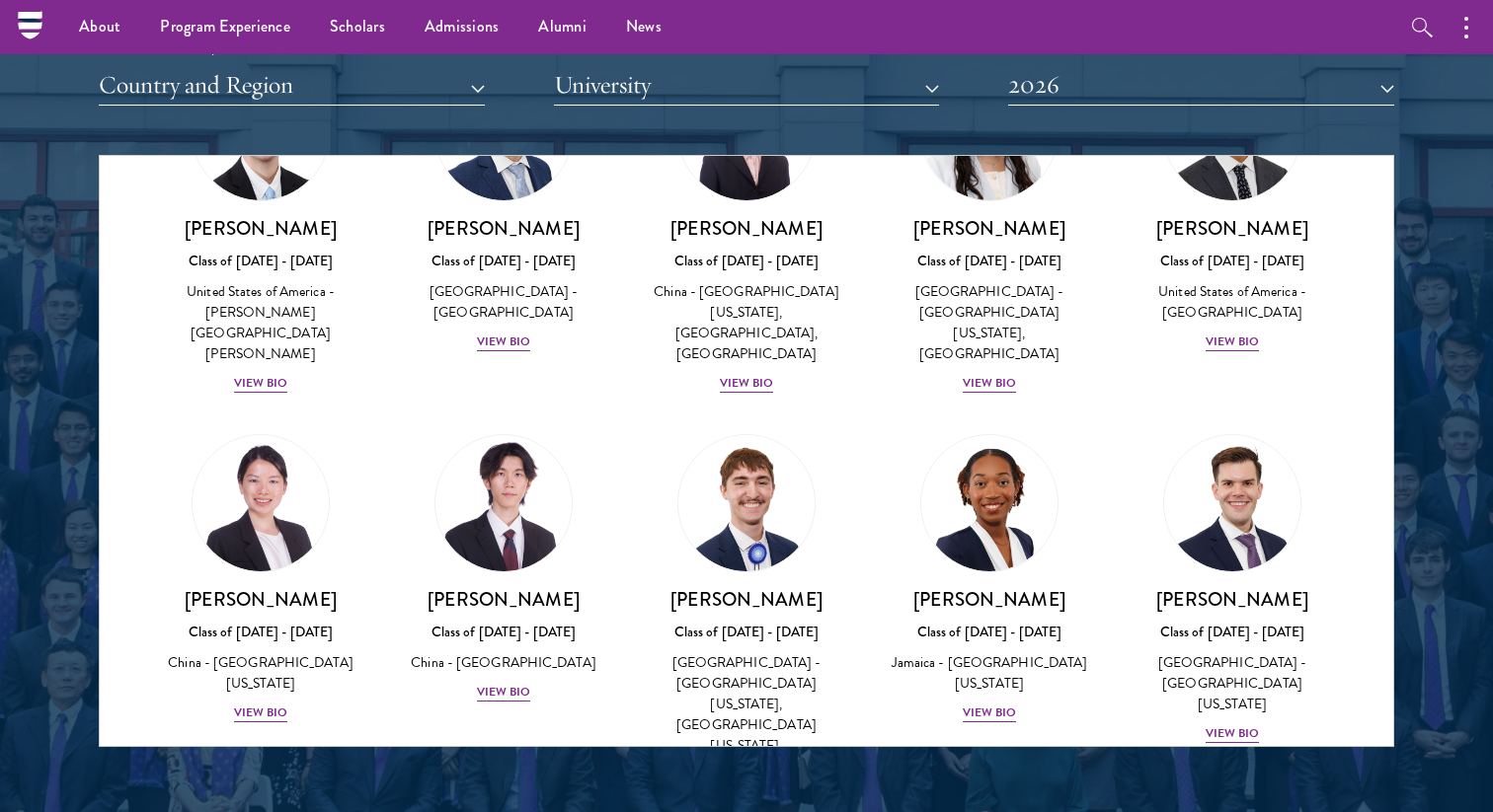
scroll to position [672, 0]
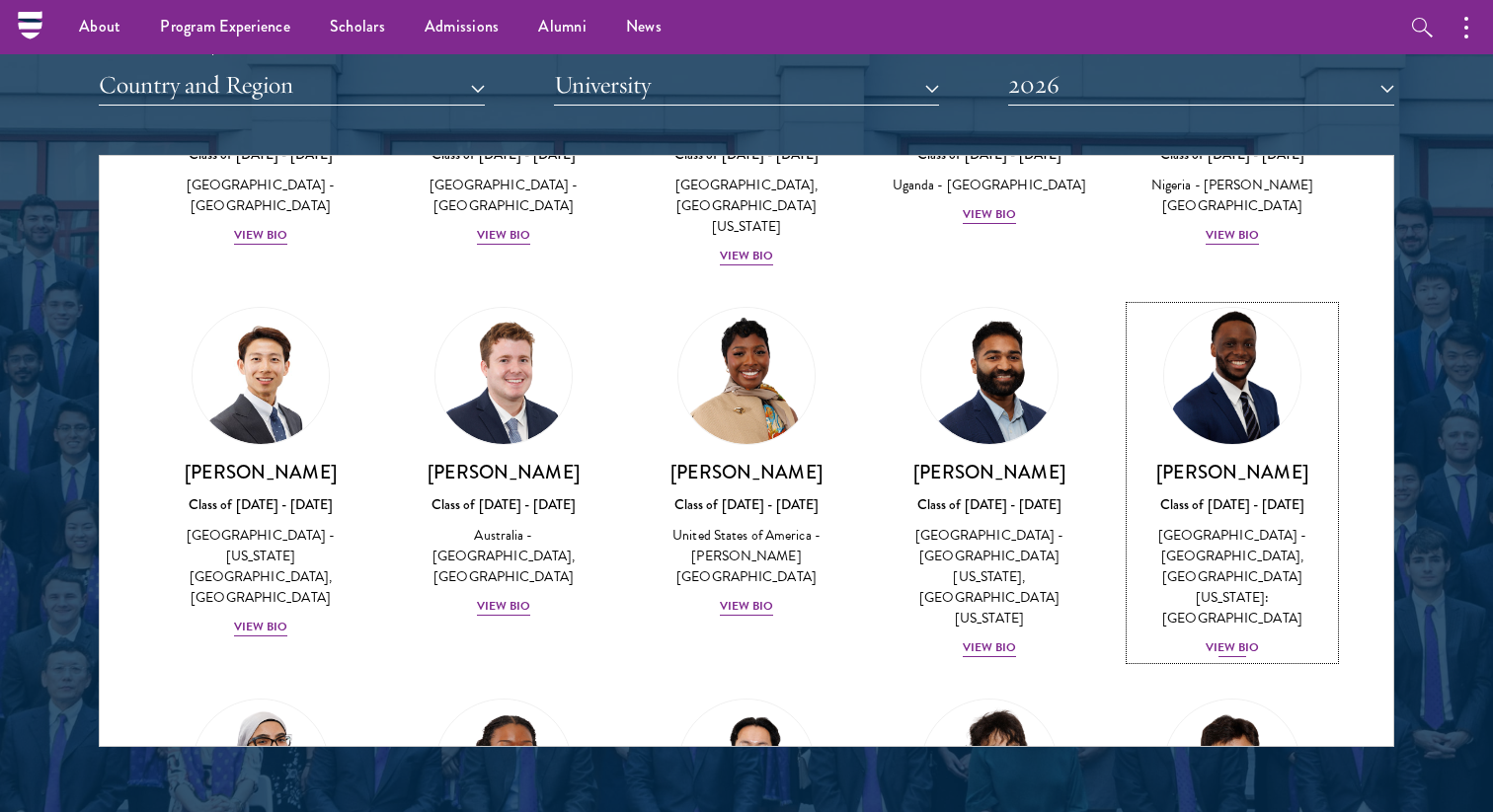
click at [1249, 639] on div "View Bio" at bounding box center [1232, 648] width 54 height 19
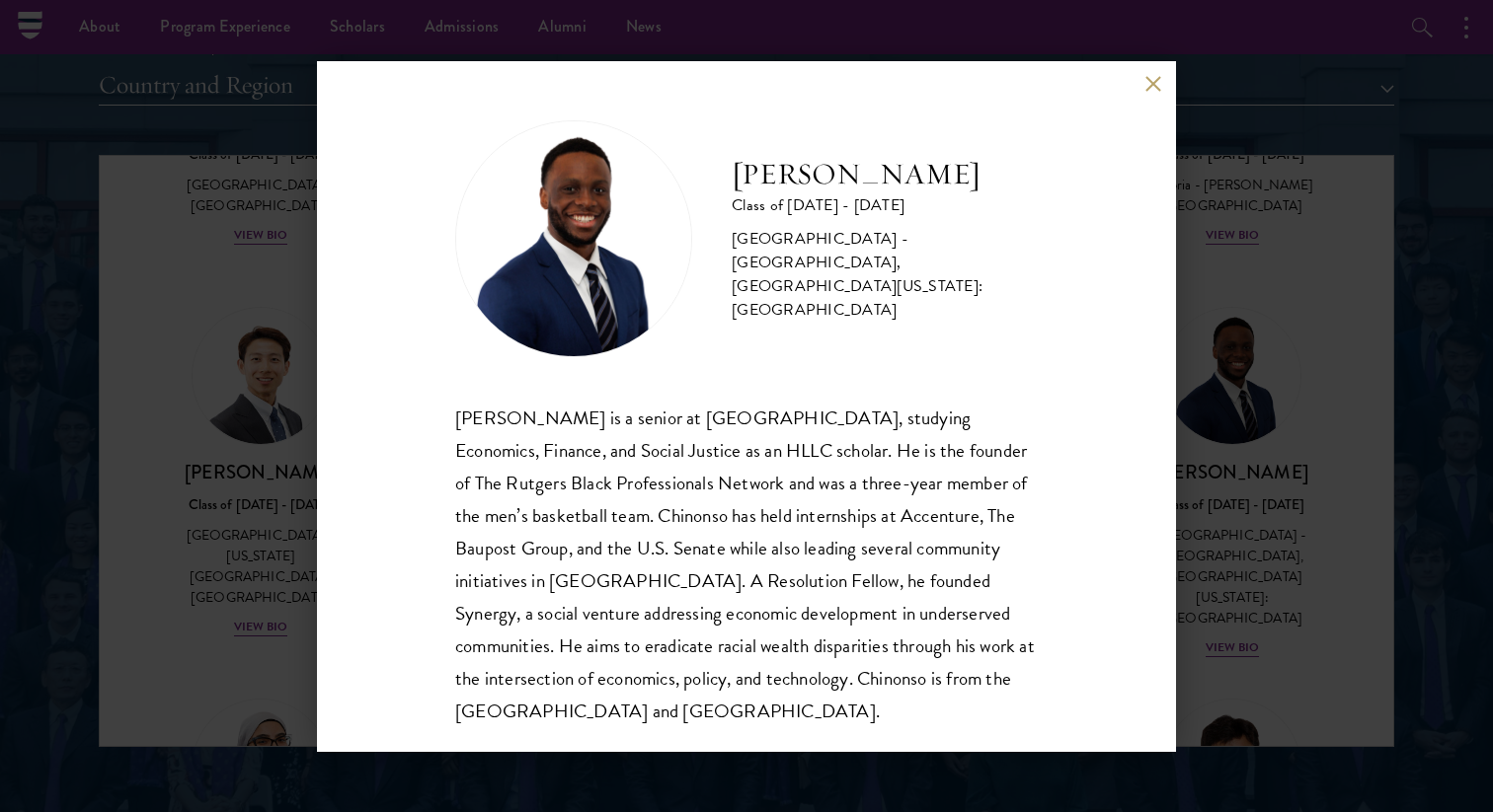
click at [176, 384] on div "[PERSON_NAME] Class of [DATE] - [DATE] [GEOGRAPHIC_DATA] - [GEOGRAPHIC_DATA], […" at bounding box center [746, 406] width 1493 height 812
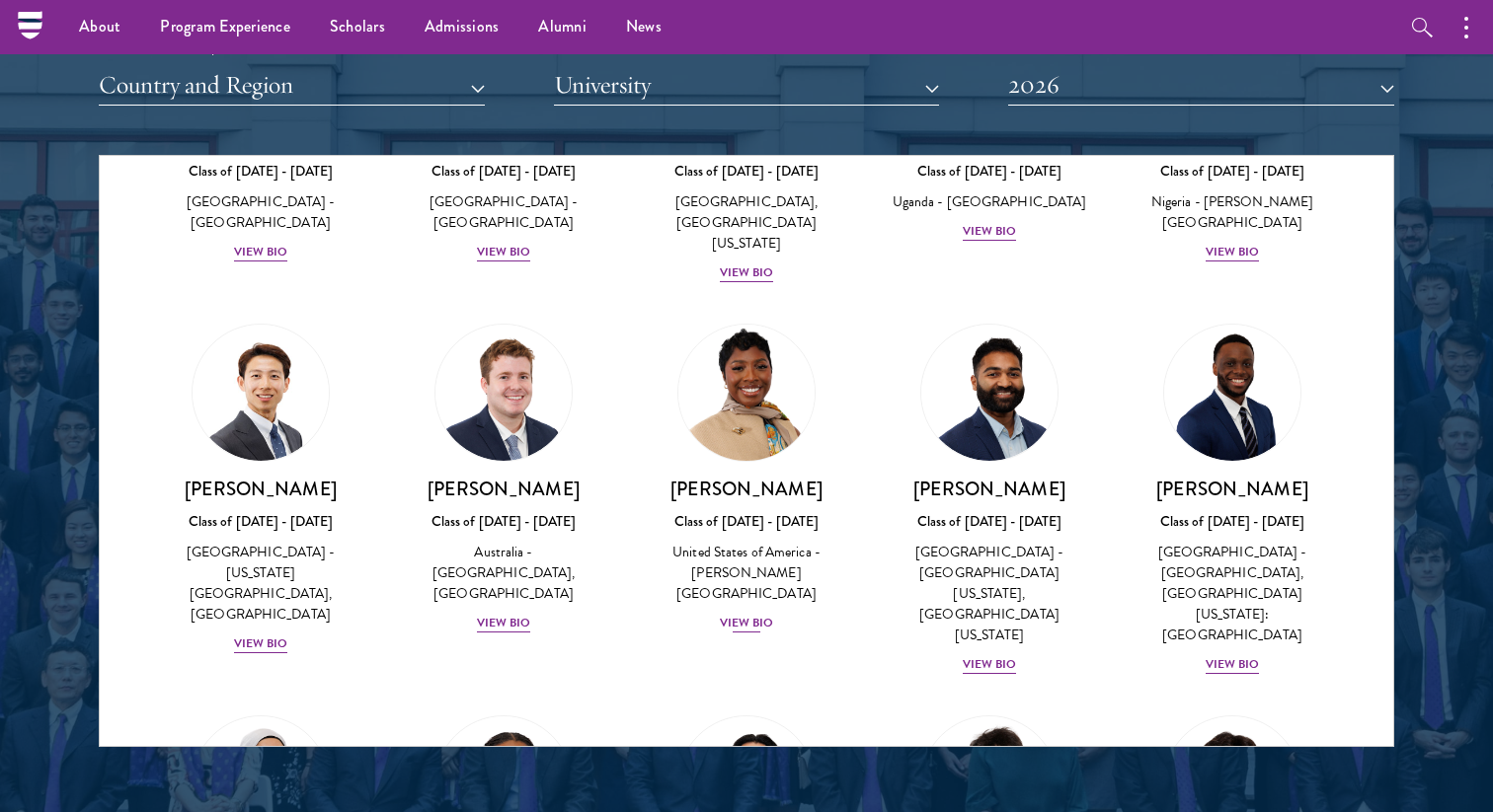
scroll to position [657, 0]
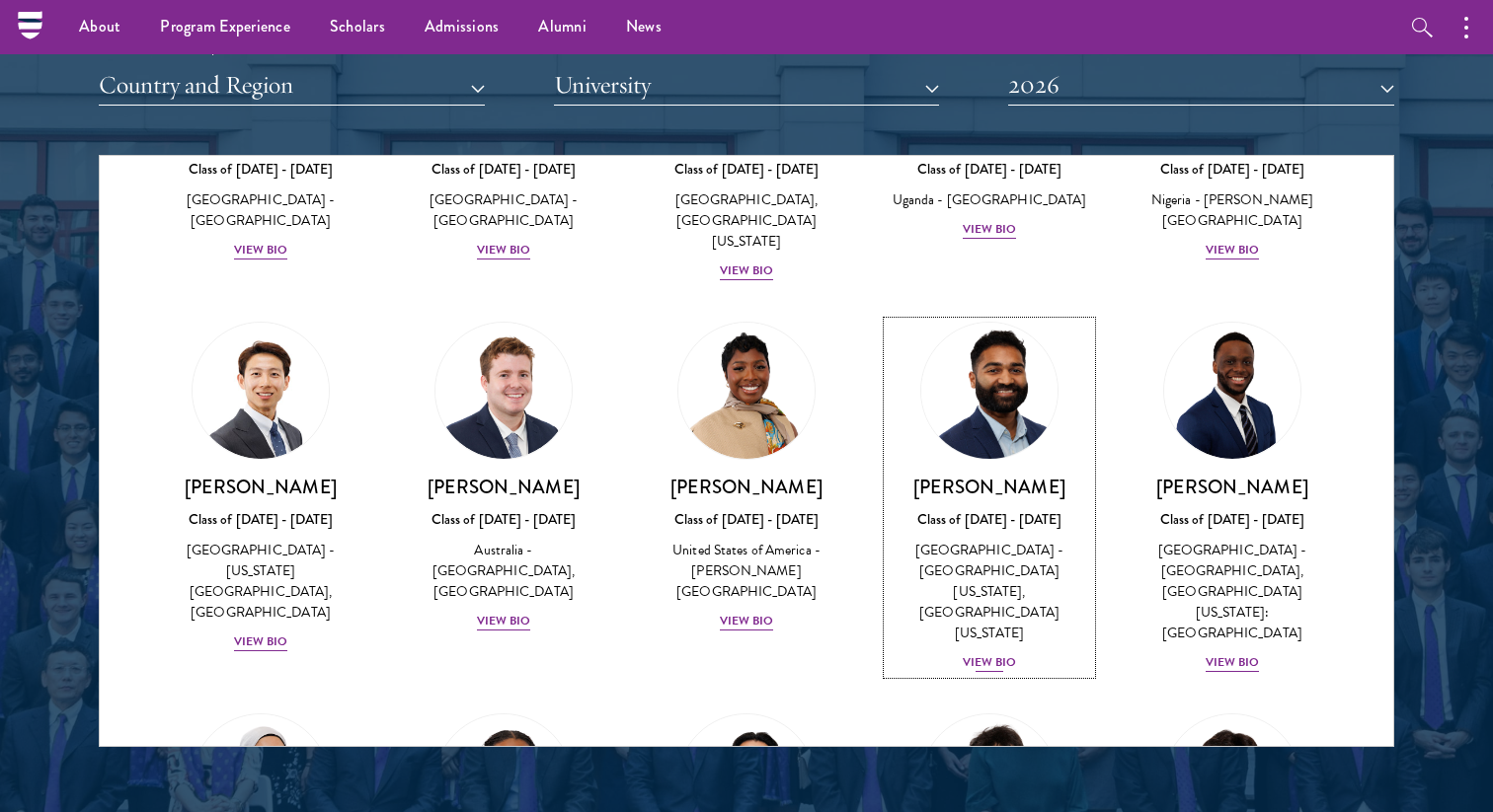
click at [1005, 654] on div "View Bio" at bounding box center [989, 663] width 54 height 19
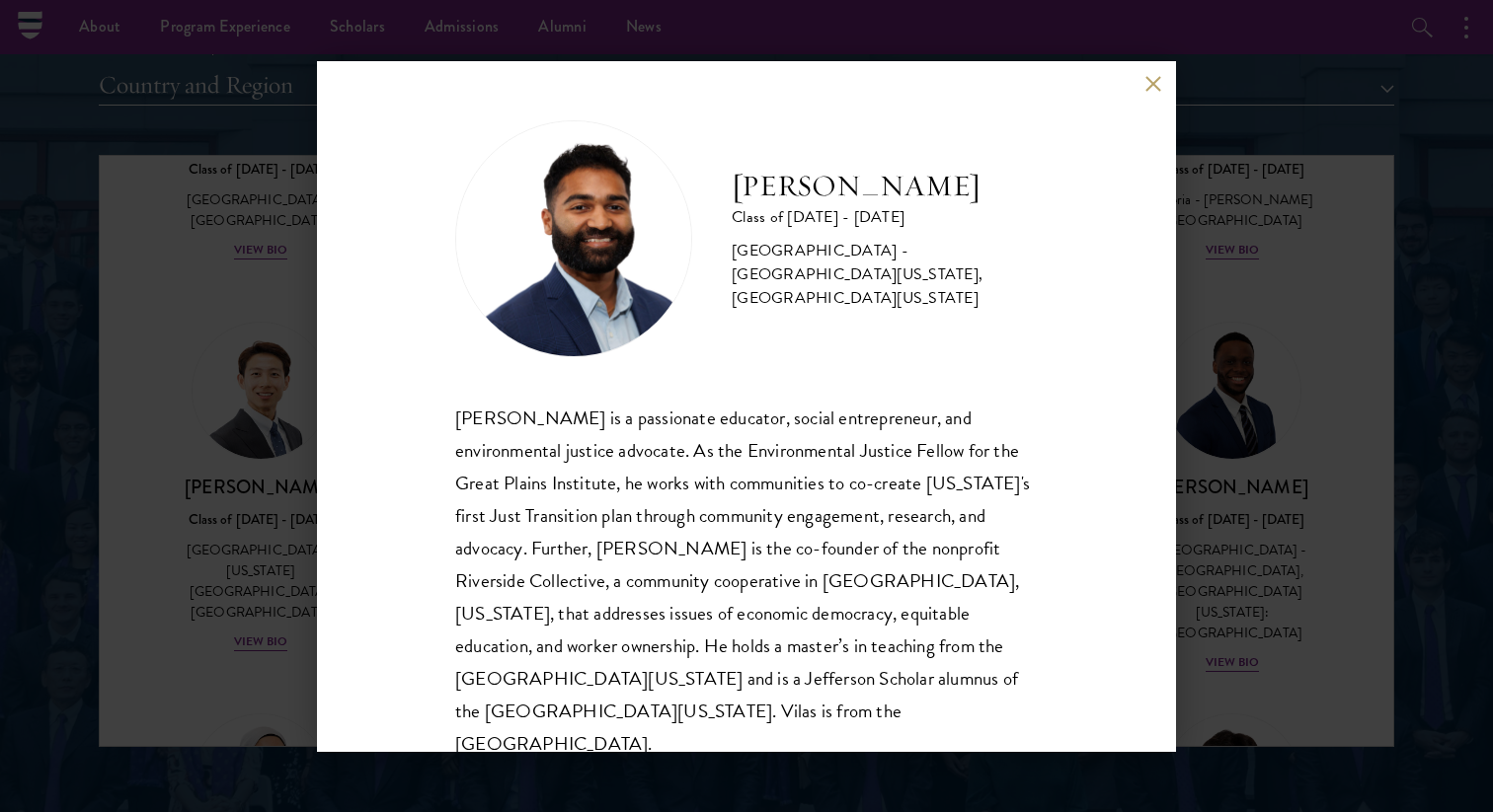
click at [1249, 491] on div "[PERSON_NAME] Class of [DATE] - [DATE] [GEOGRAPHIC_DATA] - [GEOGRAPHIC_DATA][US…" at bounding box center [746, 406] width 1493 height 812
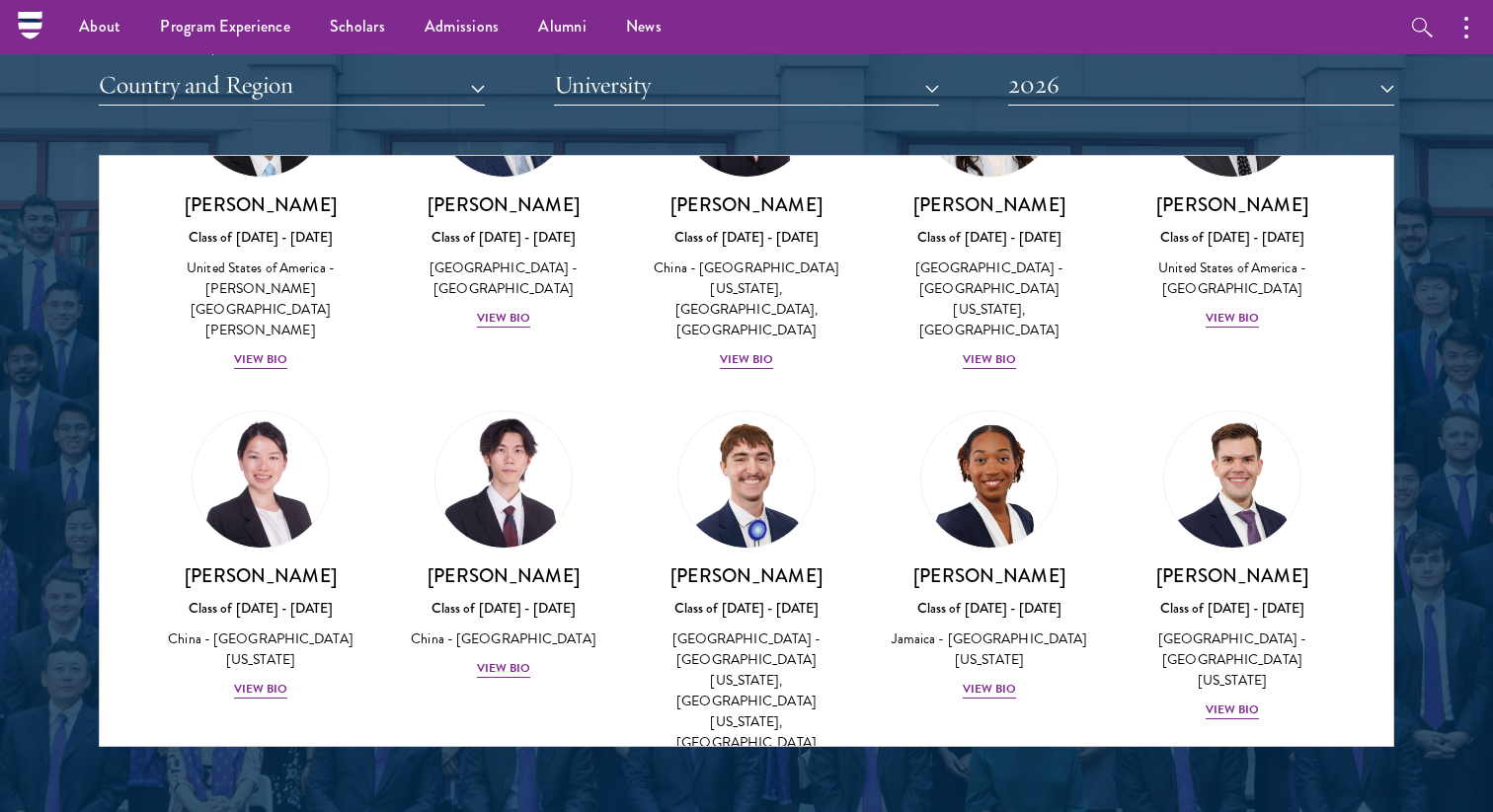
scroll to position [9512, 0]
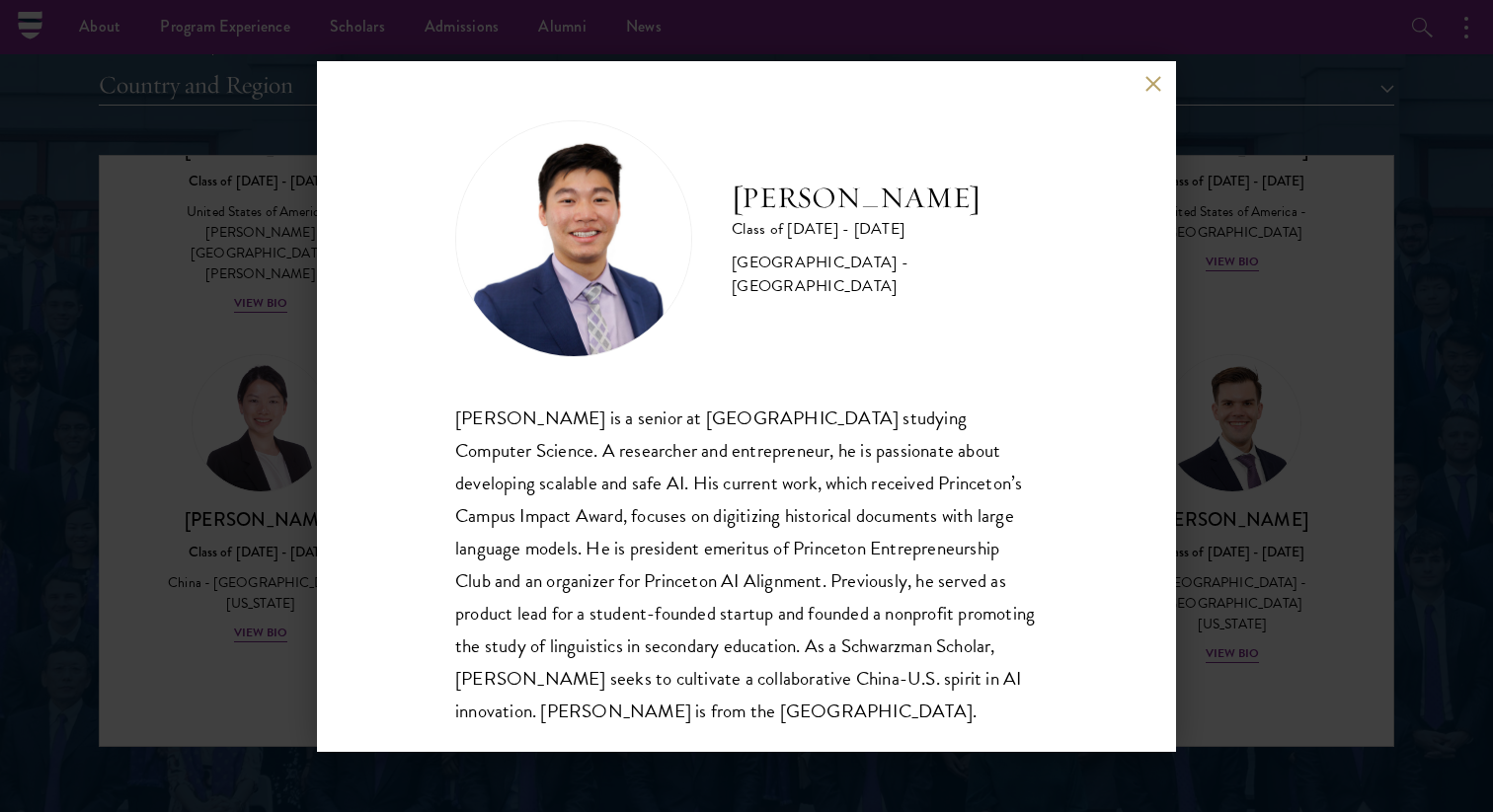
click at [167, 518] on div "[PERSON_NAME] Class of [DATE] - [DATE] [GEOGRAPHIC_DATA] - [GEOGRAPHIC_DATA] [P…" at bounding box center [746, 406] width 1493 height 812
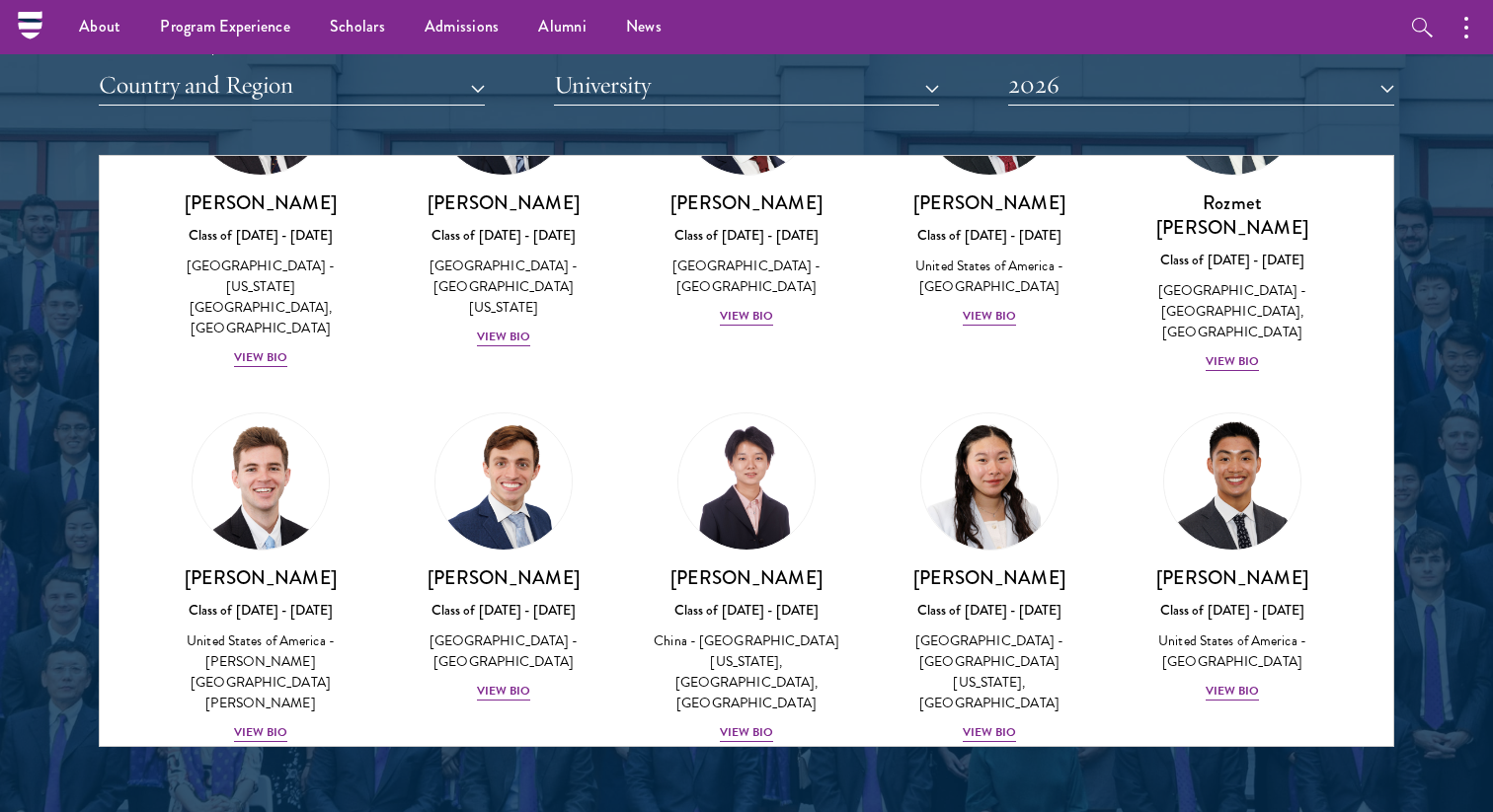
scroll to position [8896, 0]
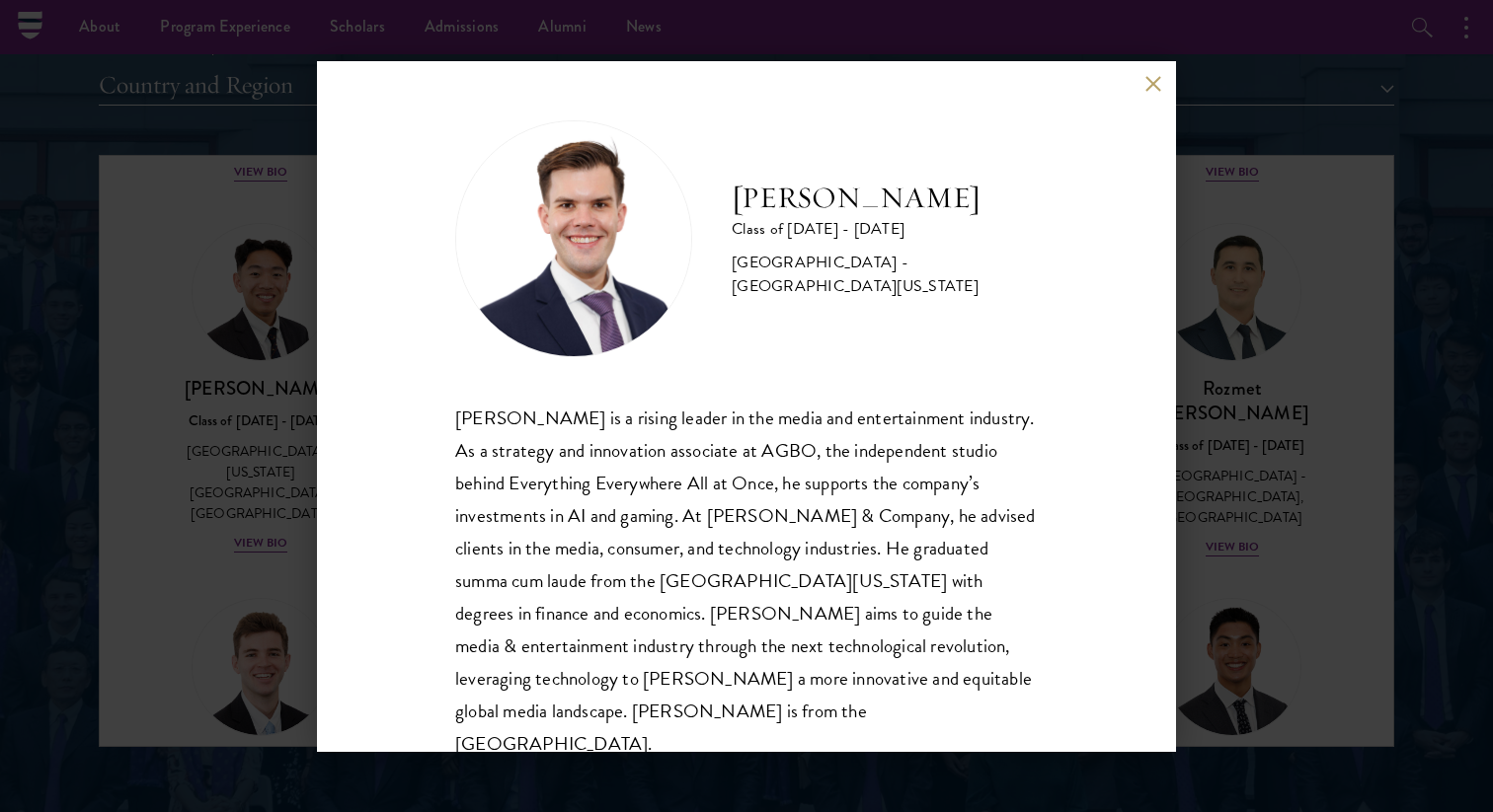
click at [1232, 561] on div "[PERSON_NAME] Class of [DATE] - [DATE] [GEOGRAPHIC_DATA] - [GEOGRAPHIC_DATA][US…" at bounding box center [746, 406] width 1493 height 812
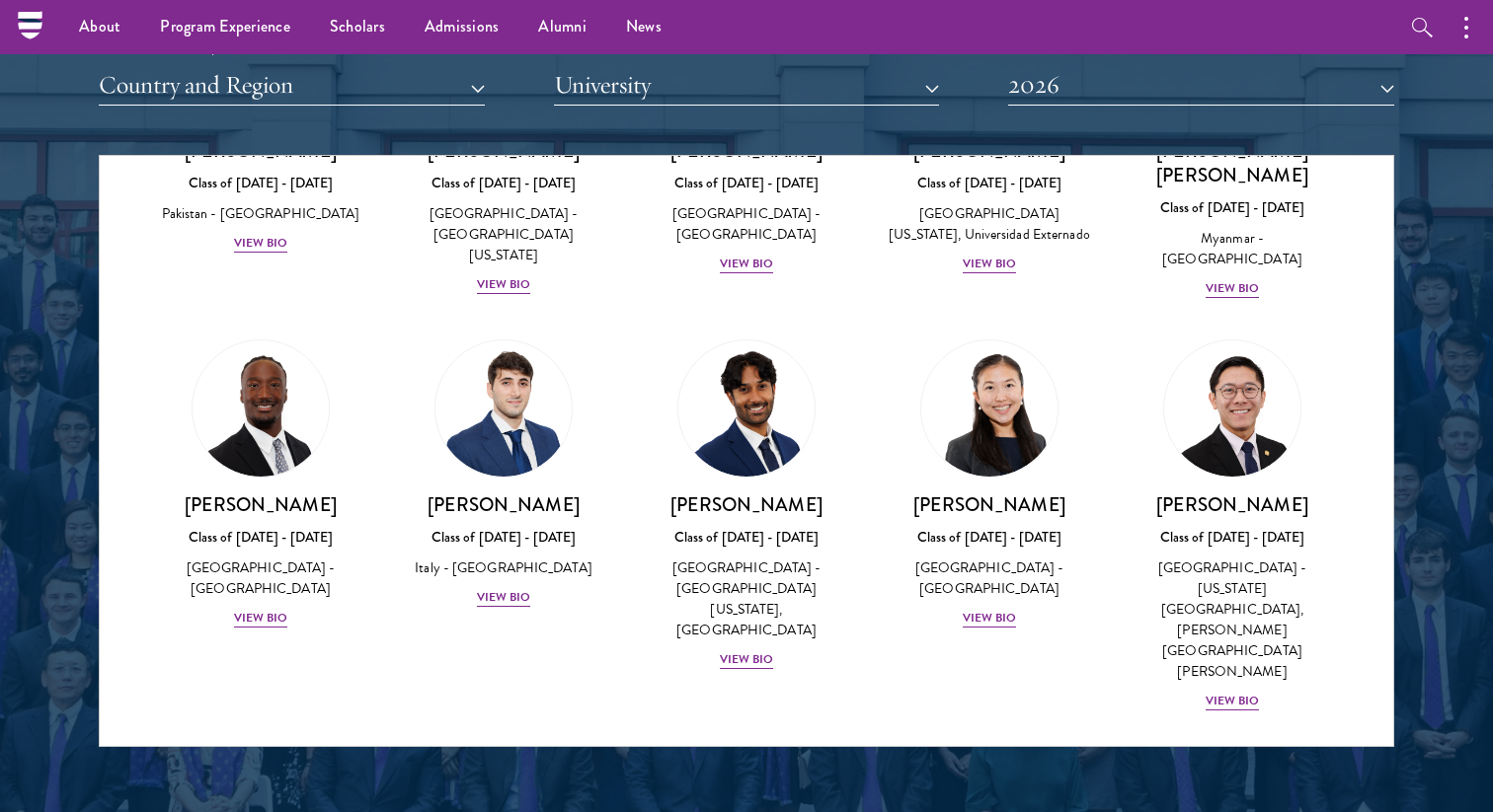
scroll to position [6511, 0]
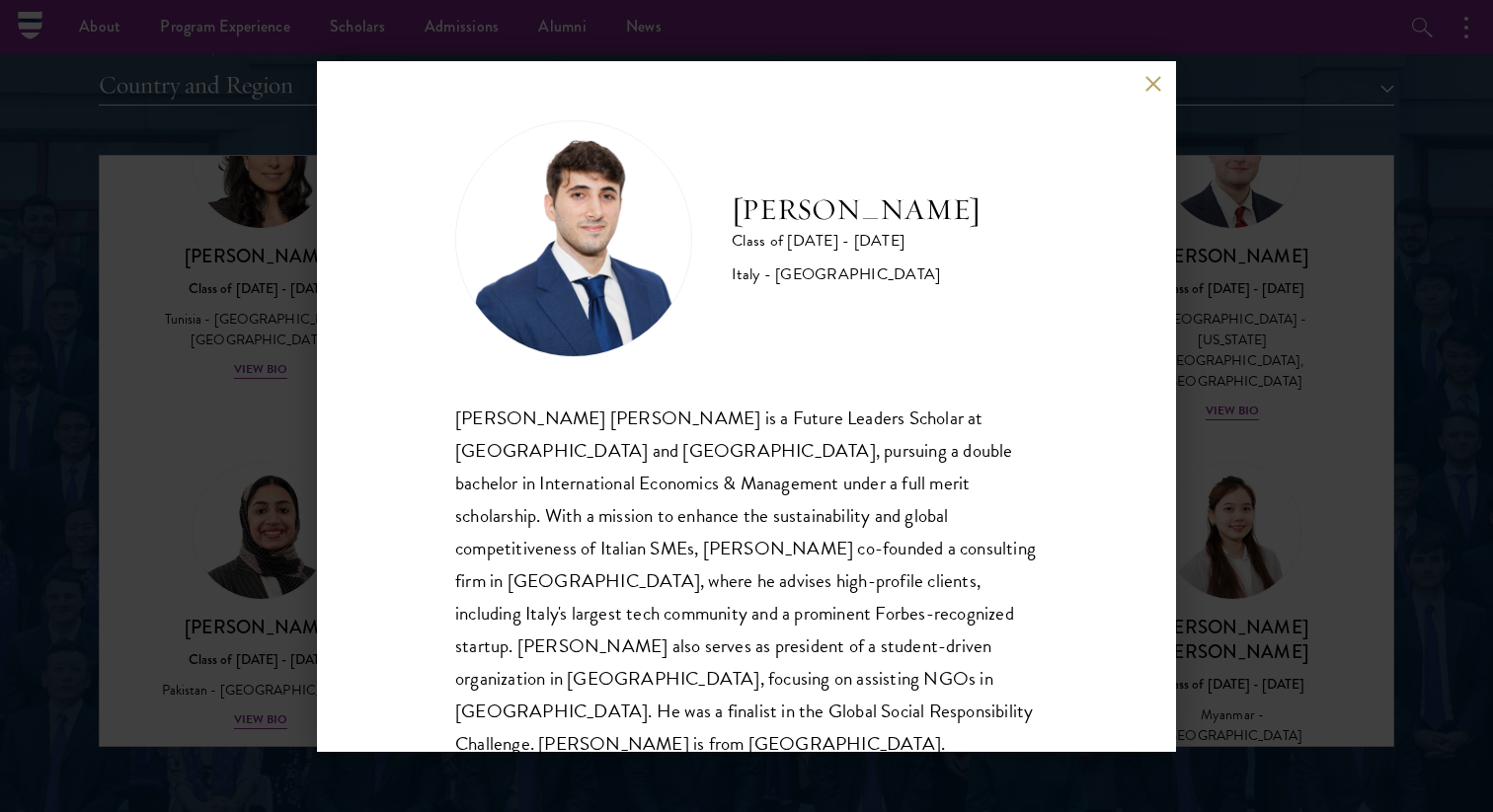
click at [258, 510] on div "[PERSON_NAME] Class of [DATE] - [DATE] [GEOGRAPHIC_DATA] - [GEOGRAPHIC_DATA] [P…" at bounding box center [746, 406] width 1493 height 812
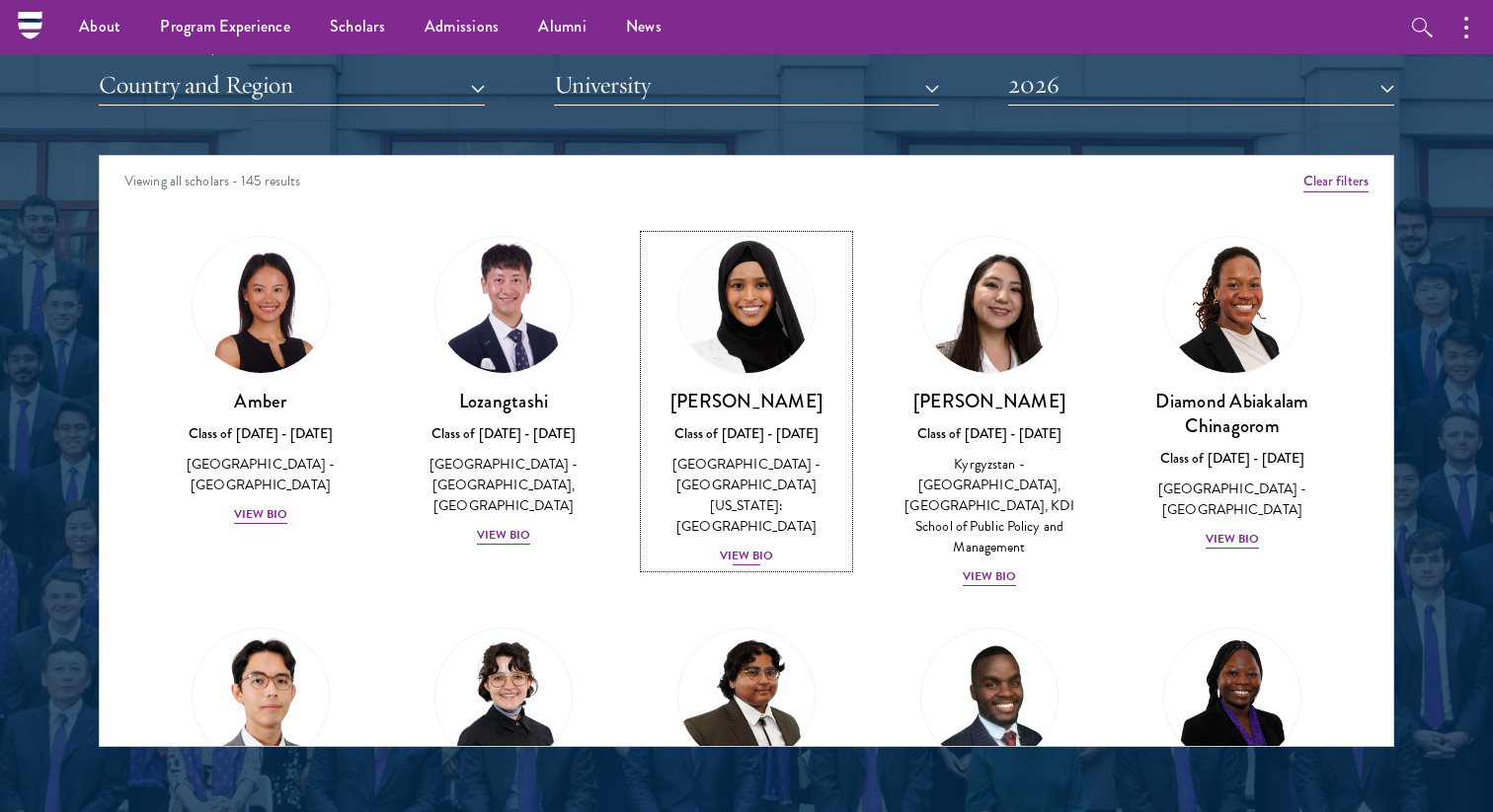
click at [750, 547] on div "View Bio" at bounding box center [746, 556] width 54 height 19
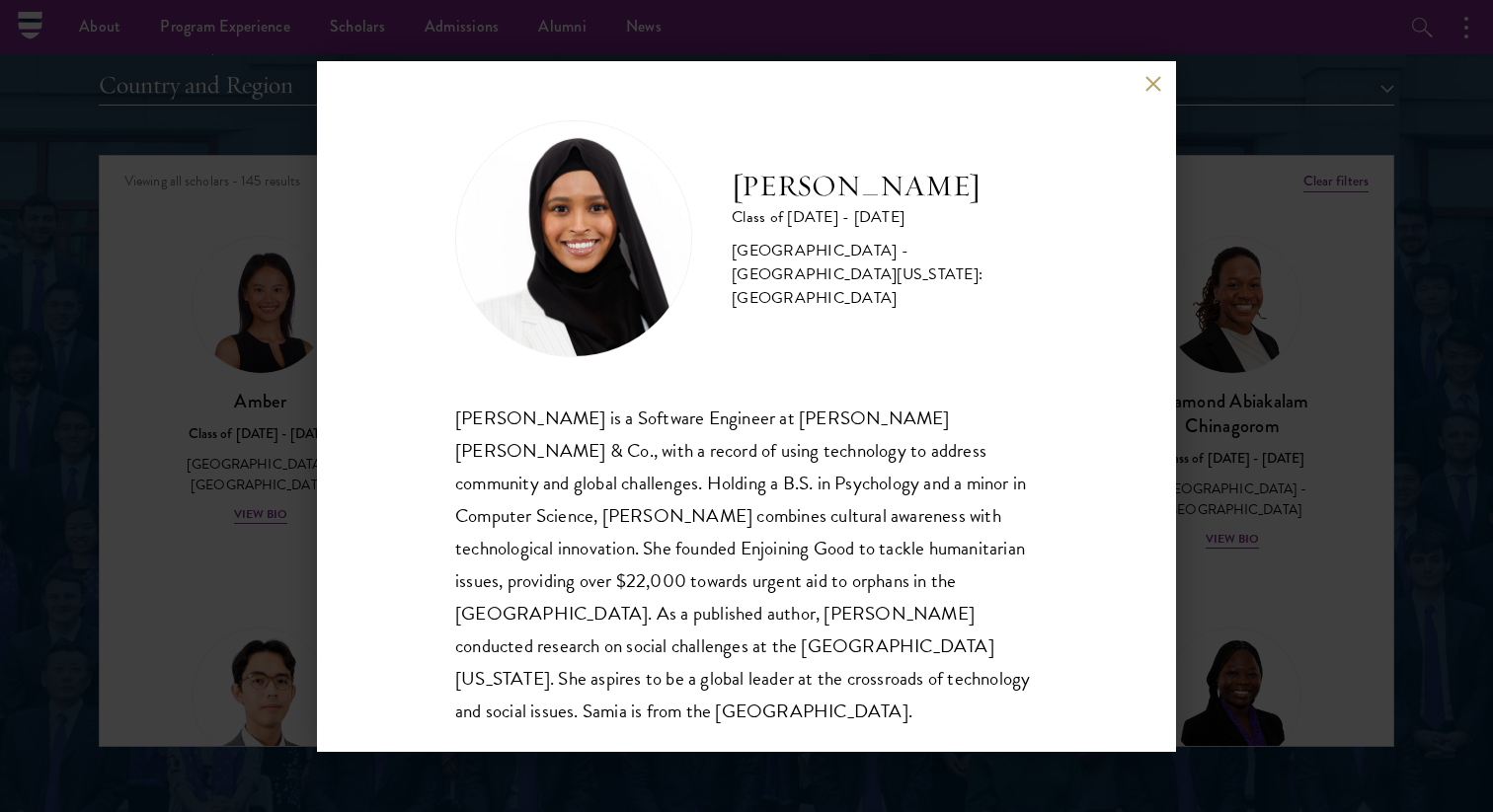
click at [297, 586] on div "[PERSON_NAME] Class of [DATE] - [DATE] [GEOGRAPHIC_DATA] - [GEOGRAPHIC_DATA][US…" at bounding box center [746, 406] width 1493 height 812
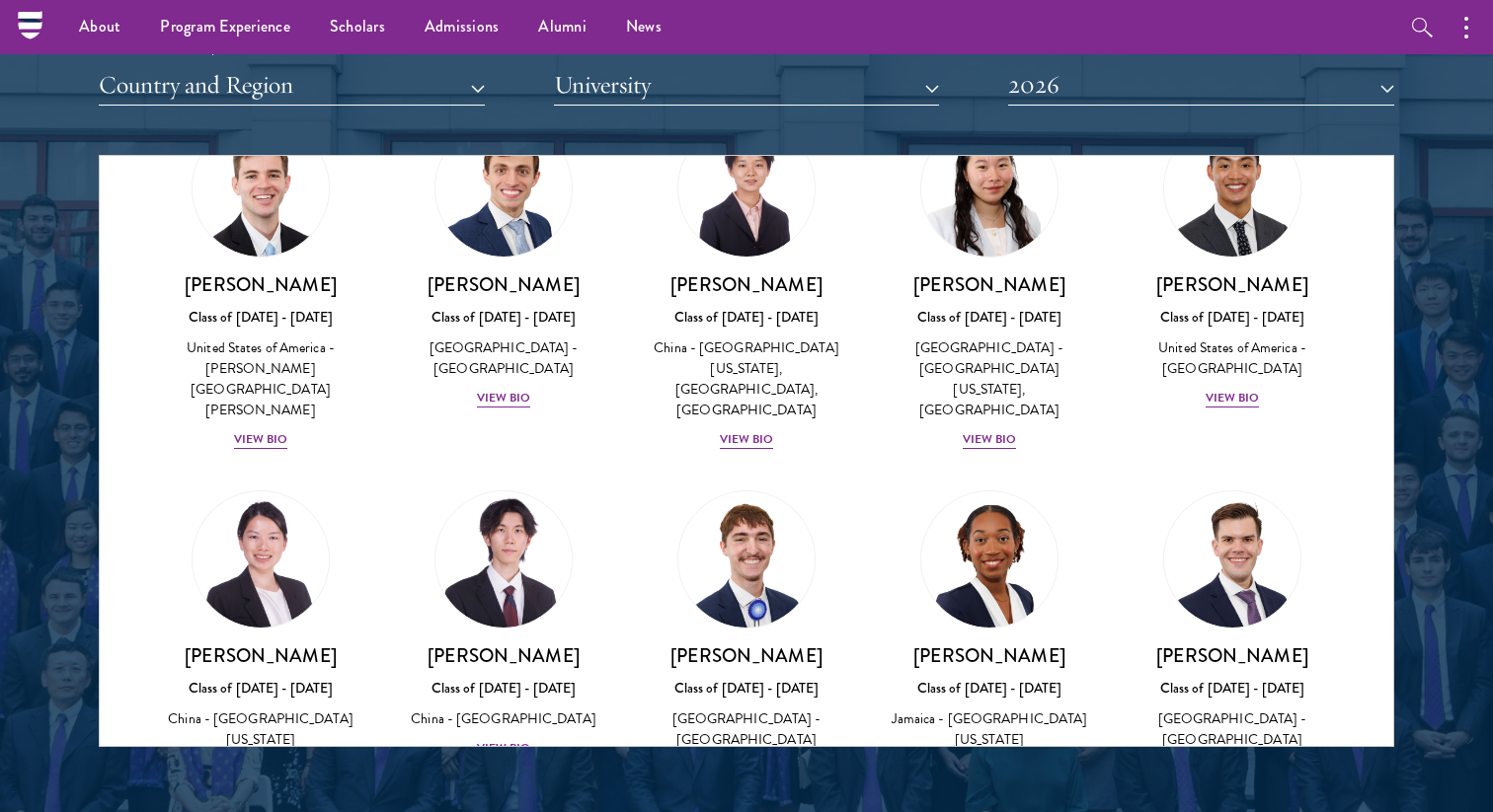
scroll to position [9338, 0]
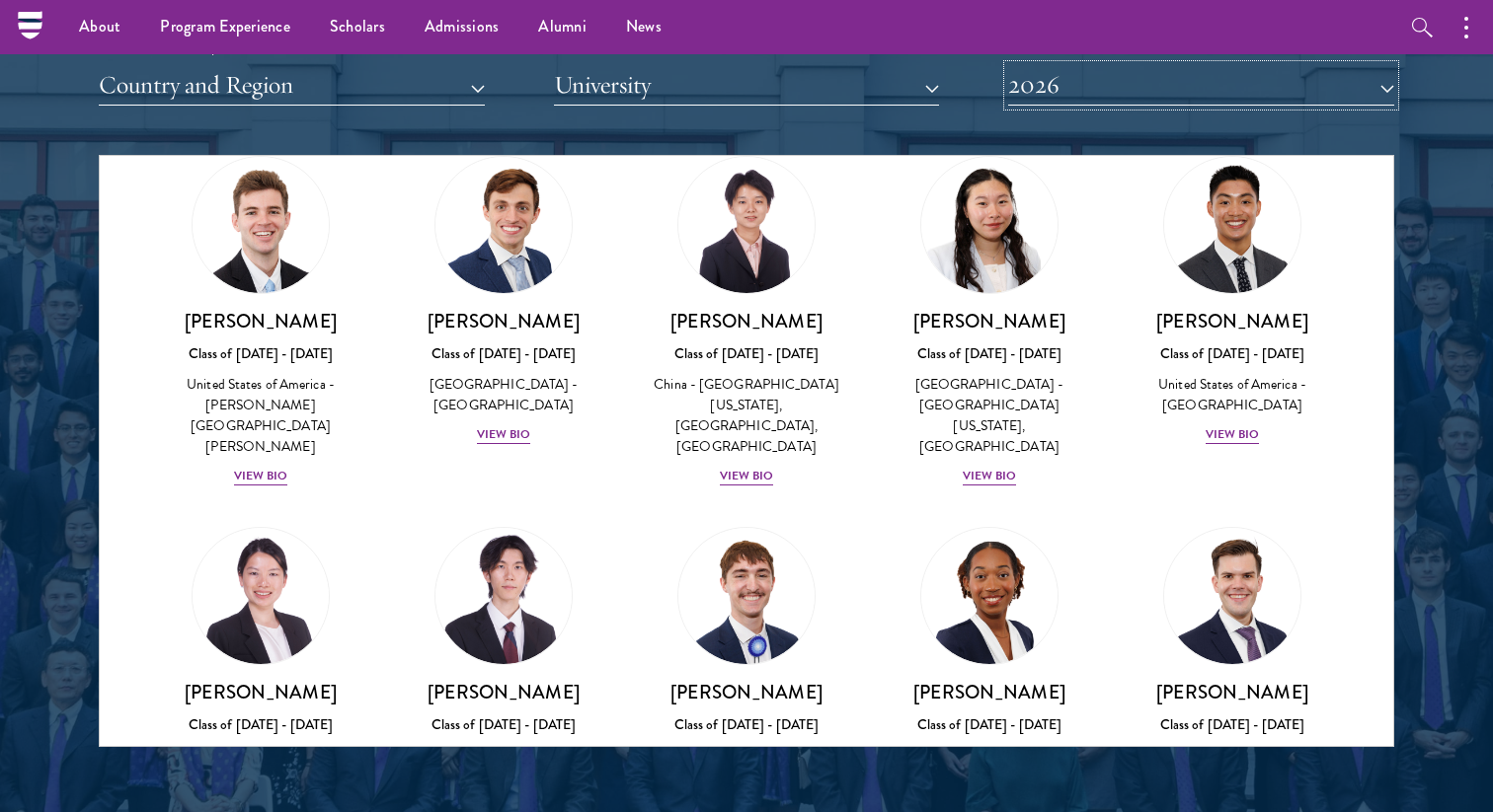
click at [1064, 94] on button "2026" at bounding box center [1201, 85] width 386 height 41
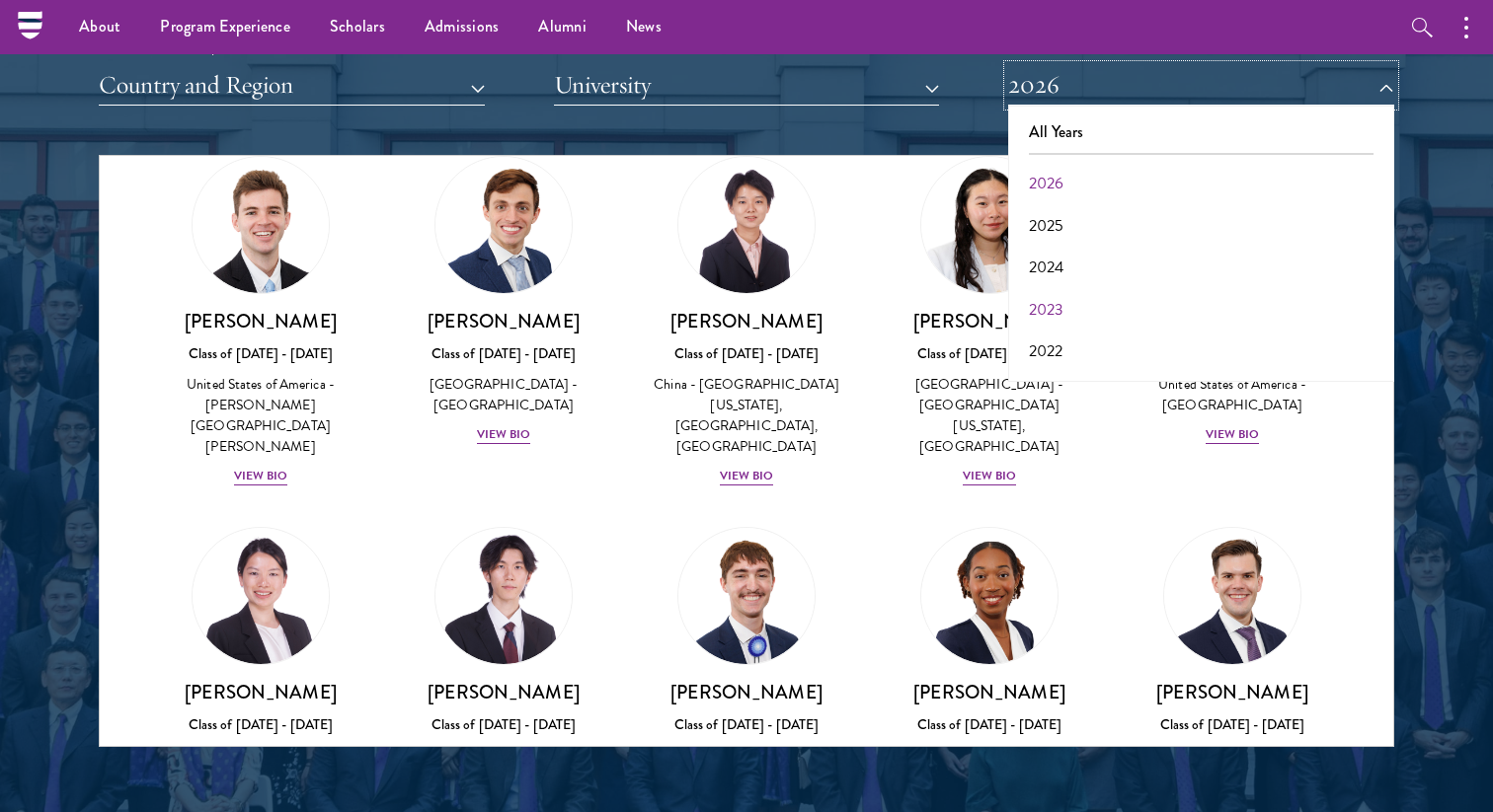
scroll to position [206, 0]
click at [1046, 361] on button "2017" at bounding box center [1201, 355] width 374 height 42
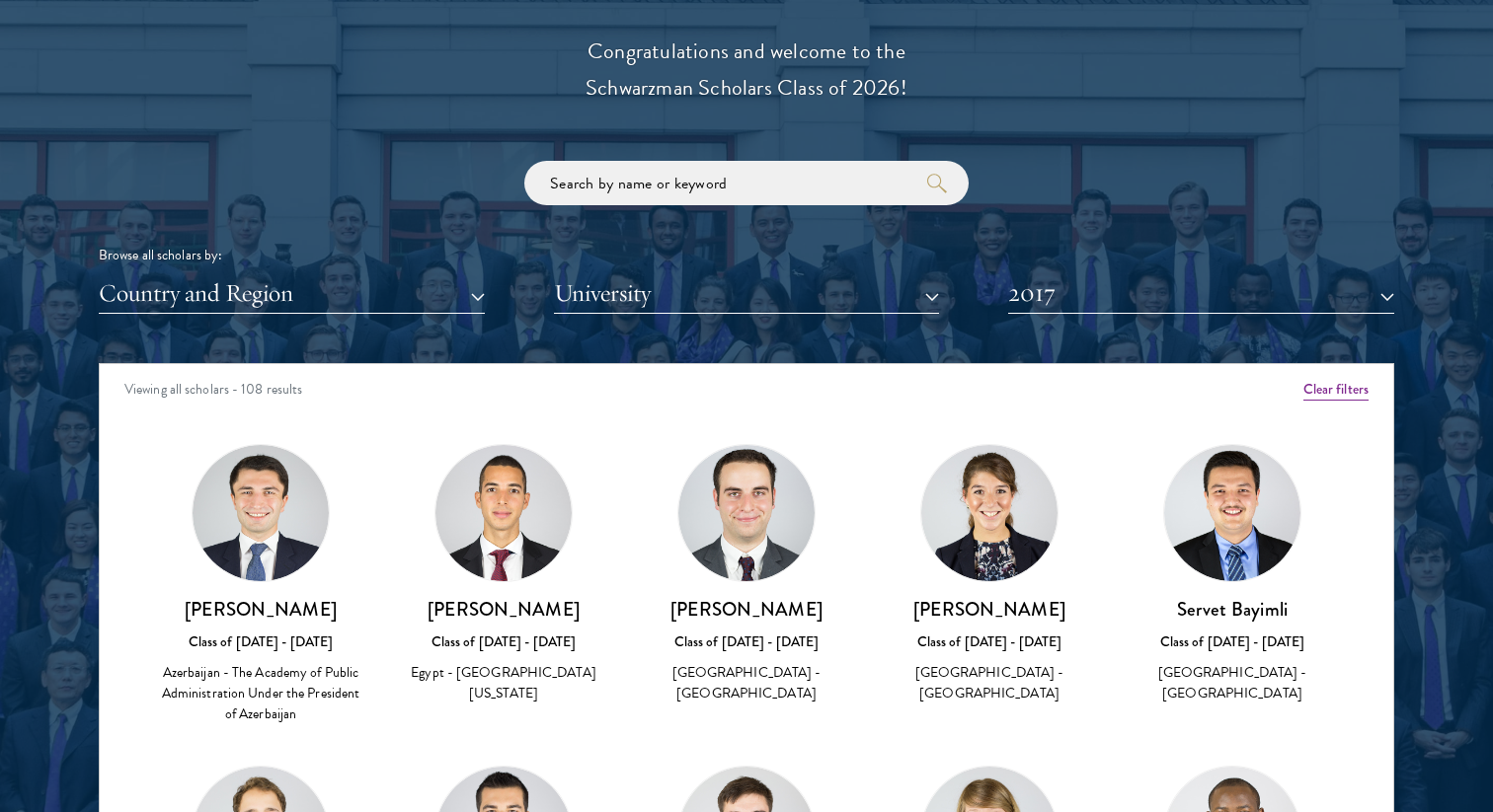
scroll to position [2442, 0]
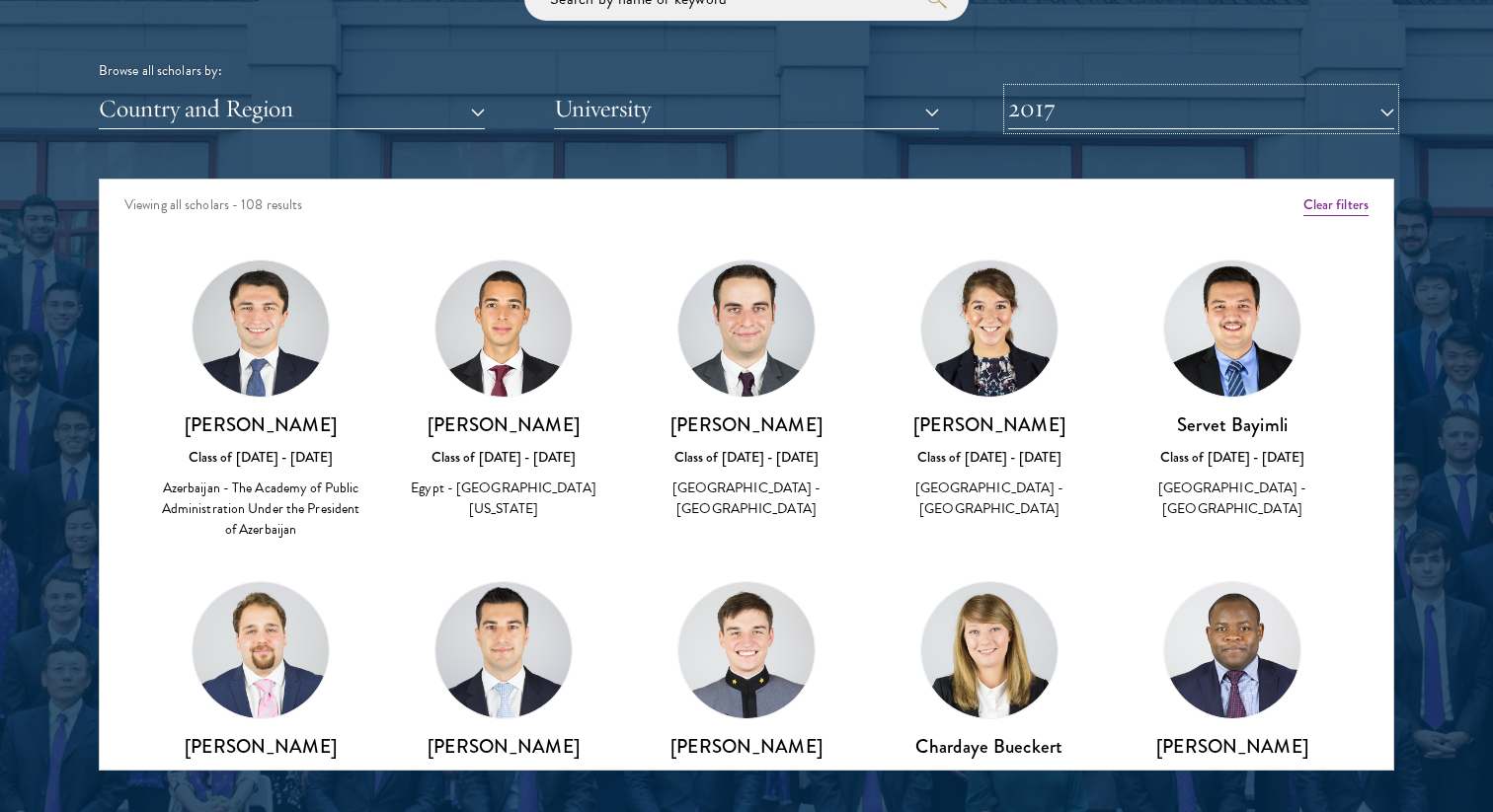
click at [1043, 111] on button "2017" at bounding box center [1201, 109] width 386 height 41
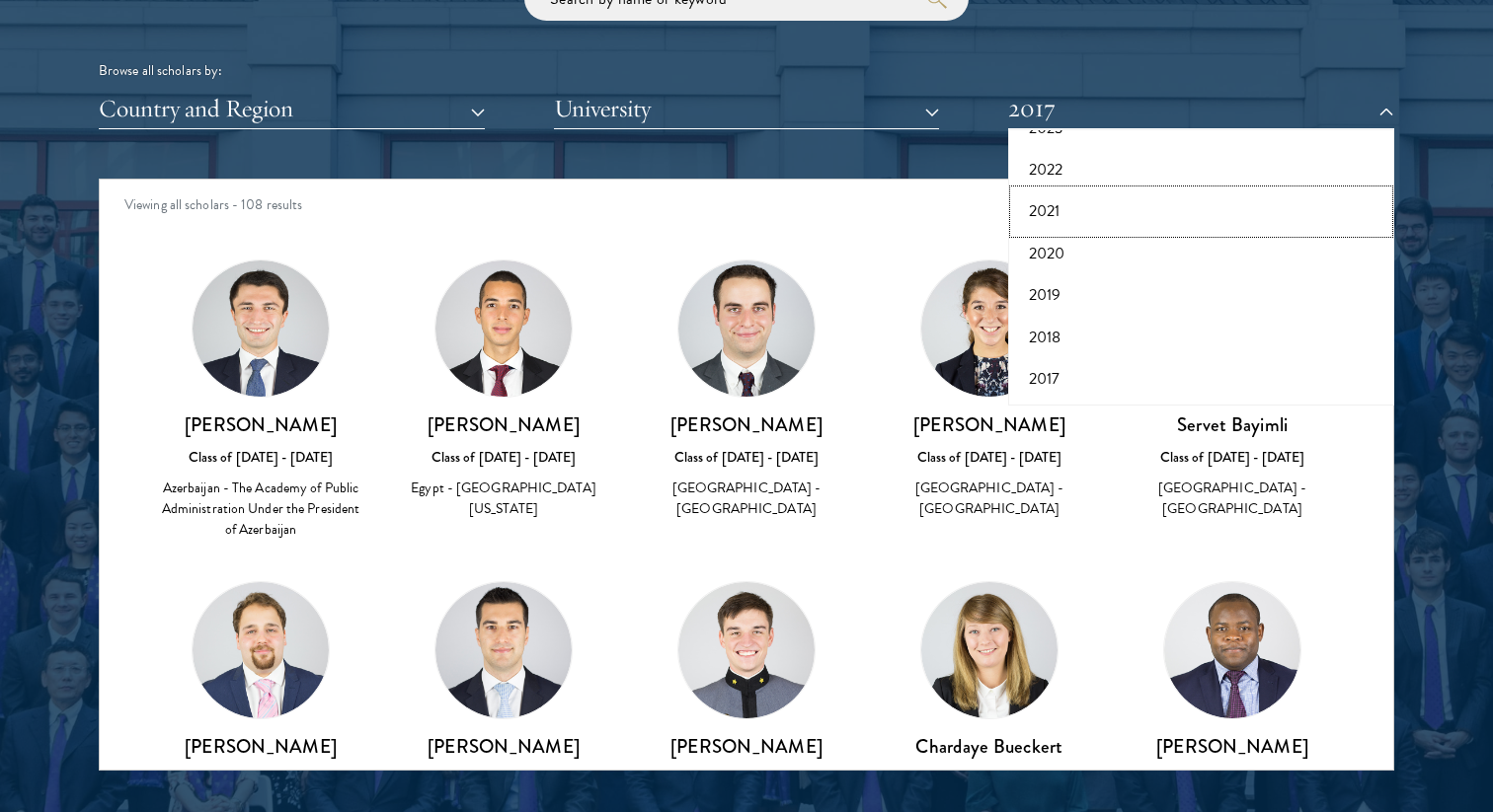
click at [1058, 193] on button "2021" at bounding box center [1201, 212] width 374 height 42
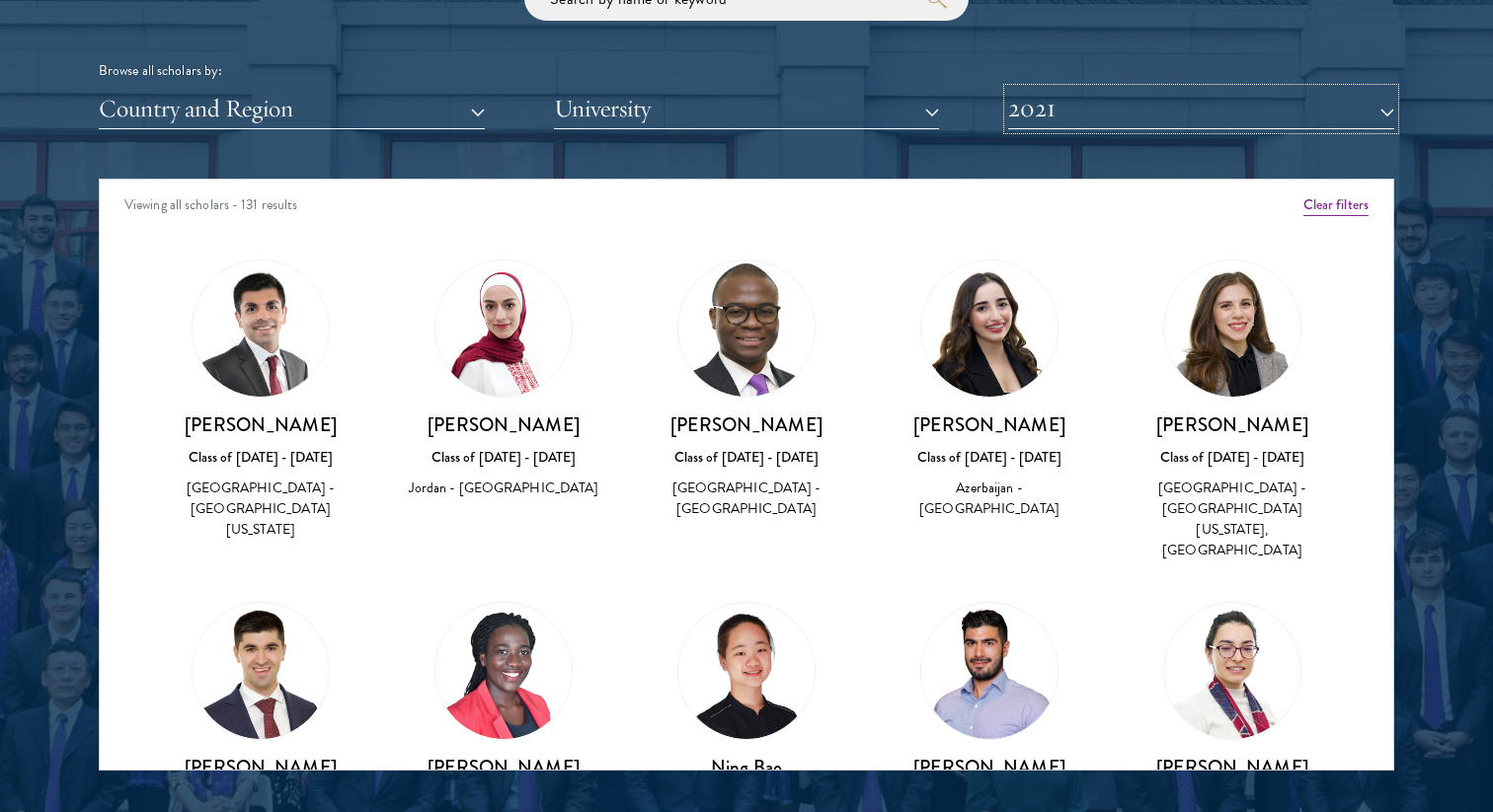
click at [1058, 111] on button "2021" at bounding box center [1201, 109] width 386 height 41
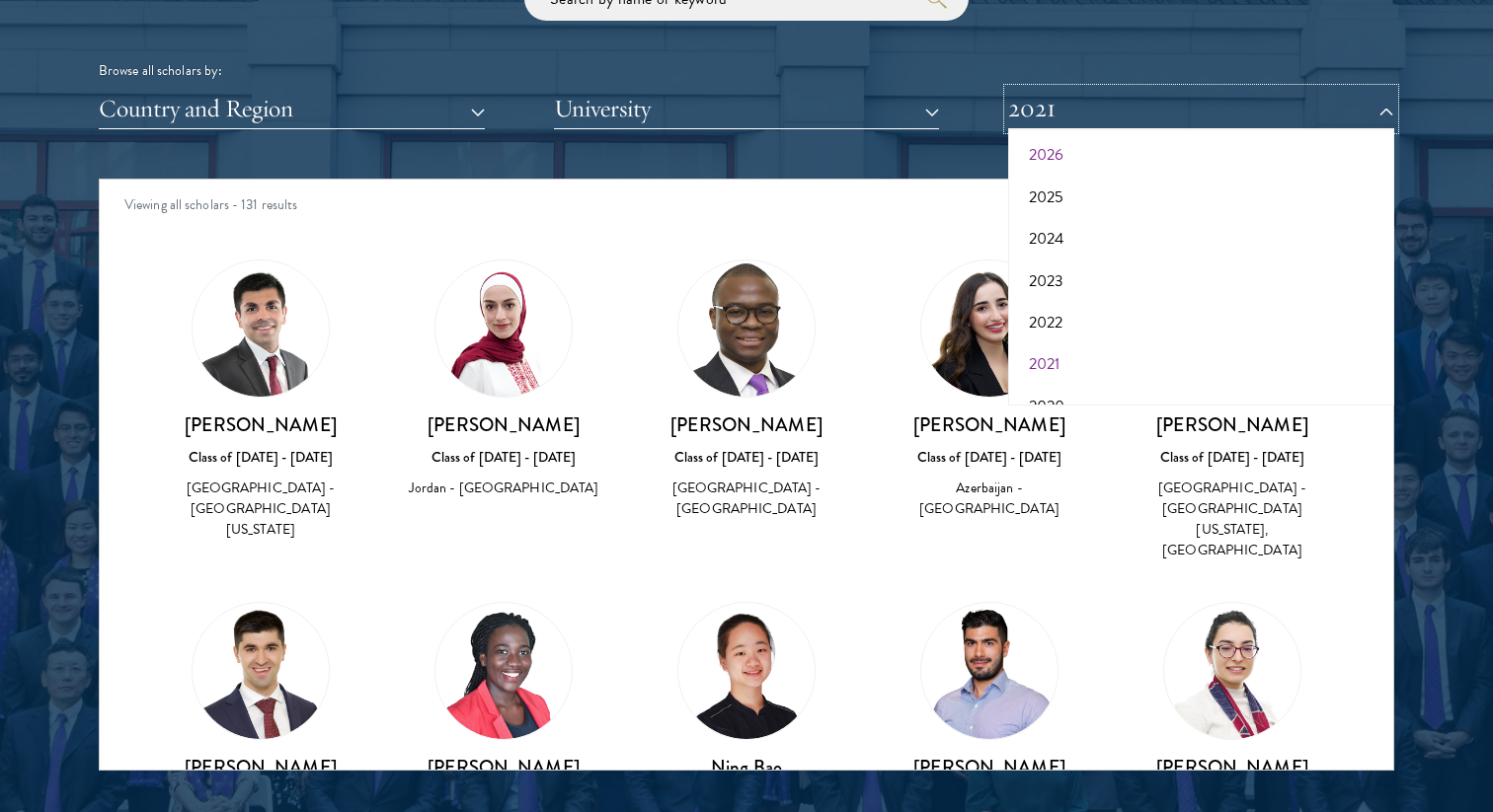
scroll to position [47, 0]
click at [1052, 215] on button "2025" at bounding box center [1201, 203] width 374 height 42
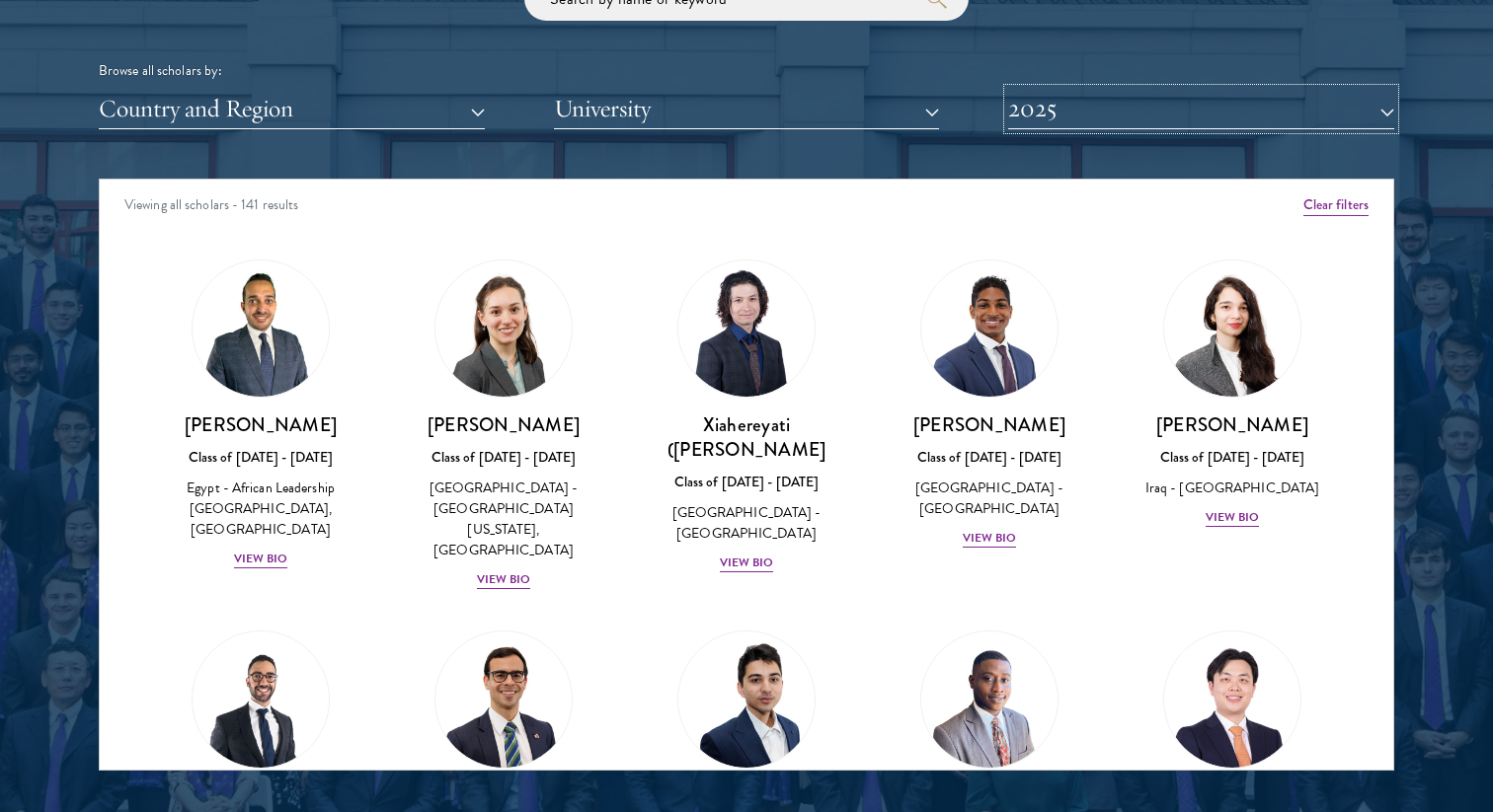
click at [1066, 112] on button "2025" at bounding box center [1201, 109] width 386 height 41
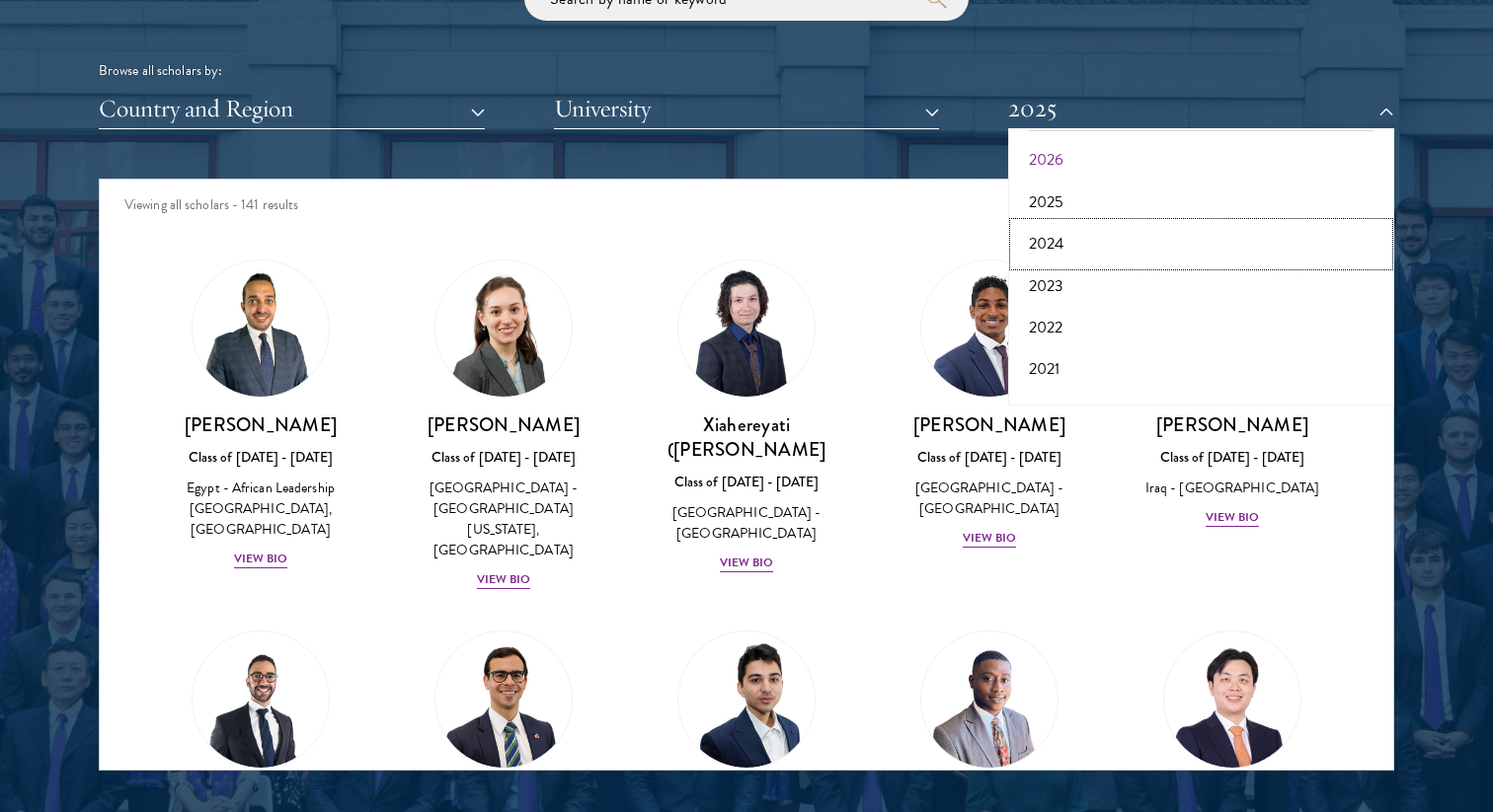
click at [1062, 243] on button "2024" at bounding box center [1201, 244] width 374 height 42
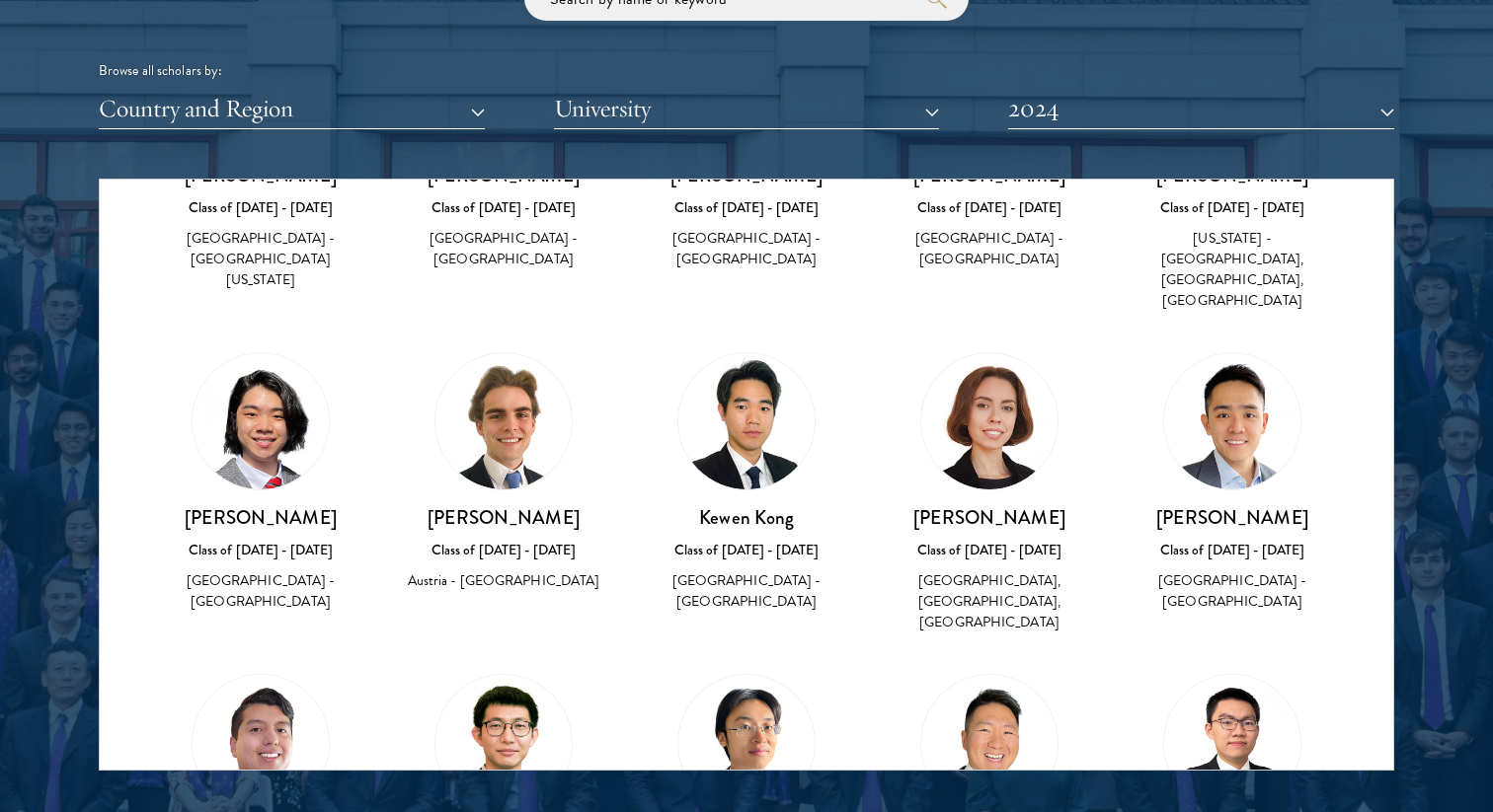
scroll to position [4320, 0]
